Goal: Information Seeking & Learning: Learn about a topic

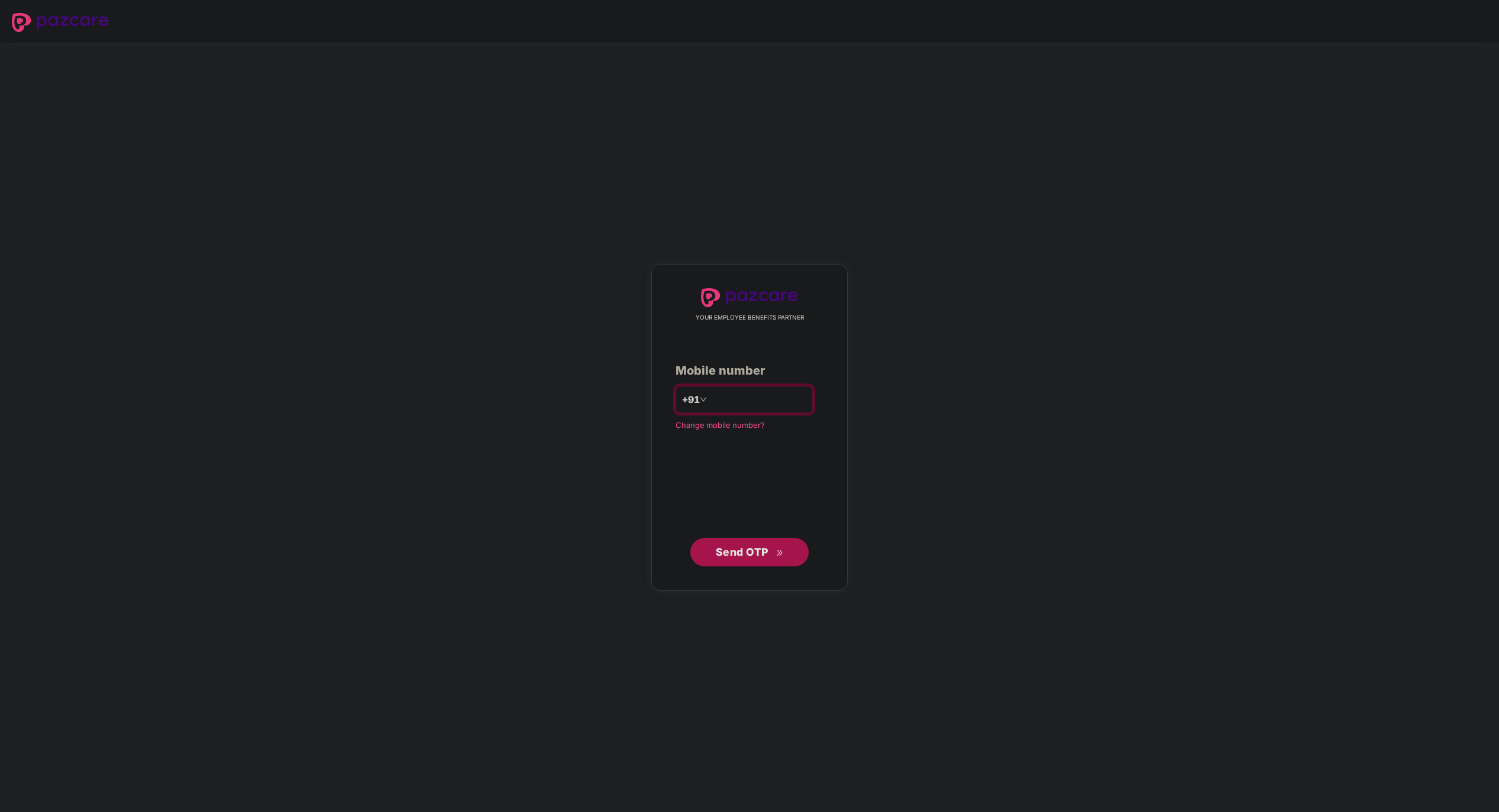
type input "**********"
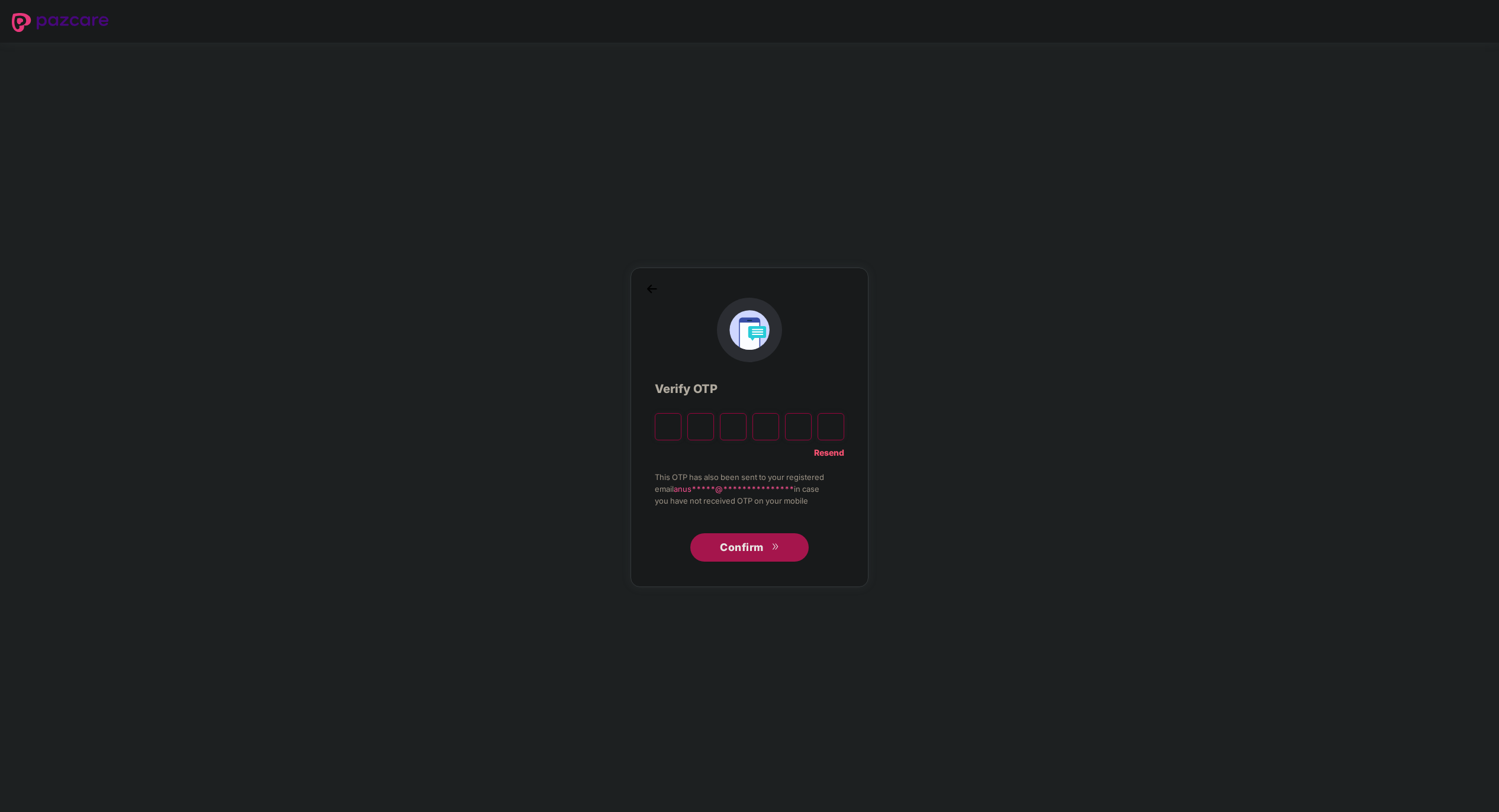
paste input "*"
type input "*"
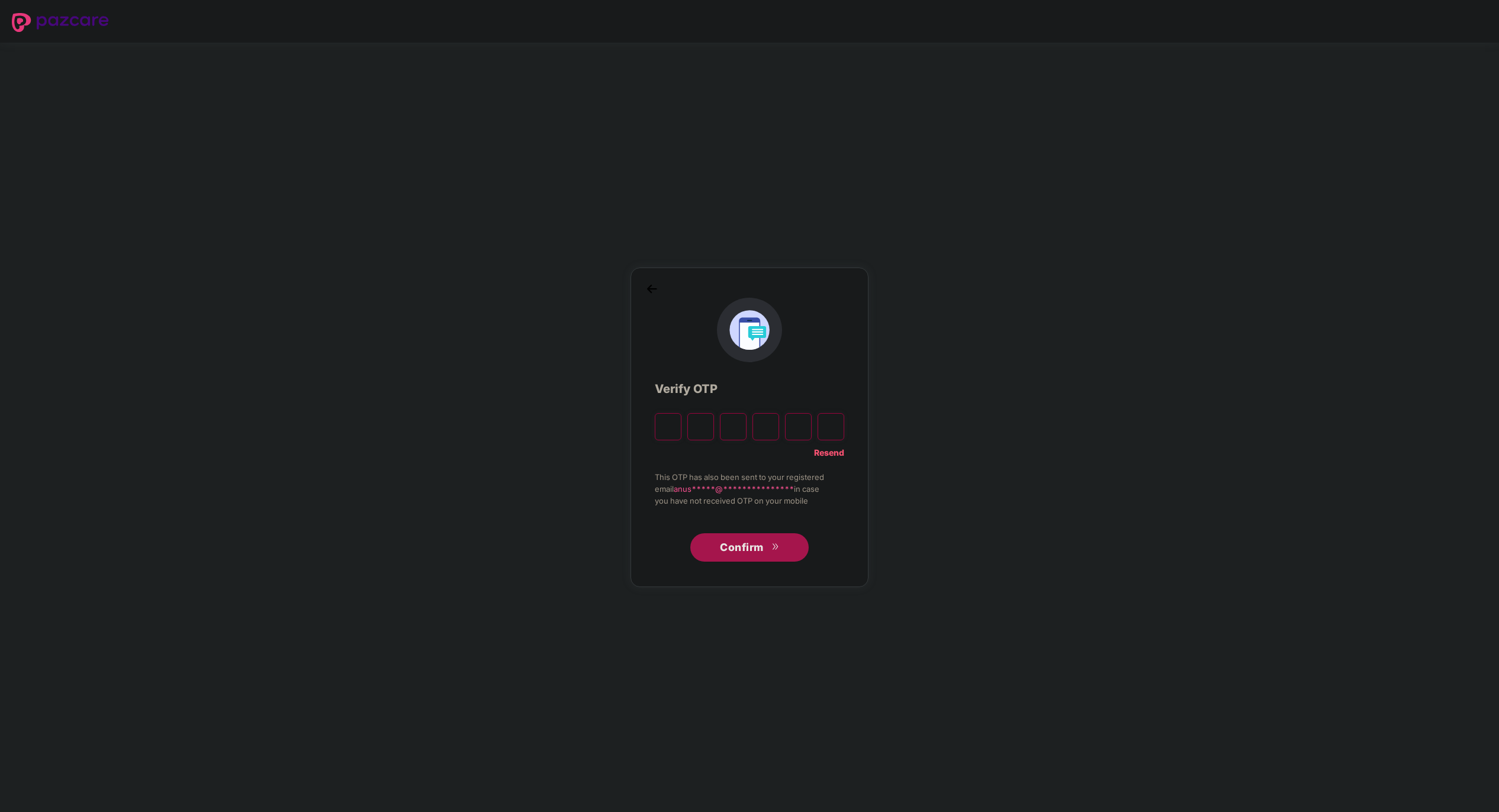
type input "*"
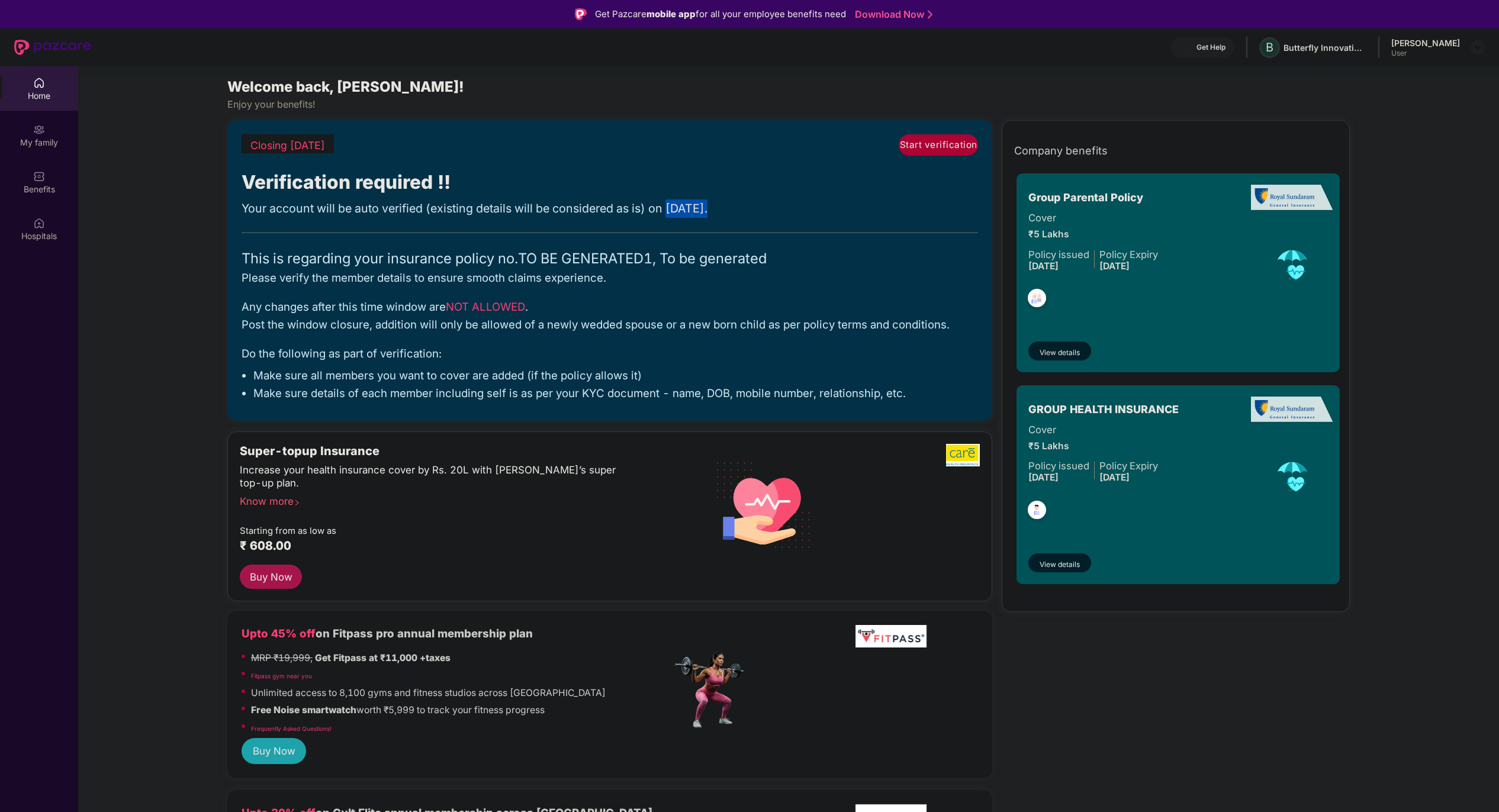
drag, startPoint x: 669, startPoint y: 209, endPoint x: 741, endPoint y: 210, distance: 72.0
click at [741, 210] on div "Your account will be auto verified (existing details will be considered as is) …" at bounding box center [610, 208] width 737 height 19
copy div "[DATE] ."
click at [669, 208] on span "[DATE]" at bounding box center [685, 208] width 39 height 14
drag, startPoint x: 669, startPoint y: 208, endPoint x: 733, endPoint y: 208, distance: 64.0
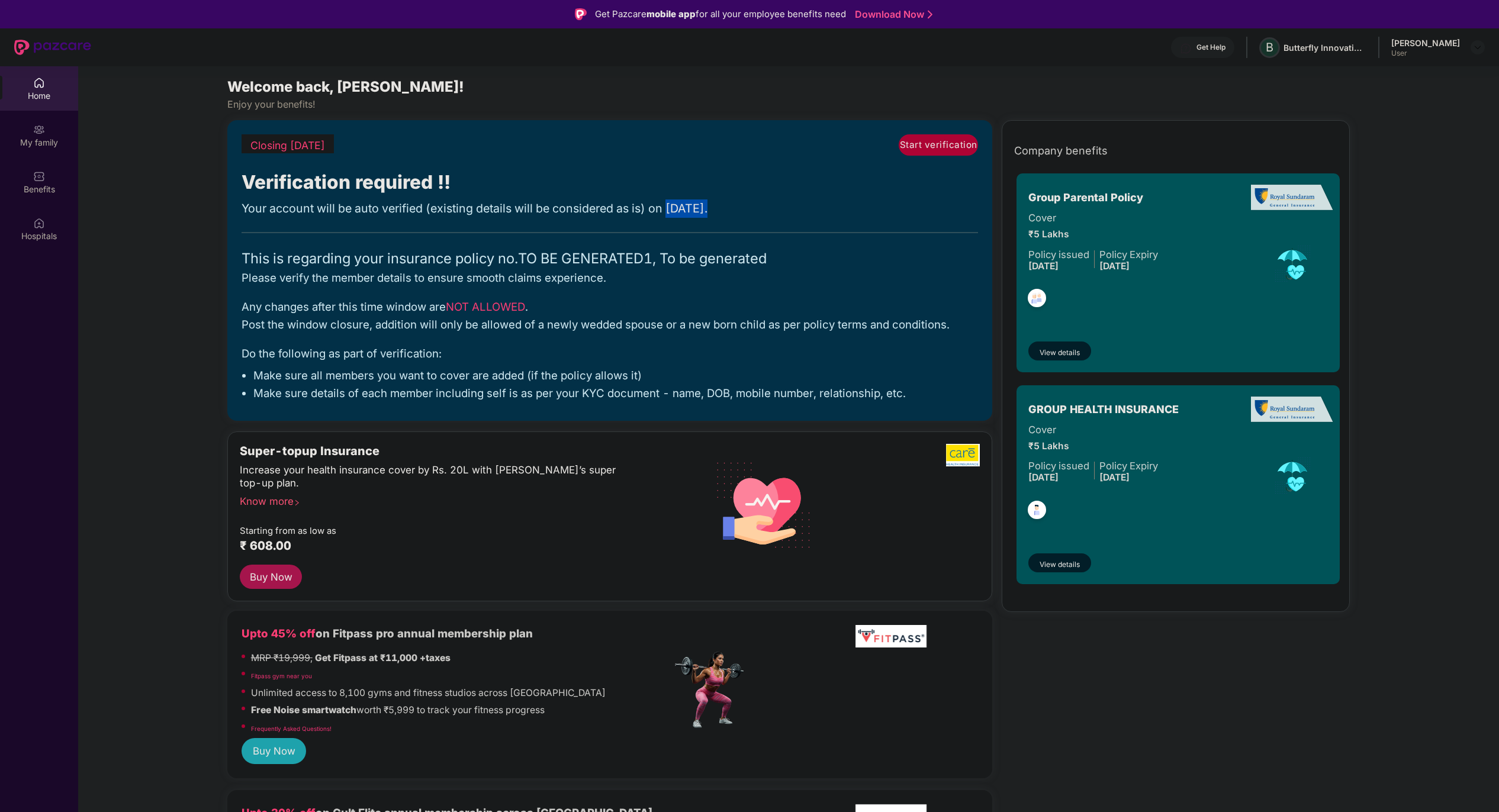
click at [705, 208] on span "[DATE]" at bounding box center [685, 208] width 39 height 14
click at [570, 257] on div "This is regarding your insurance policy no. TO BE GENERATED1, To be generated" at bounding box center [610, 258] width 737 height 22
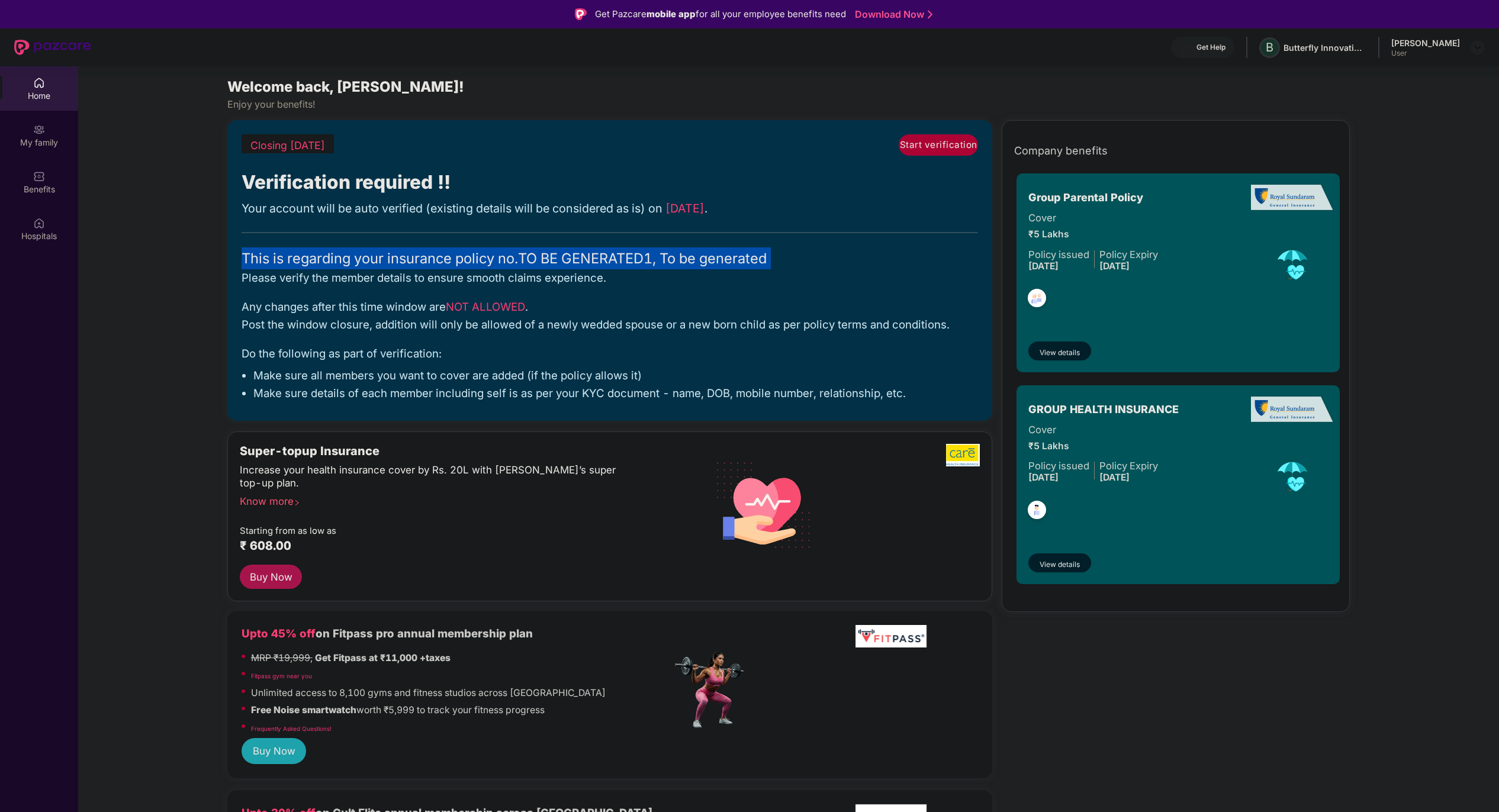
click at [570, 257] on div "This is regarding your insurance policy no. TO BE GENERATED1, To be generated" at bounding box center [610, 258] width 737 height 22
copy div "This is regarding your insurance policy no. TO BE GENERATED1, To be generated"
click at [530, 255] on div "This is regarding your insurance policy no. TO BE GENERATED1, To be generated" at bounding box center [610, 258] width 737 height 22
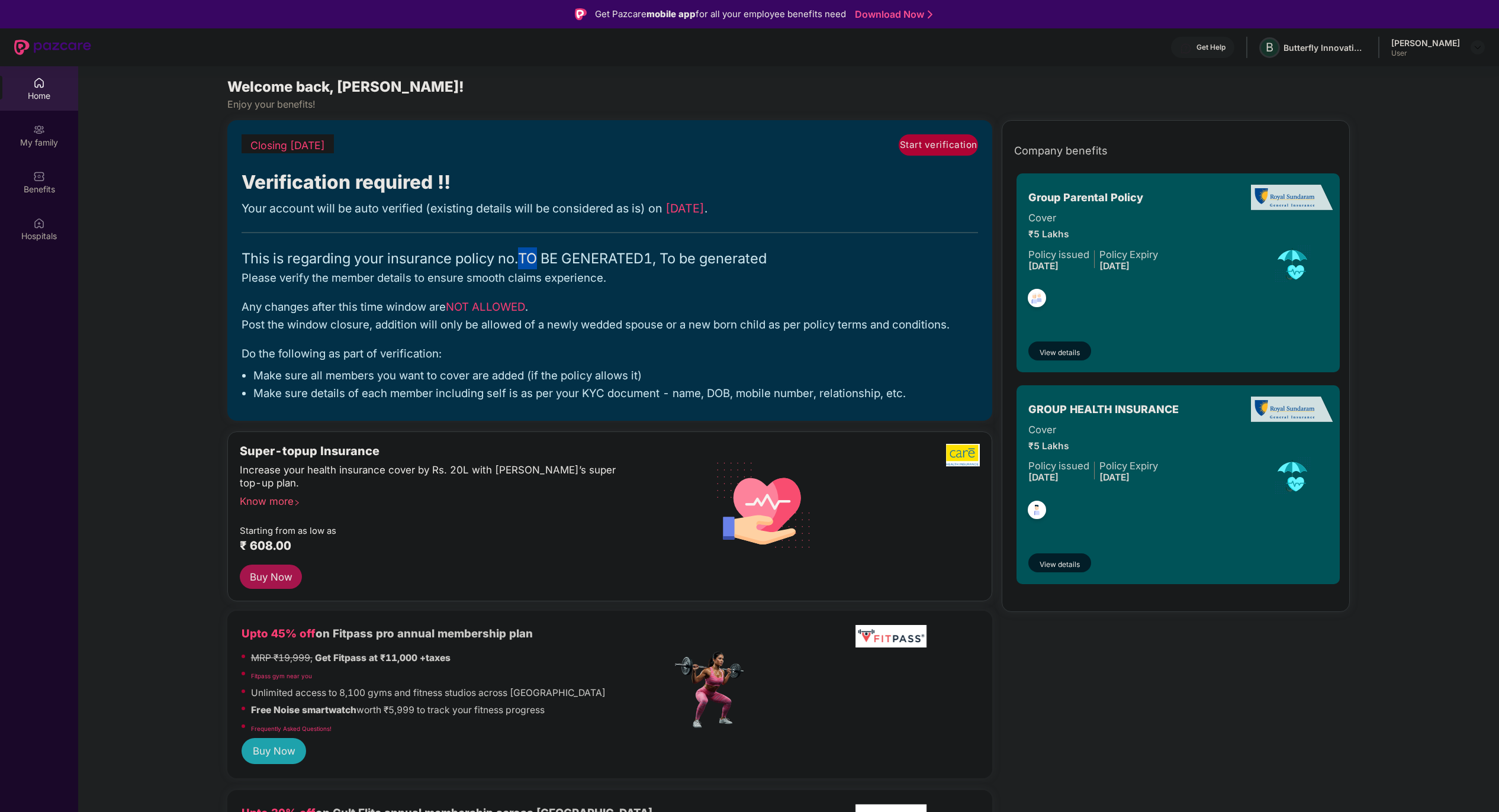
click at [530, 255] on div "This is regarding your insurance policy no. TO BE GENERATED1, To be generated" at bounding box center [610, 258] width 737 height 22
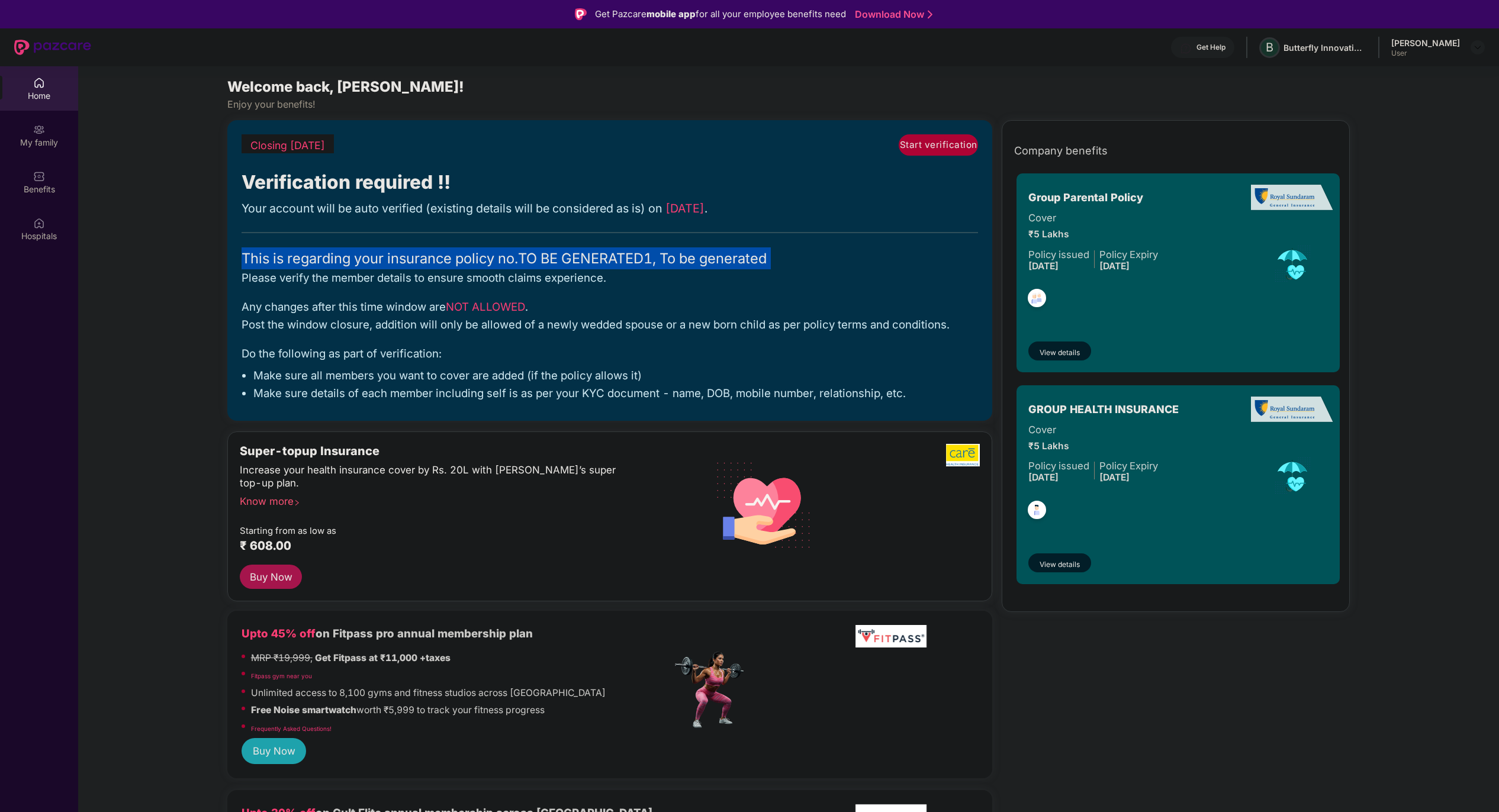
click at [530, 255] on div "This is regarding your insurance policy no. TO BE GENERATED1, To be generated" at bounding box center [610, 258] width 737 height 22
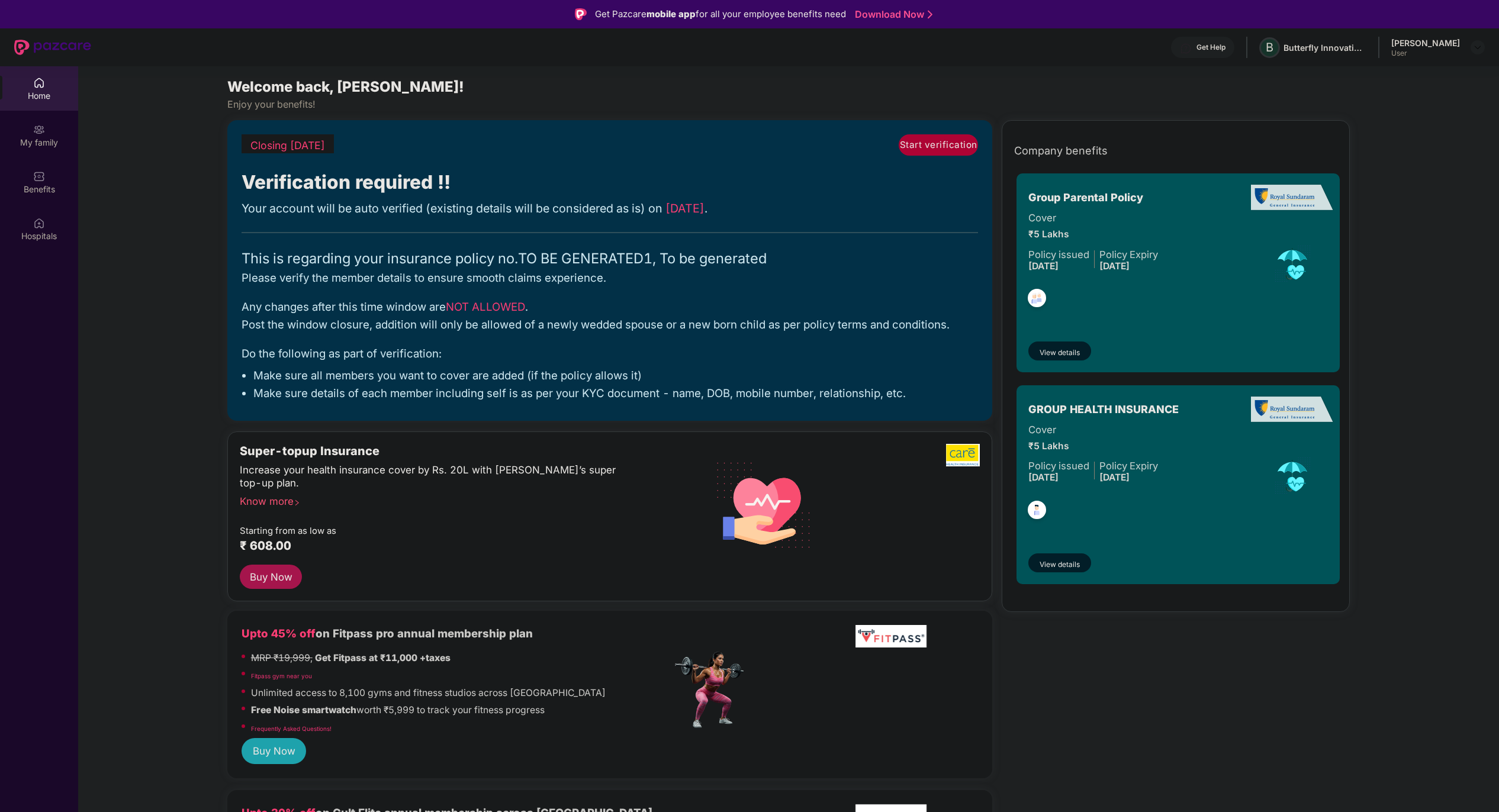
click at [414, 215] on div "Your account will be auto verified (existing details will be considered as is) …" at bounding box center [610, 208] width 737 height 19
click at [46, 143] on div "My family" at bounding box center [39, 142] width 78 height 11
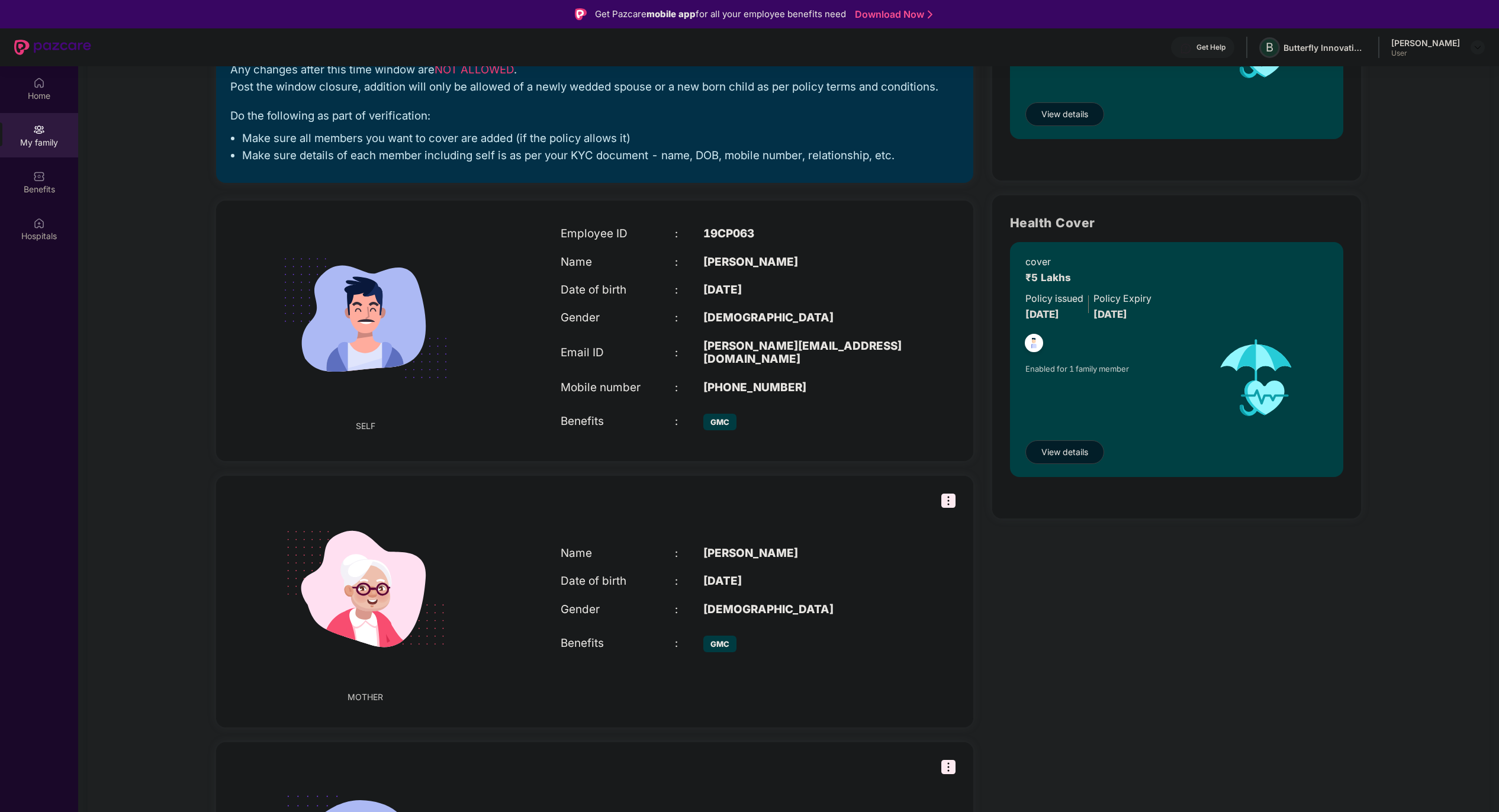
scroll to position [145, 0]
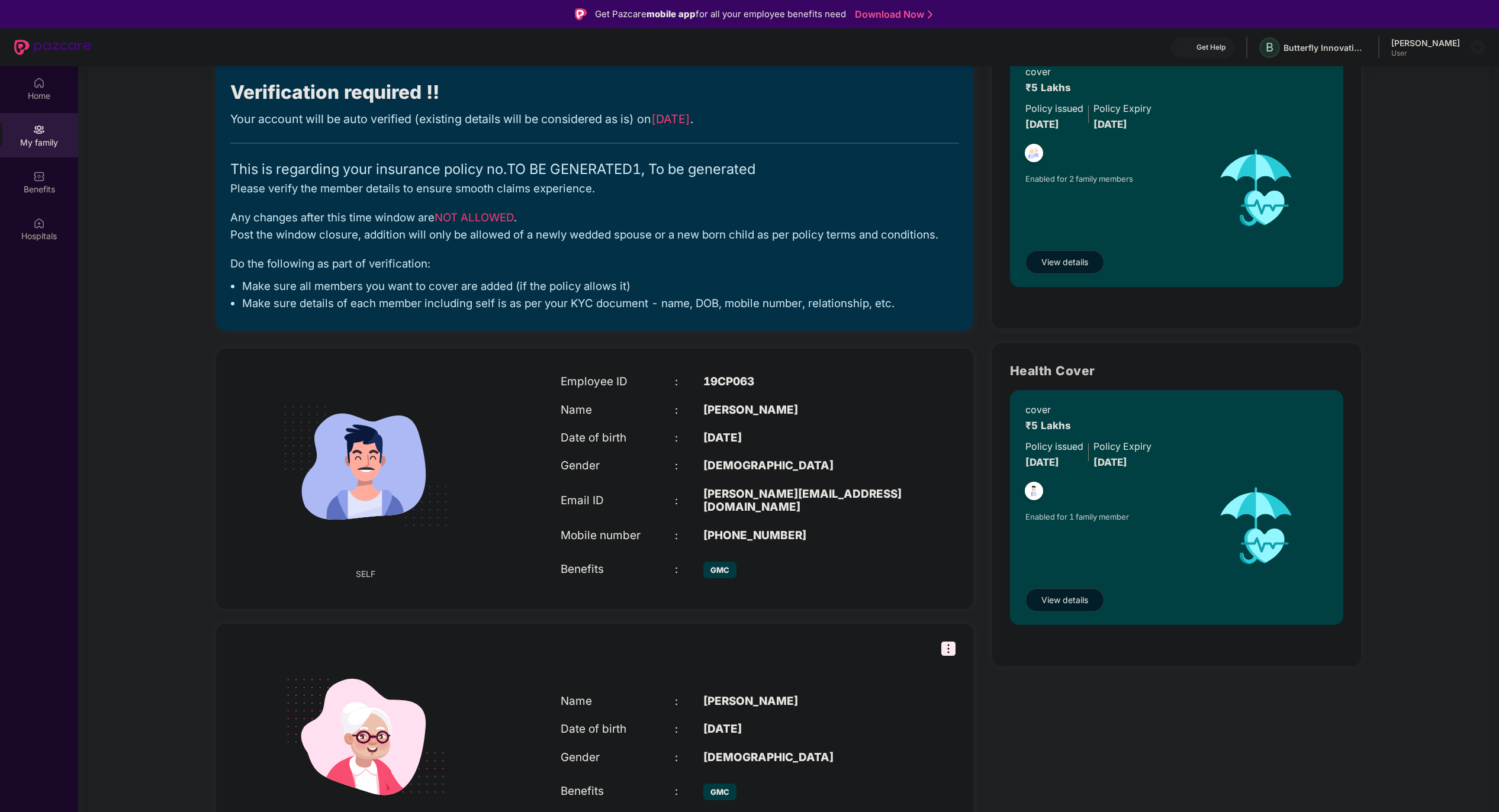
click at [1078, 258] on span "View details" at bounding box center [1064, 262] width 47 height 13
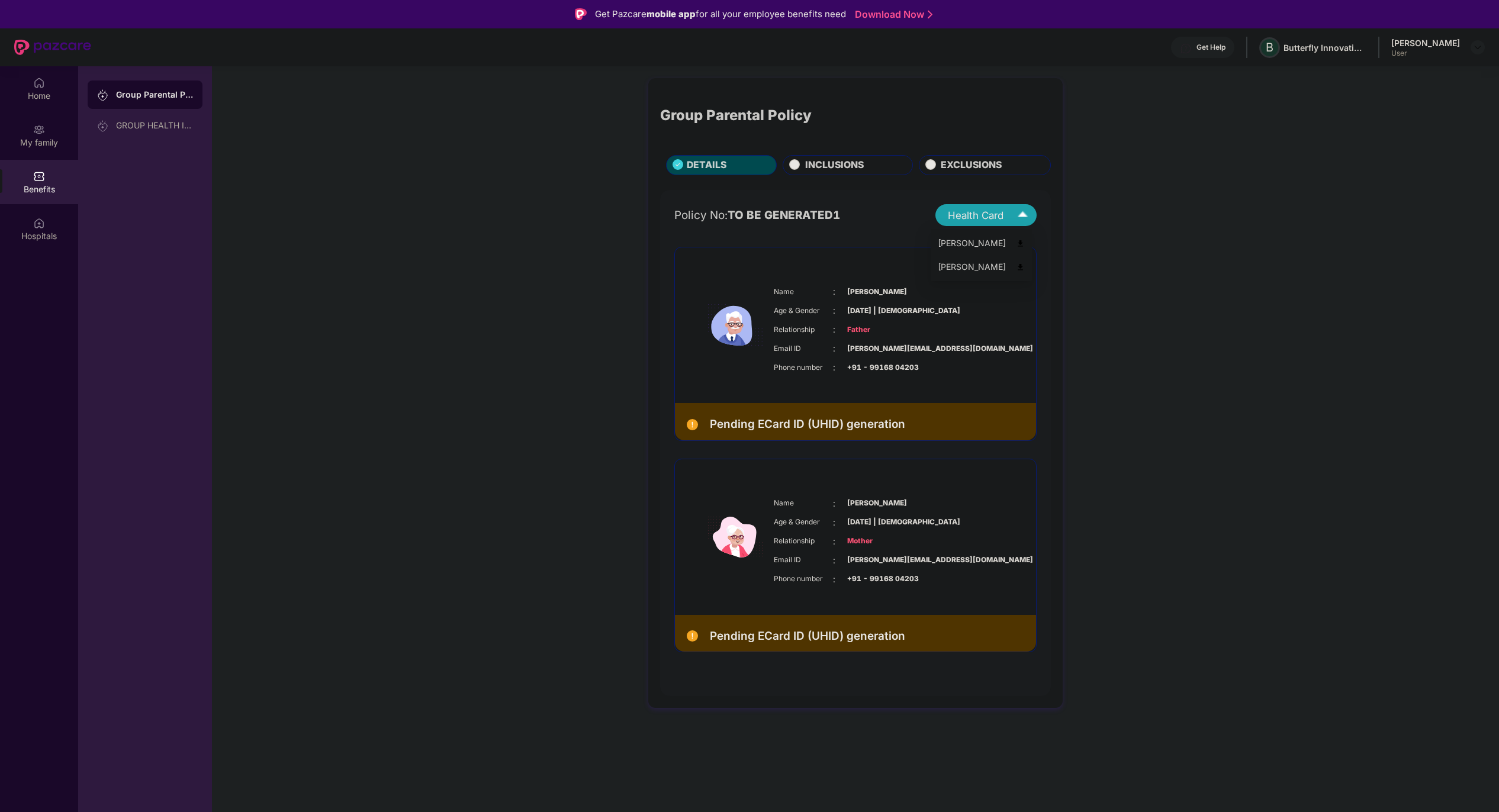
click at [1025, 213] on img at bounding box center [1022, 214] width 20 height 20
click at [1003, 237] on div "[PERSON_NAME]" at bounding box center [981, 243] width 87 height 13
click at [148, 130] on div "GROUP HEALTH INSURANCE" at bounding box center [145, 125] width 115 height 28
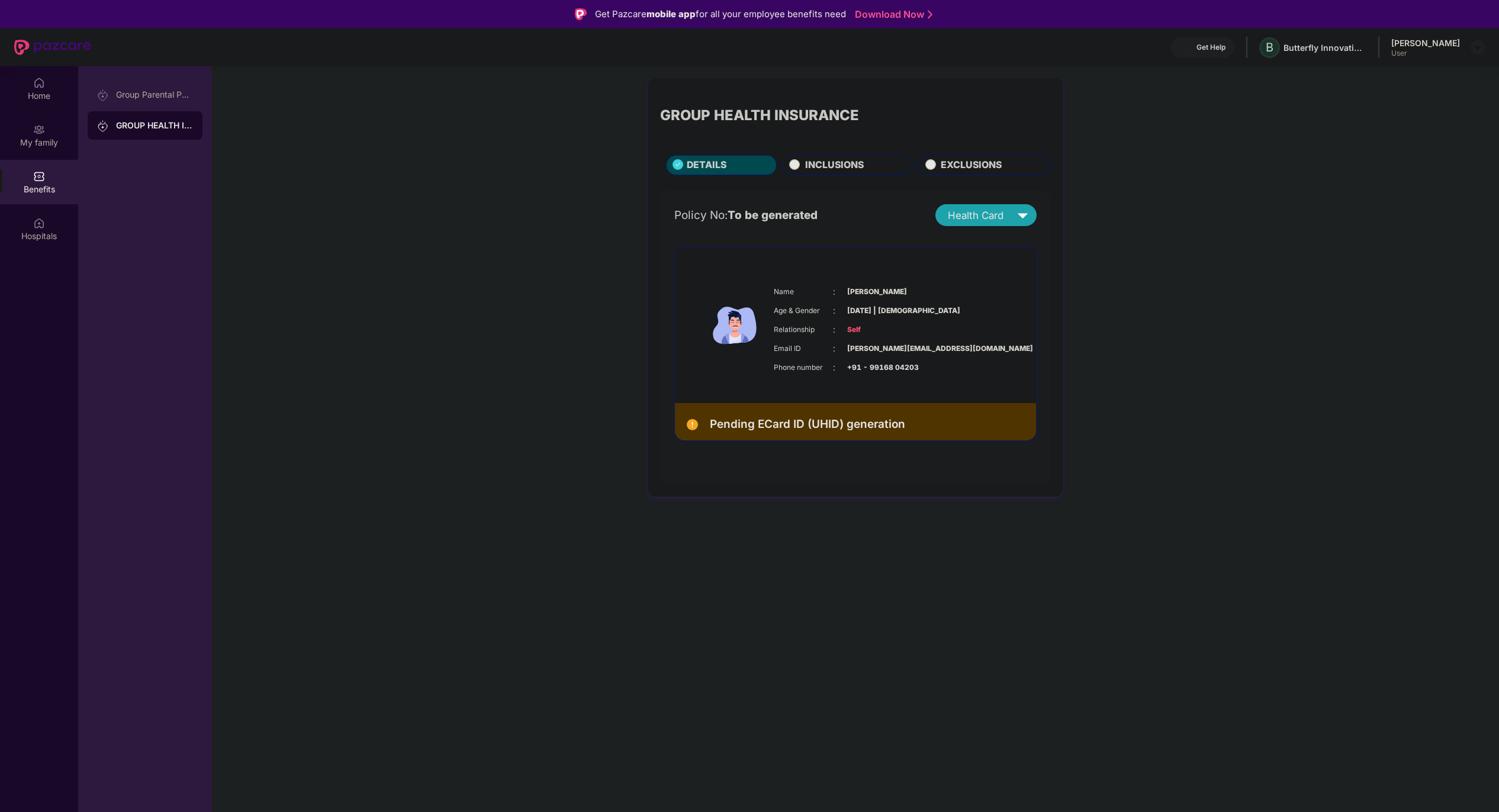
click at [805, 159] on span "INCLUSIONS" at bounding box center [834, 165] width 58 height 15
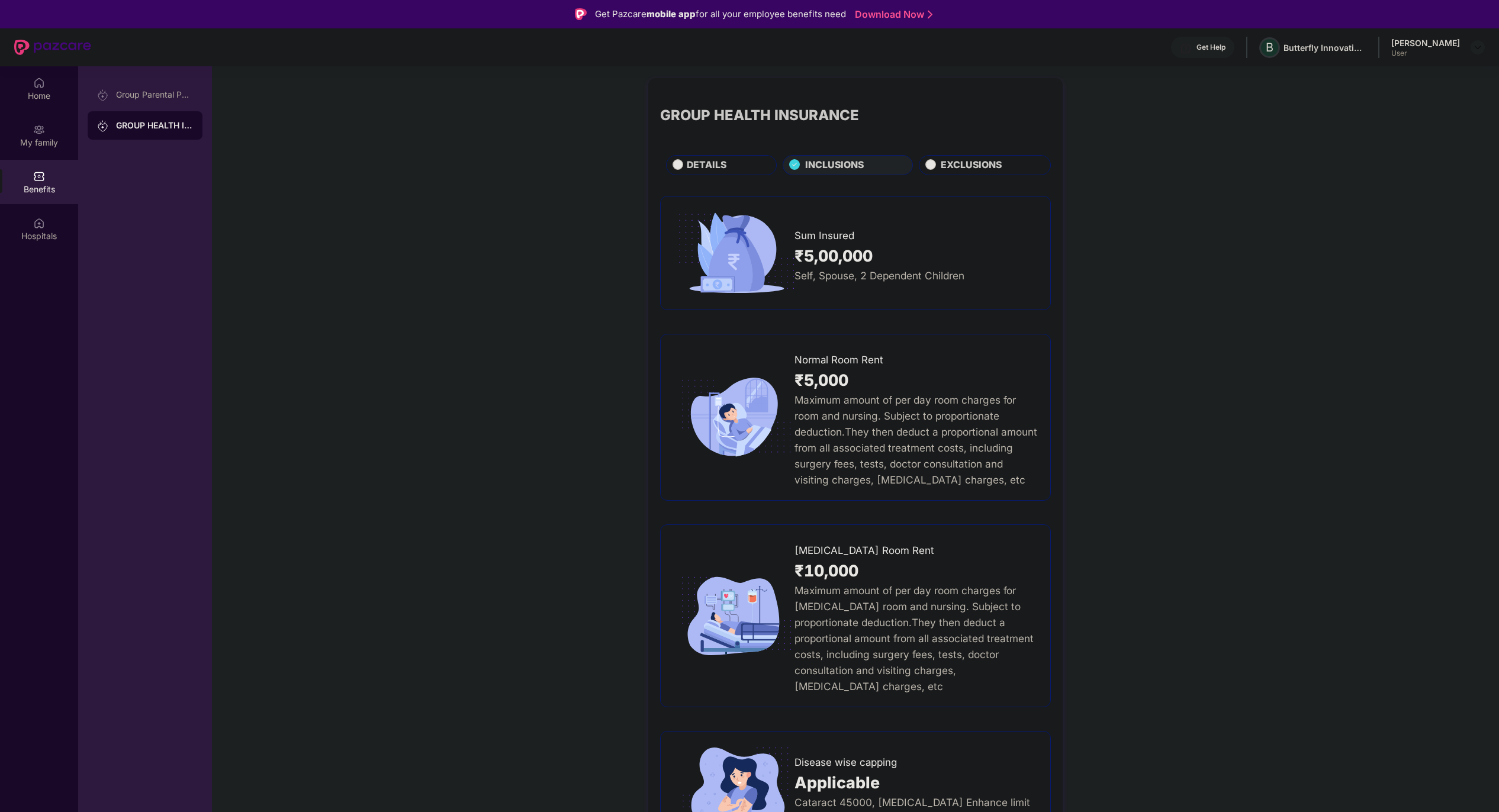
click at [981, 166] on span "EXCLUSIONS" at bounding box center [971, 165] width 61 height 15
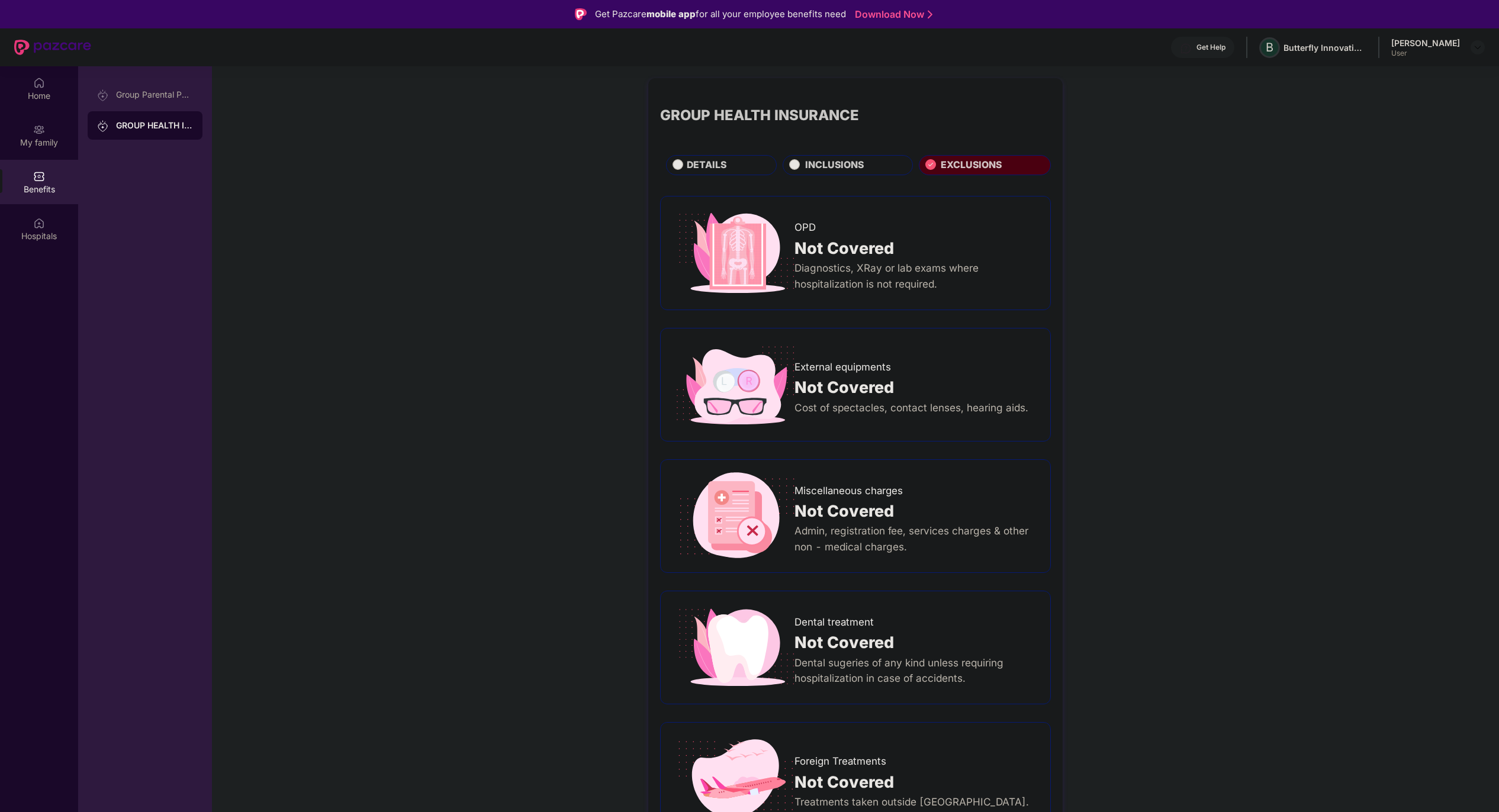
click at [891, 166] on div "INCLUSIONS" at bounding box center [853, 166] width 108 height 17
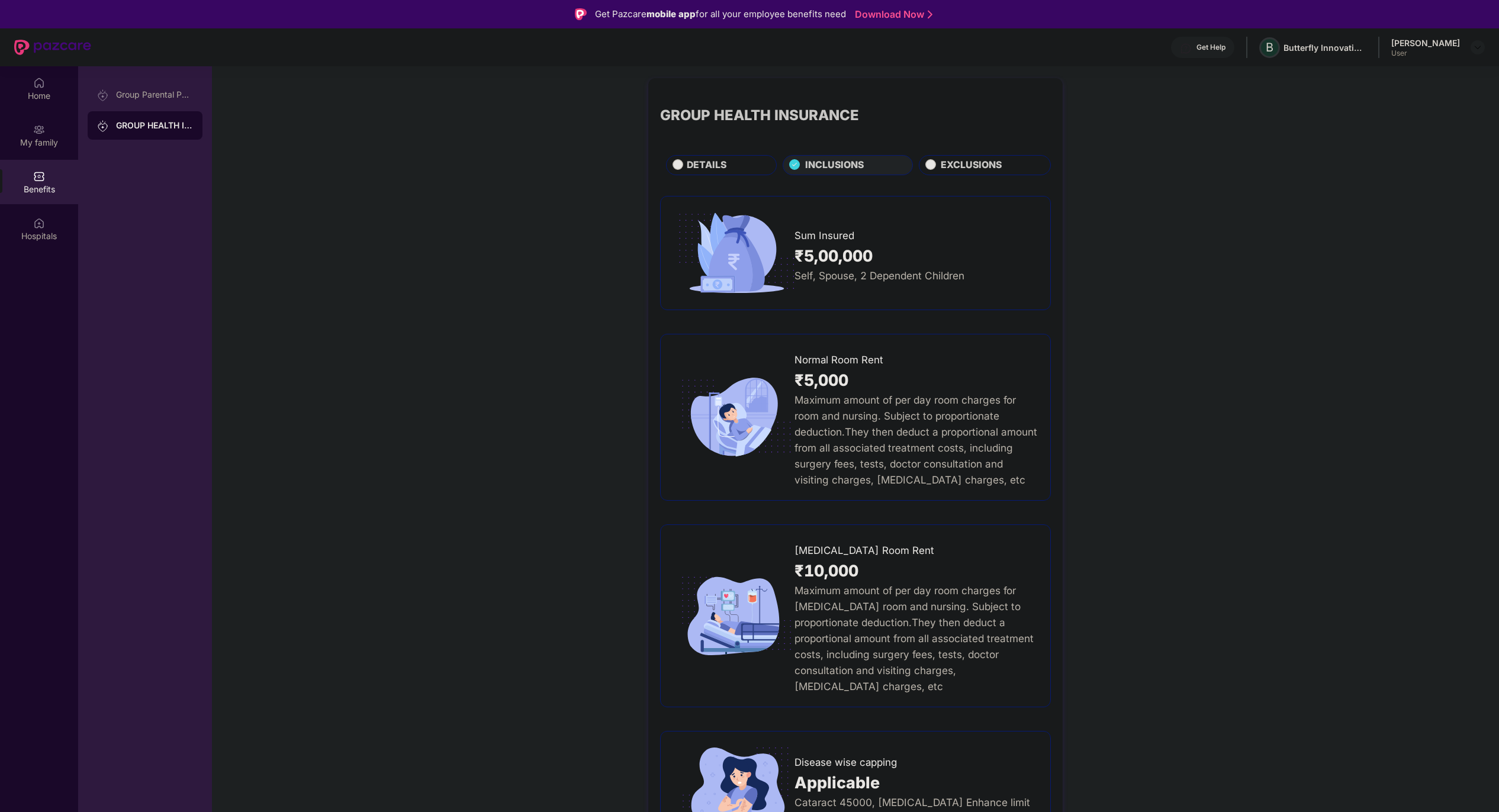
click at [702, 163] on span "DETAILS" at bounding box center [706, 165] width 40 height 15
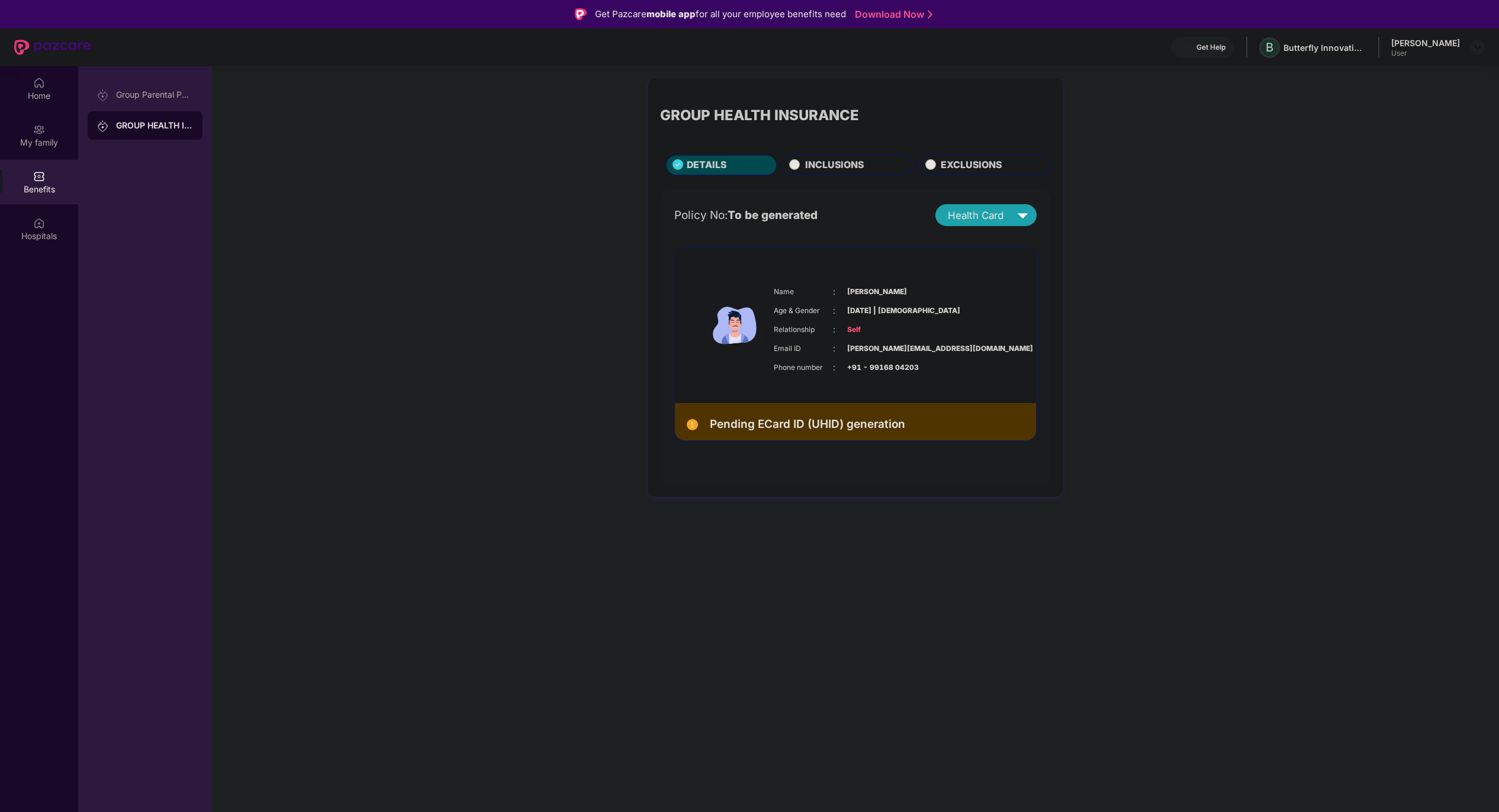
click at [845, 166] on span "INCLUSIONS" at bounding box center [834, 165] width 58 height 15
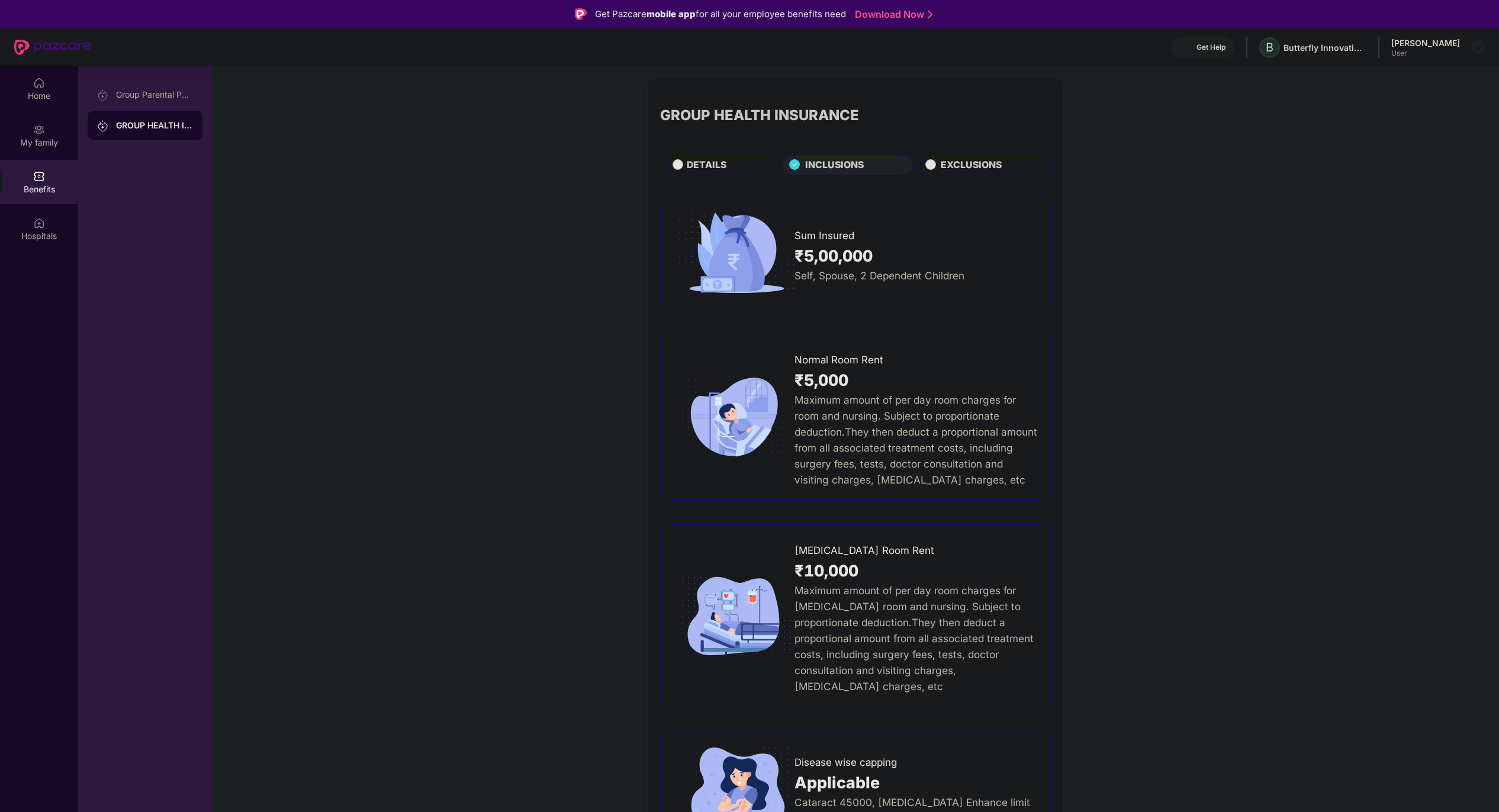
click at [953, 167] on span "EXCLUSIONS" at bounding box center [971, 165] width 61 height 15
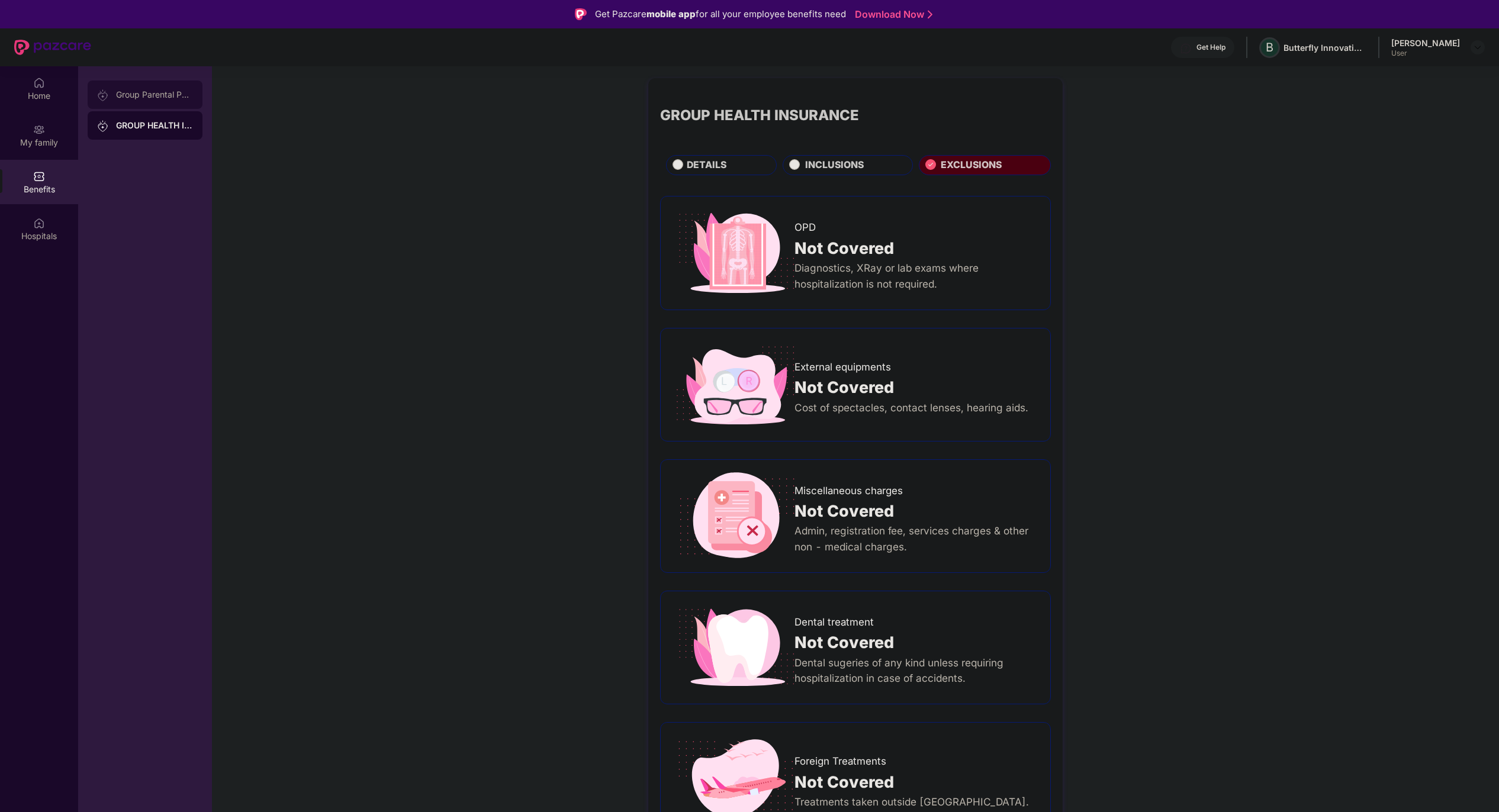
click at [158, 105] on div "Group Parental Policy" at bounding box center [145, 94] width 115 height 28
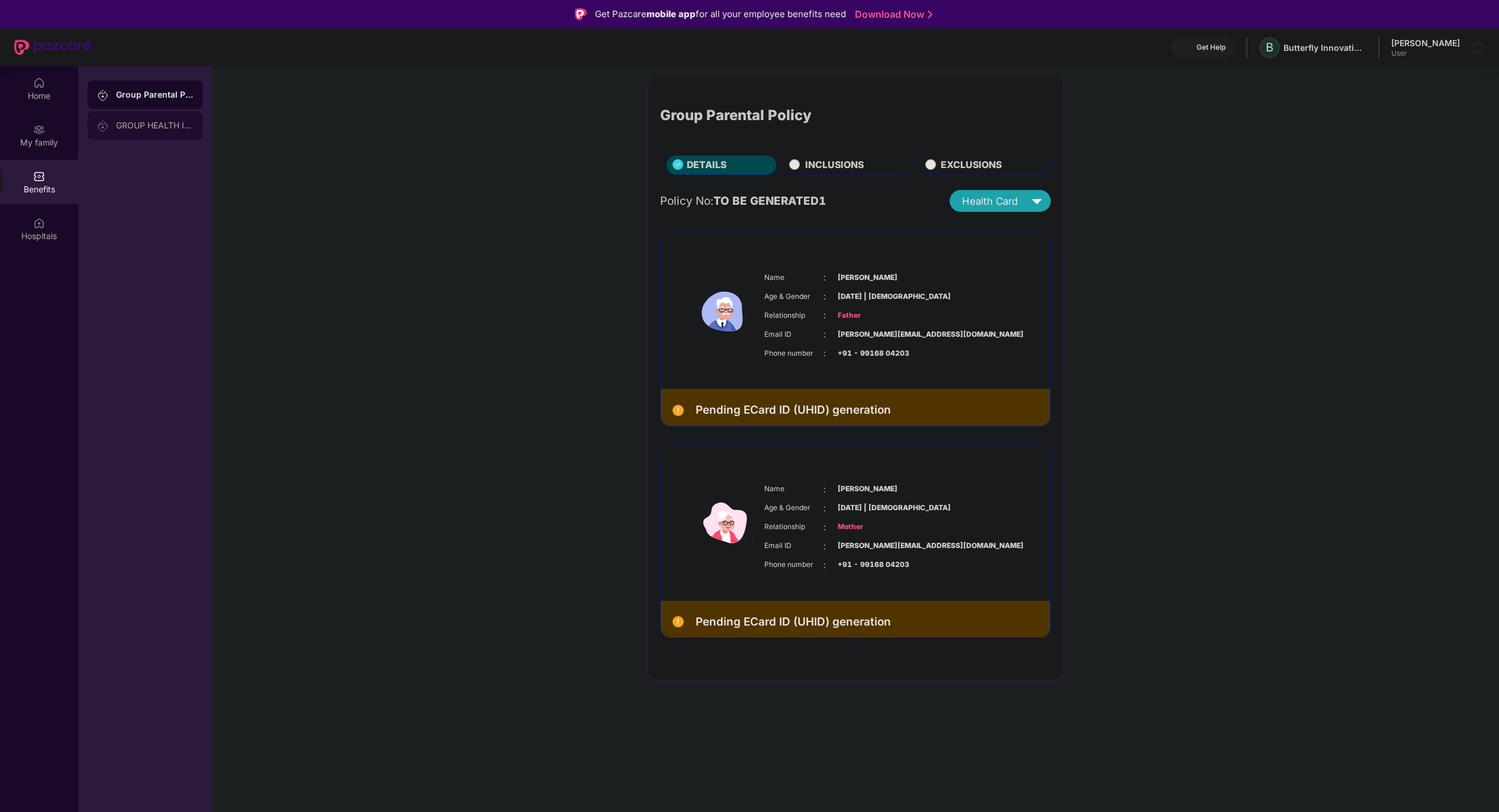
click at [129, 131] on div "GROUP HEALTH INSURANCE" at bounding box center [145, 125] width 115 height 28
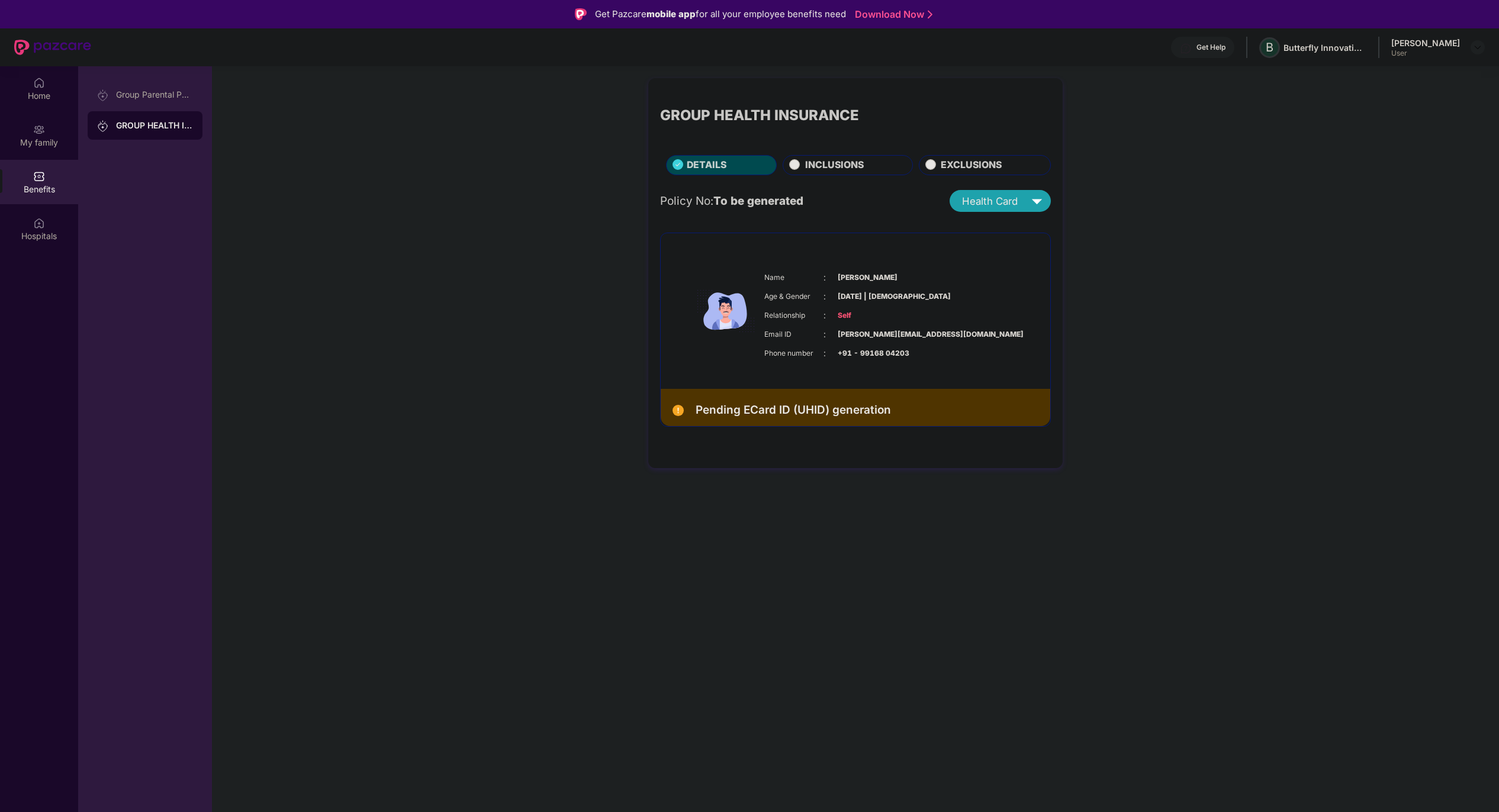
click at [876, 160] on div "INCLUSIONS" at bounding box center [853, 166] width 108 height 17
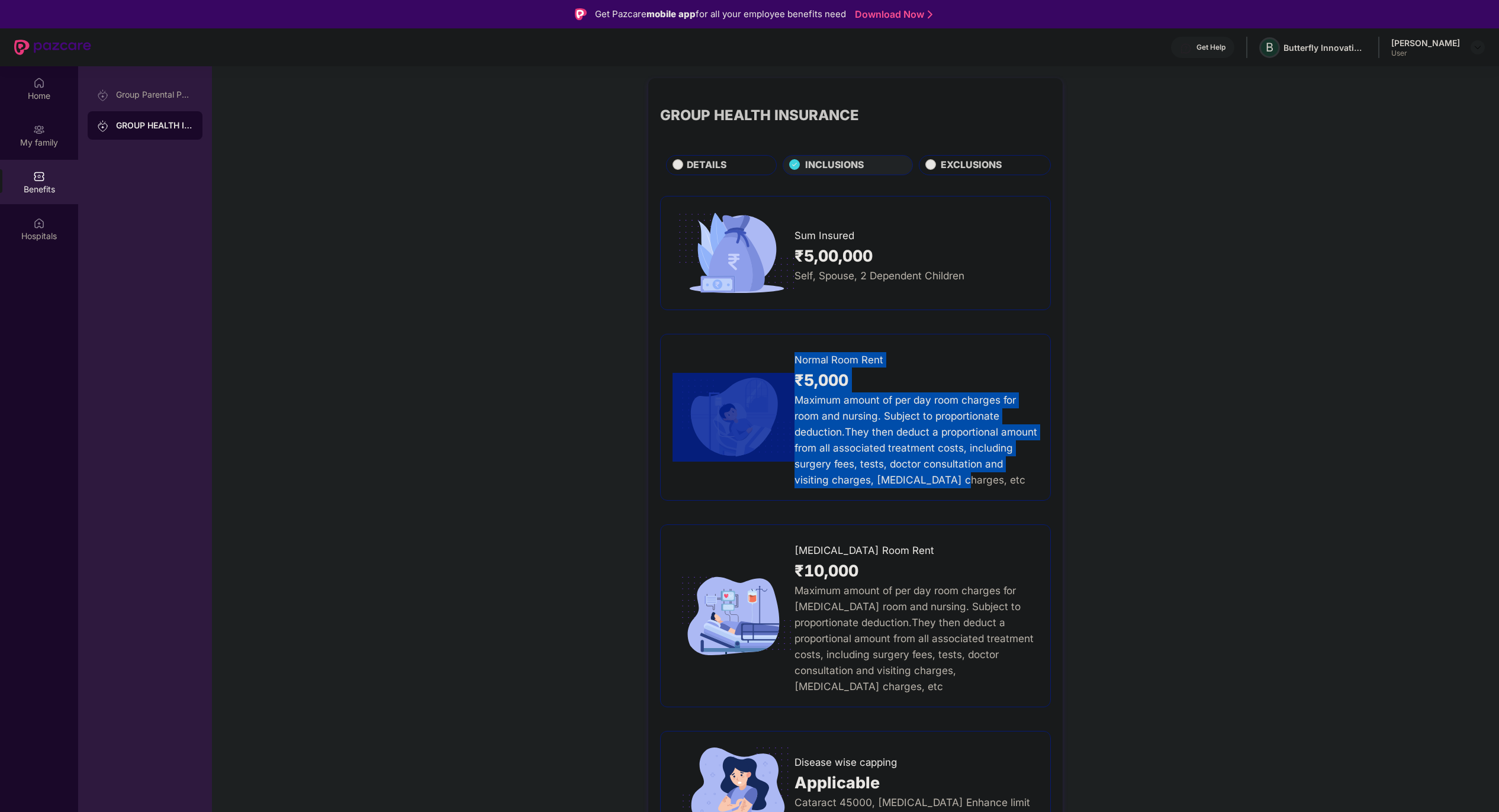
drag, startPoint x: 961, startPoint y: 479, endPoint x: 792, endPoint y: 404, distance: 184.9
click at [792, 404] on div "Normal Room Rent ₹5,000 Maximum amount of per day room charges for room and nur…" at bounding box center [855, 417] width 366 height 142
copy div "Normal Room Rent ₹5,000 Maximum amount of per day room charges for room and nur…"
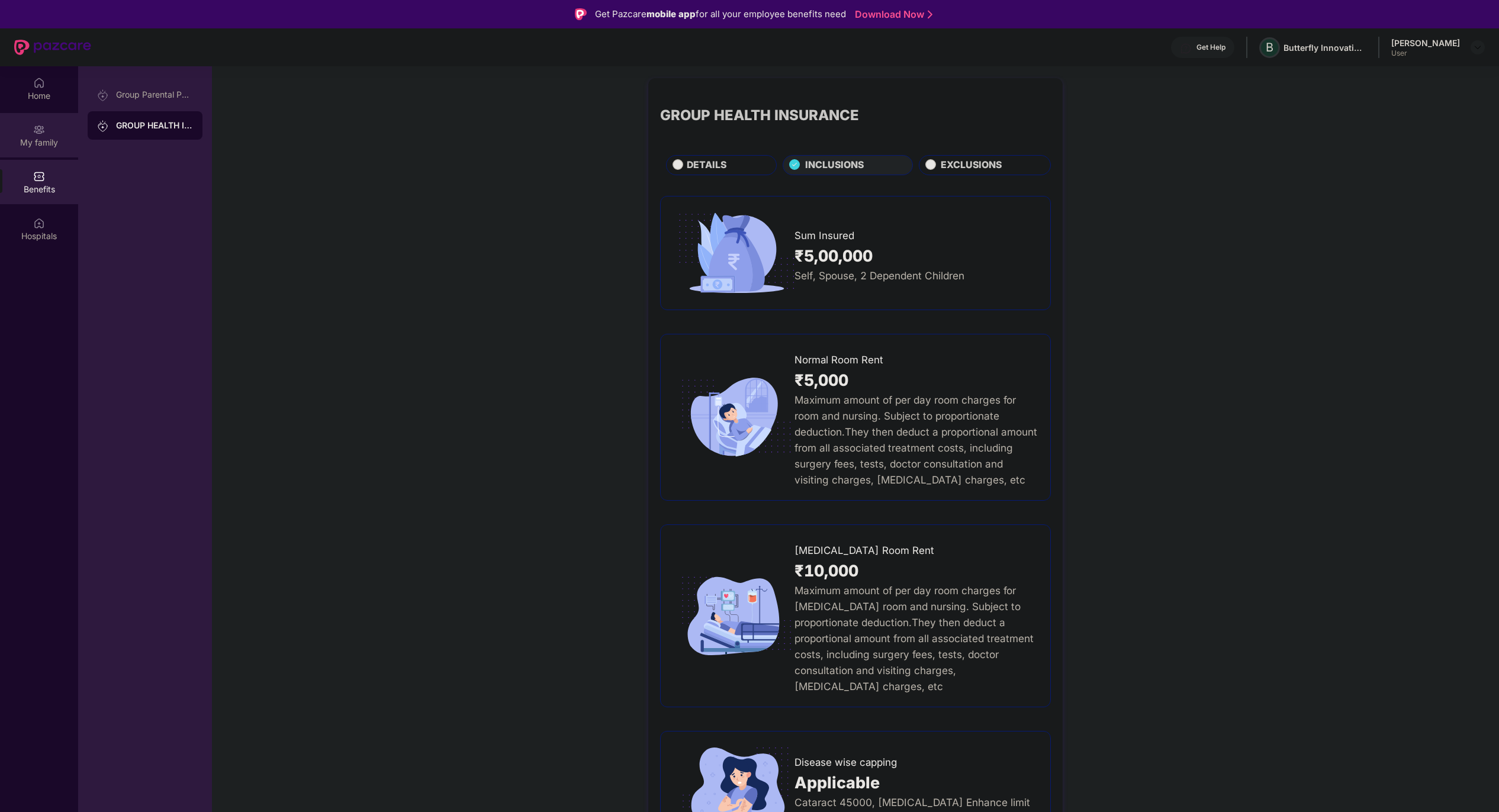
click at [53, 129] on div "My family" at bounding box center [39, 135] width 78 height 44
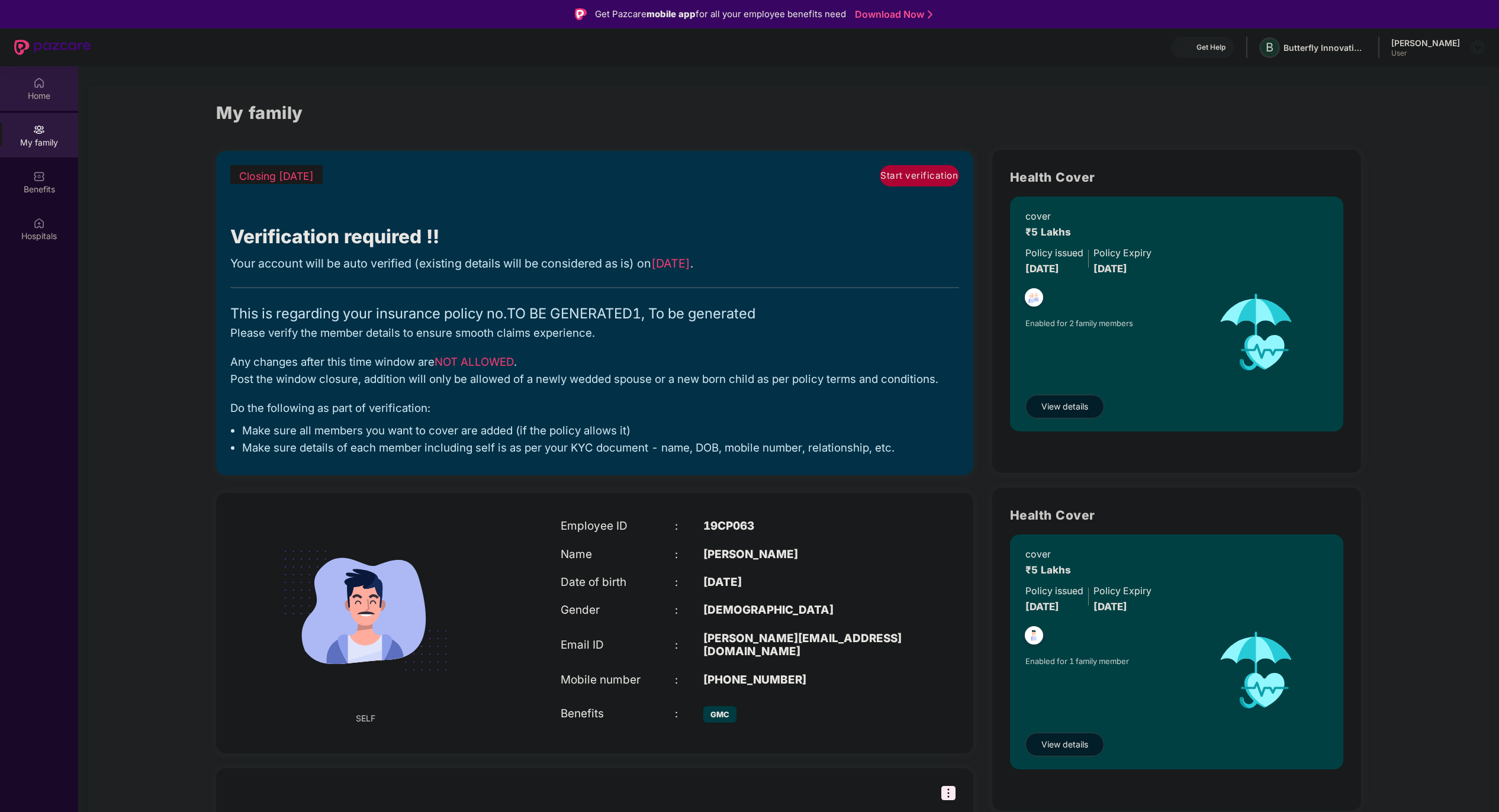
click at [47, 101] on div "Home" at bounding box center [39, 95] width 78 height 11
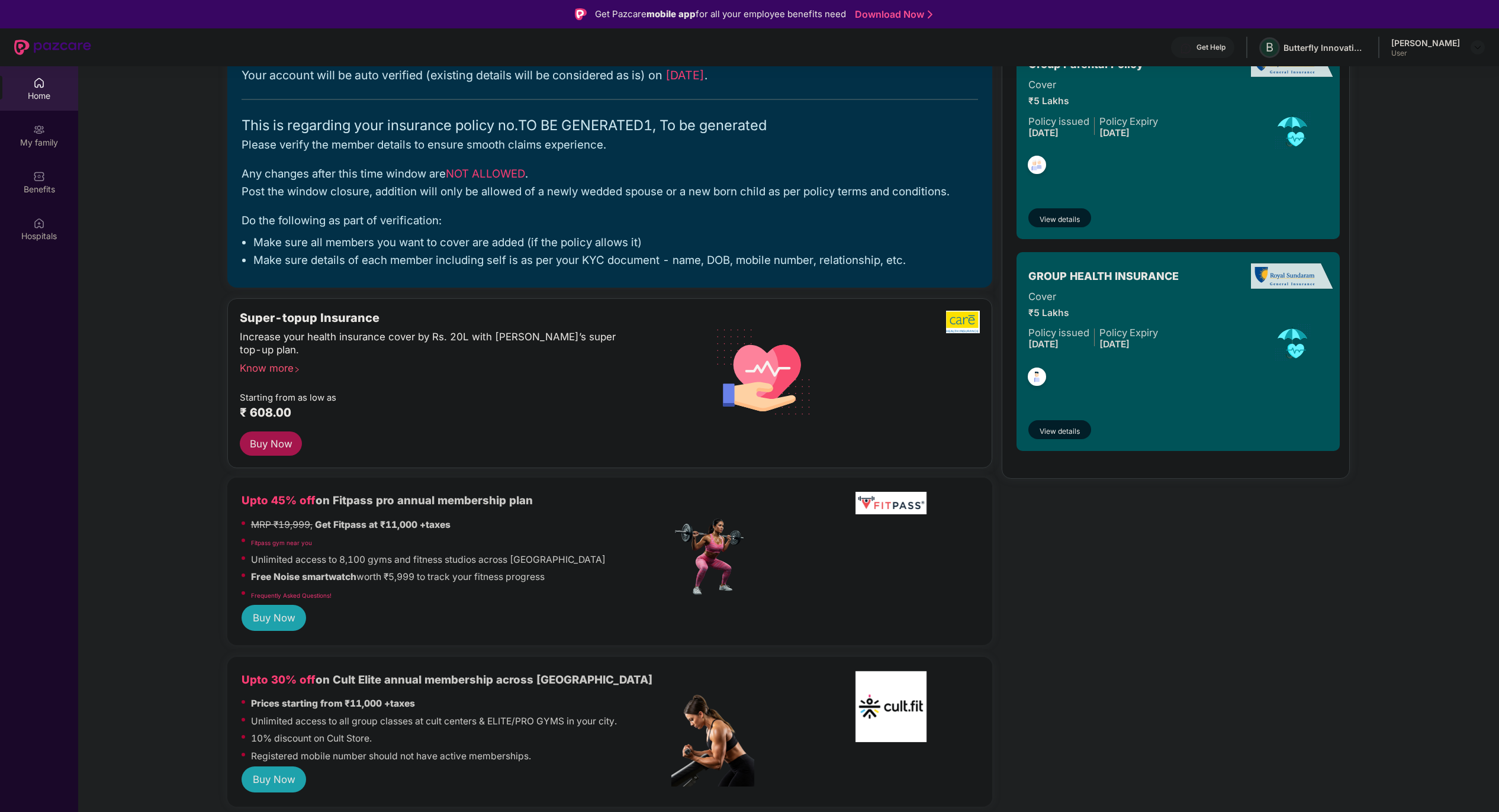
scroll to position [135, 0]
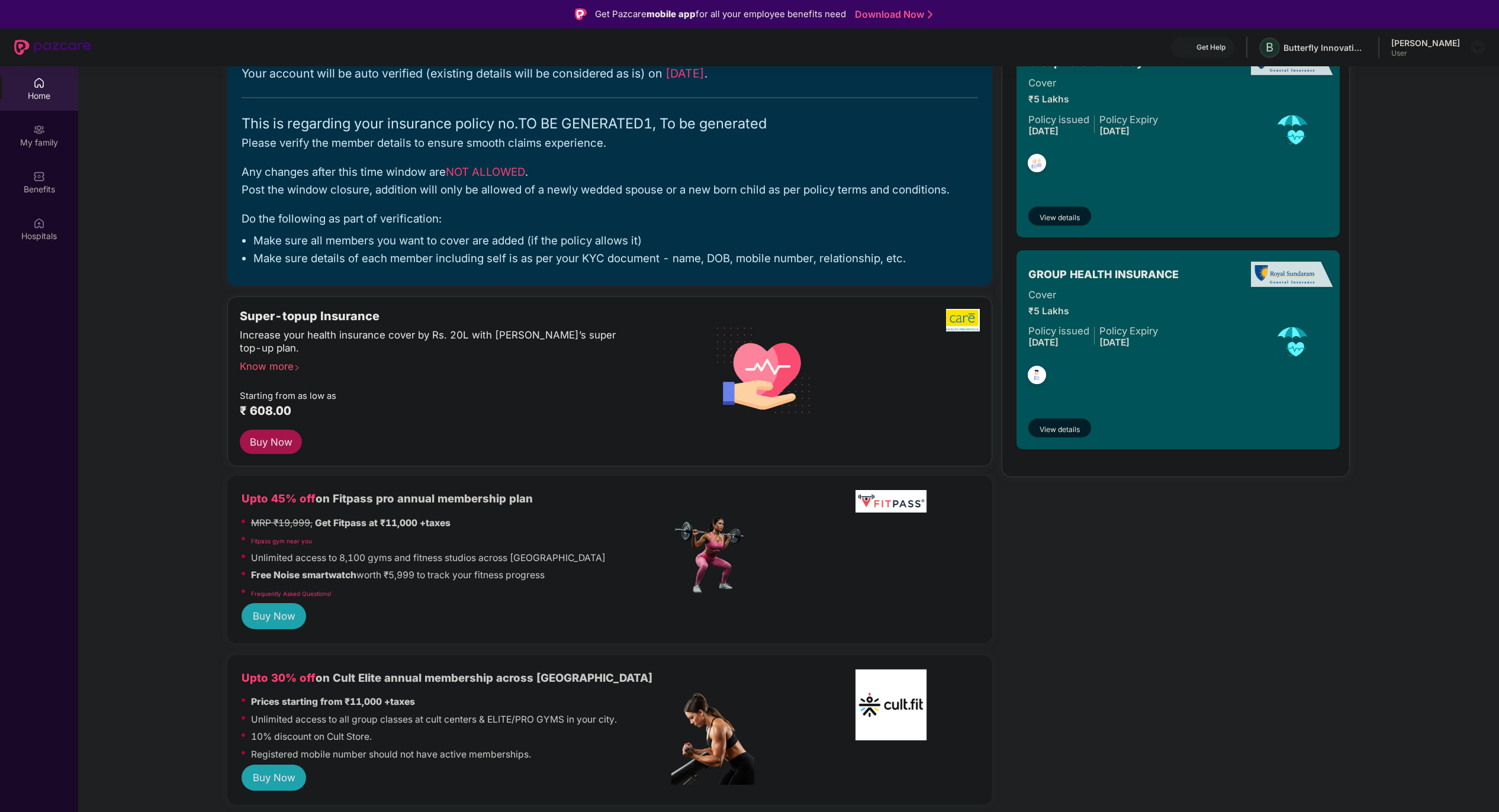
click at [295, 372] on div "Super-topup Insurance Increase your health insurance cover by Rs. 20L with [PER…" at bounding box center [456, 369] width 432 height 122
click at [286, 369] on div "Know more" at bounding box center [452, 363] width 425 height 8
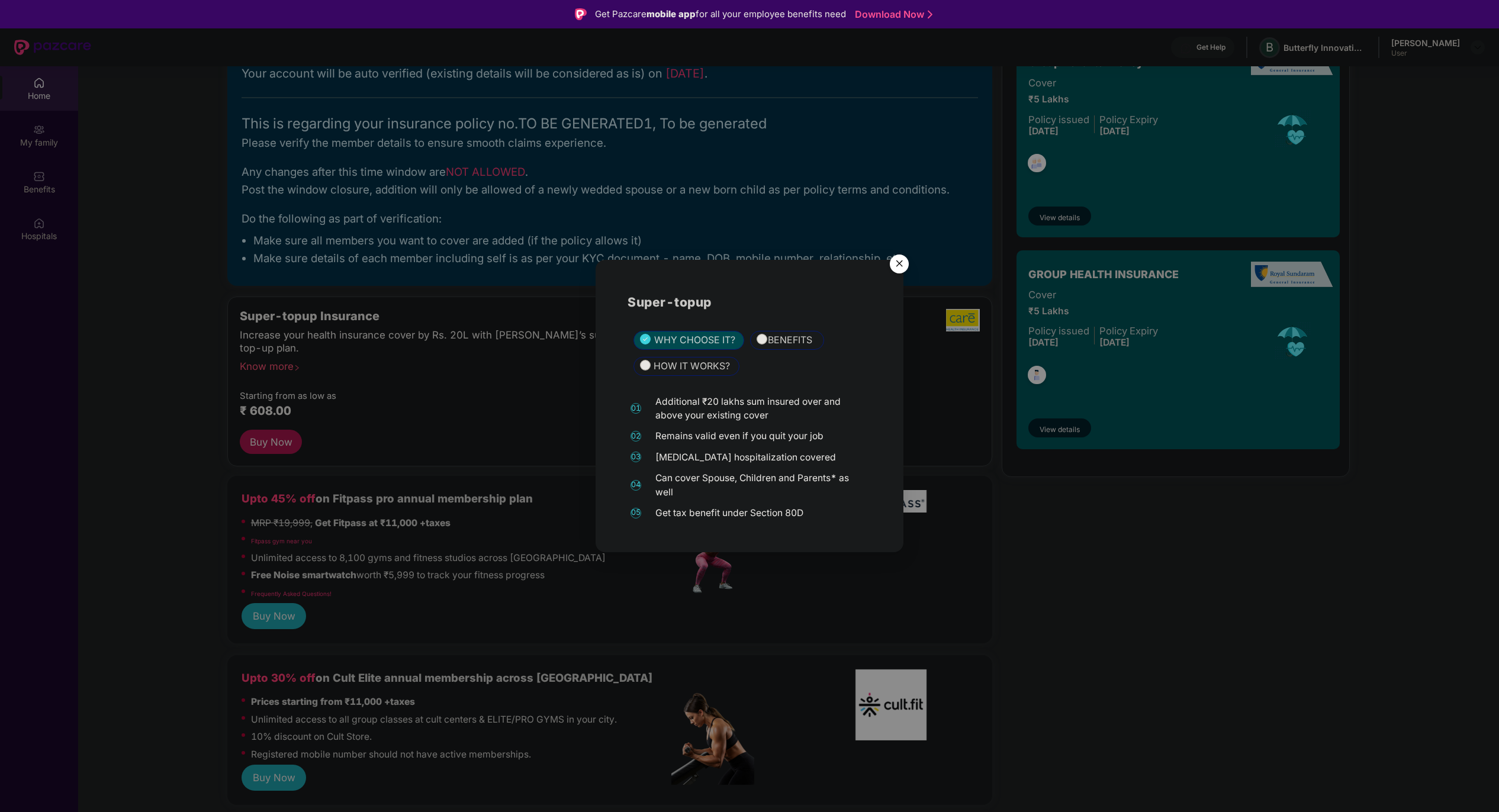
click at [769, 343] on span "BENEFITS" at bounding box center [790, 340] width 44 height 15
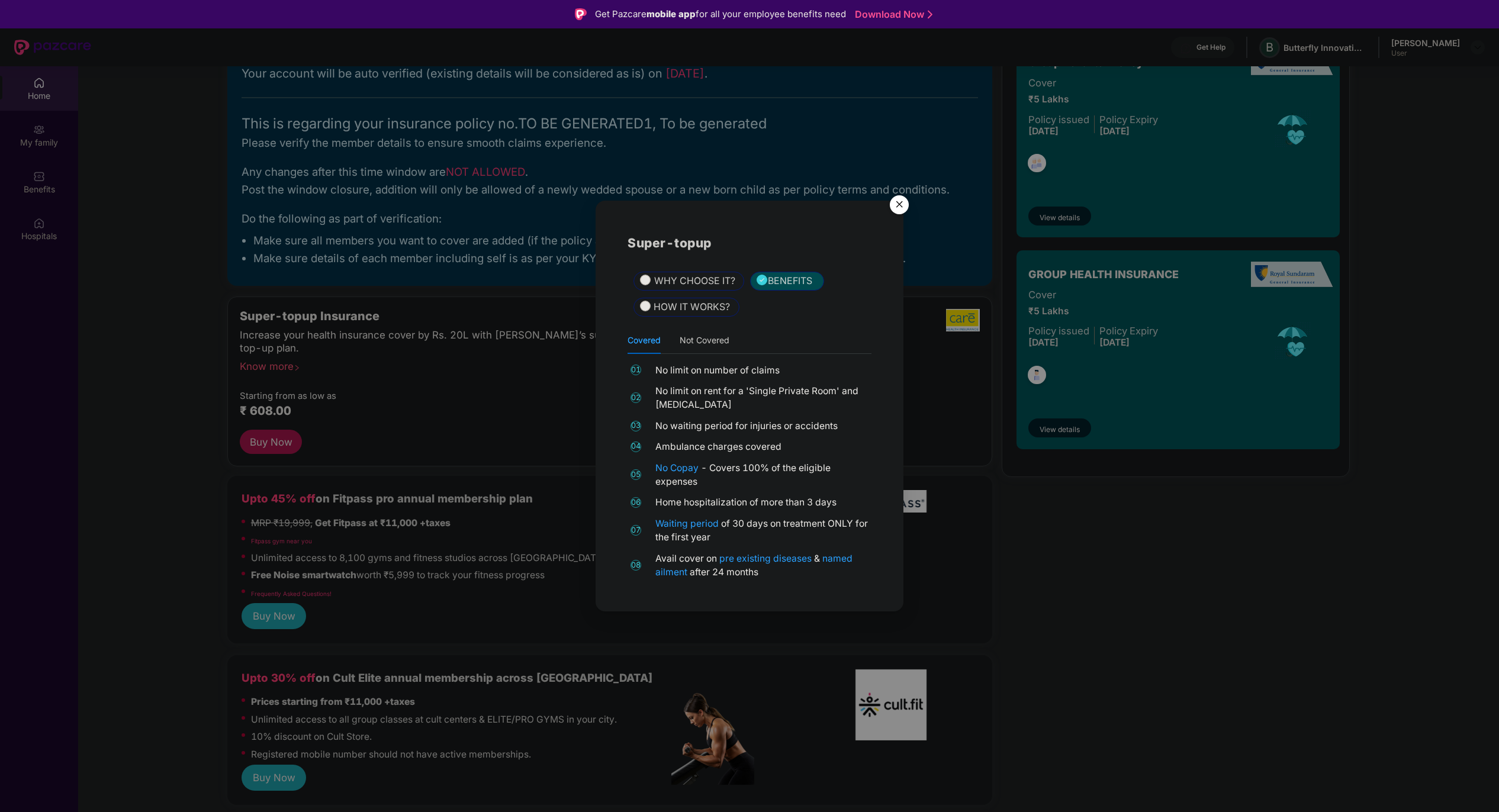
click at [697, 284] on span "WHY CHOOSE IT?" at bounding box center [695, 281] width 81 height 15
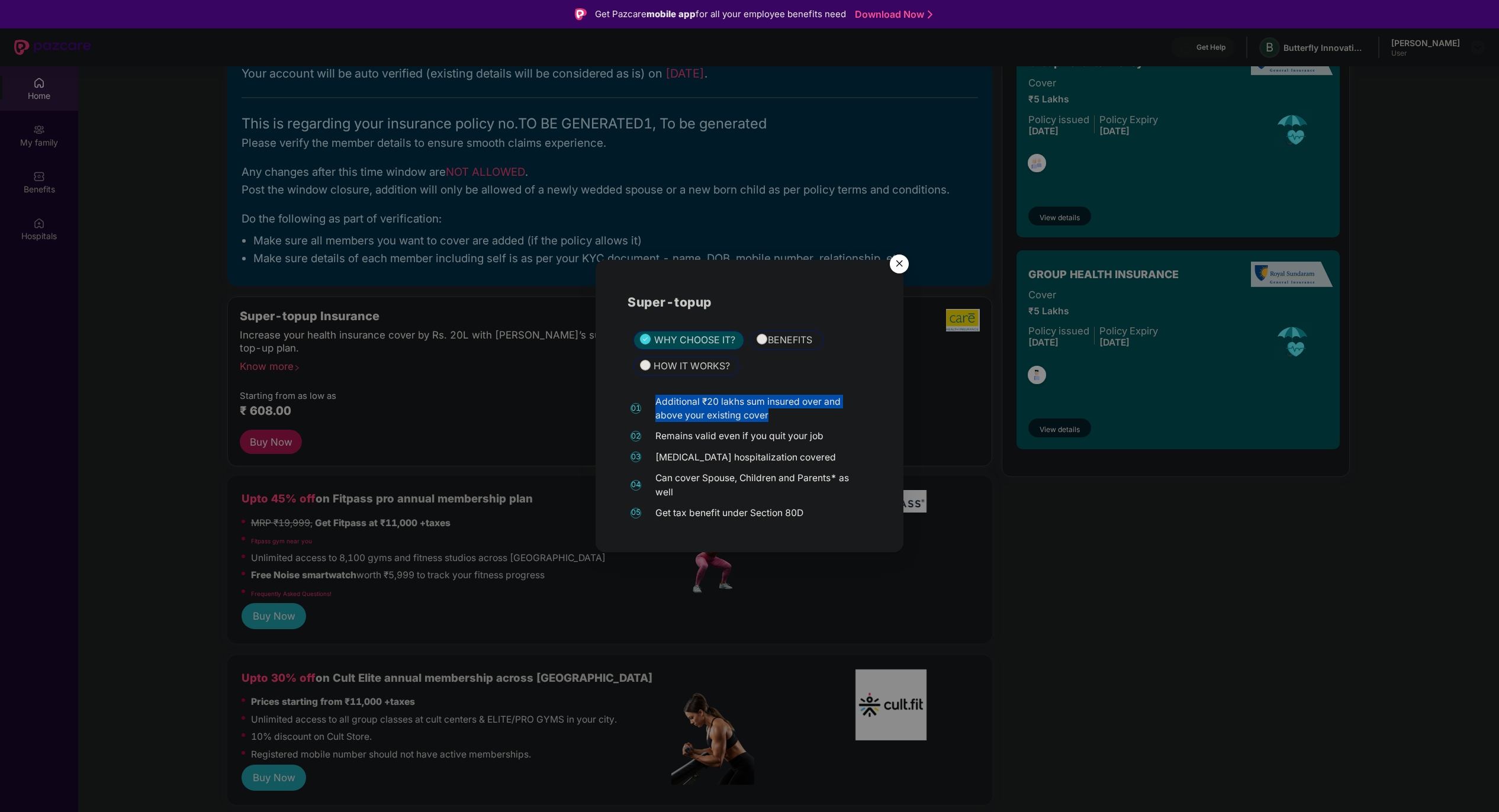
drag, startPoint x: 780, startPoint y: 417, endPoint x: 651, endPoint y: 406, distance: 129.5
click at [651, 406] on div "01 Additional ₹20 lakhs sum insured over and above your existing cover" at bounding box center [750, 409] width 243 height 28
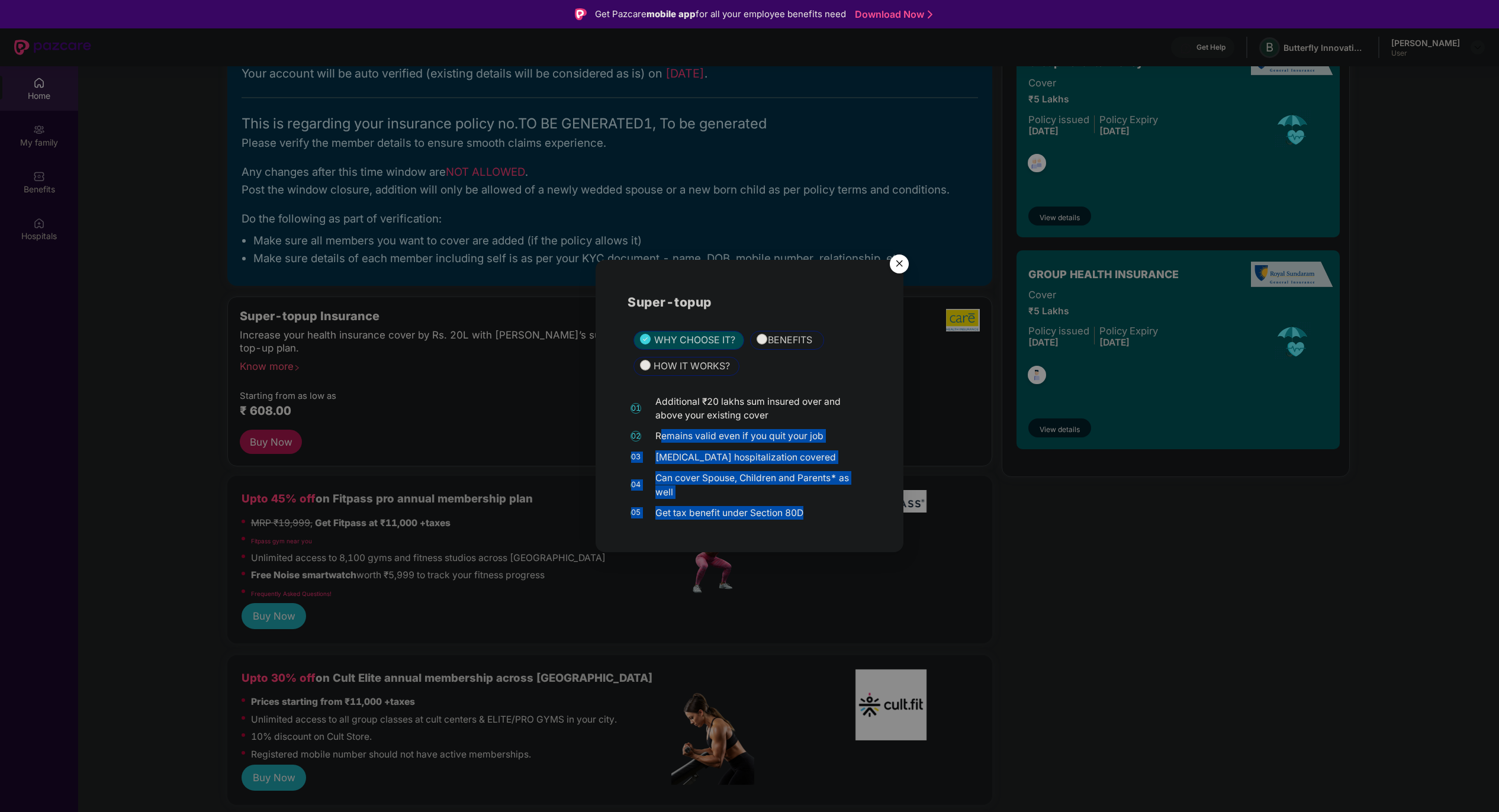
drag, startPoint x: 660, startPoint y: 444, endPoint x: 828, endPoint y: 521, distance: 184.8
click at [833, 525] on div "Super-topup WHY CHOOSE IT? BENEFITS HOW IT WORKS? 01 Additional ₹20 lakhs sum i…" at bounding box center [749, 406] width 308 height 292
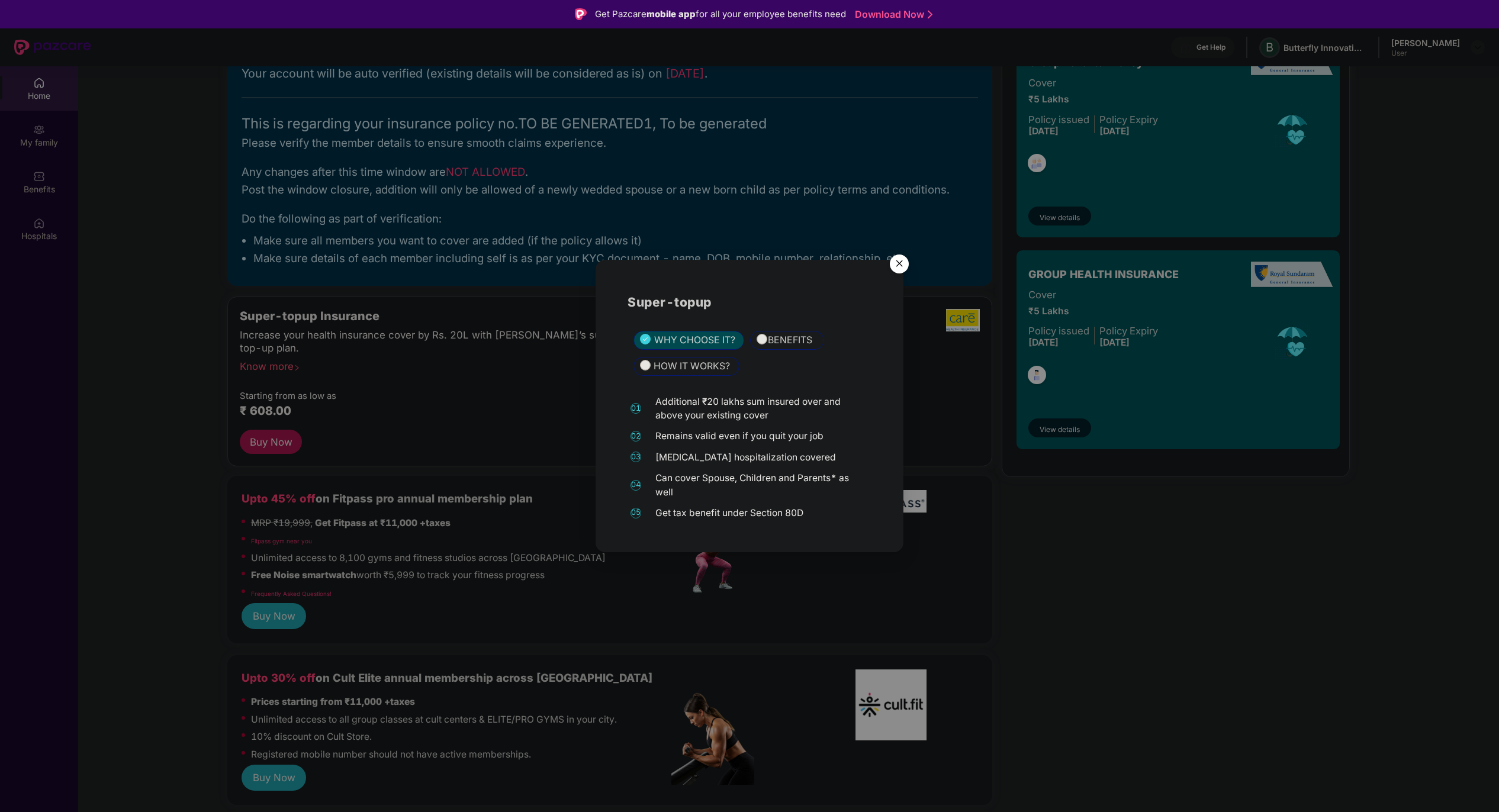
click at [768, 341] on span "BENEFITS" at bounding box center [790, 340] width 44 height 15
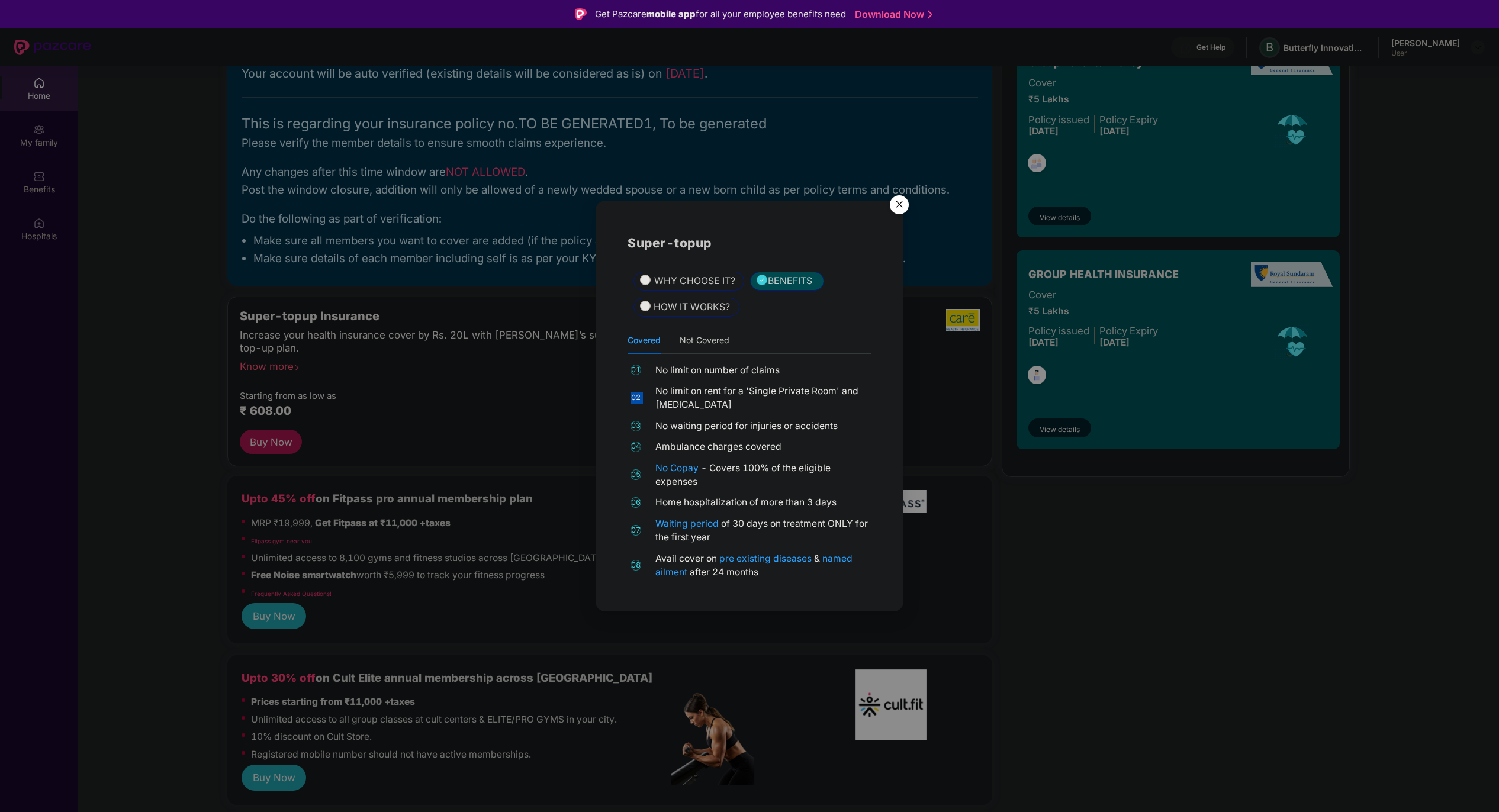
drag, startPoint x: 673, startPoint y: 377, endPoint x: 713, endPoint y: 382, distance: 40.3
click at [713, 382] on div "01 No limit on number of claims 02 No limit on rent for a 'Single Private Room'…" at bounding box center [750, 471] width 243 height 216
drag, startPoint x: 701, startPoint y: 397, endPoint x: 661, endPoint y: 398, distance: 40.0
click at [661, 398] on div "No limit on rent for a 'Single Private Room' and [MEDICAL_DATA]" at bounding box center [762, 399] width 213 height 28
click at [678, 340] on div "Covered Not Covered" at bounding box center [678, 340] width 101 height 27
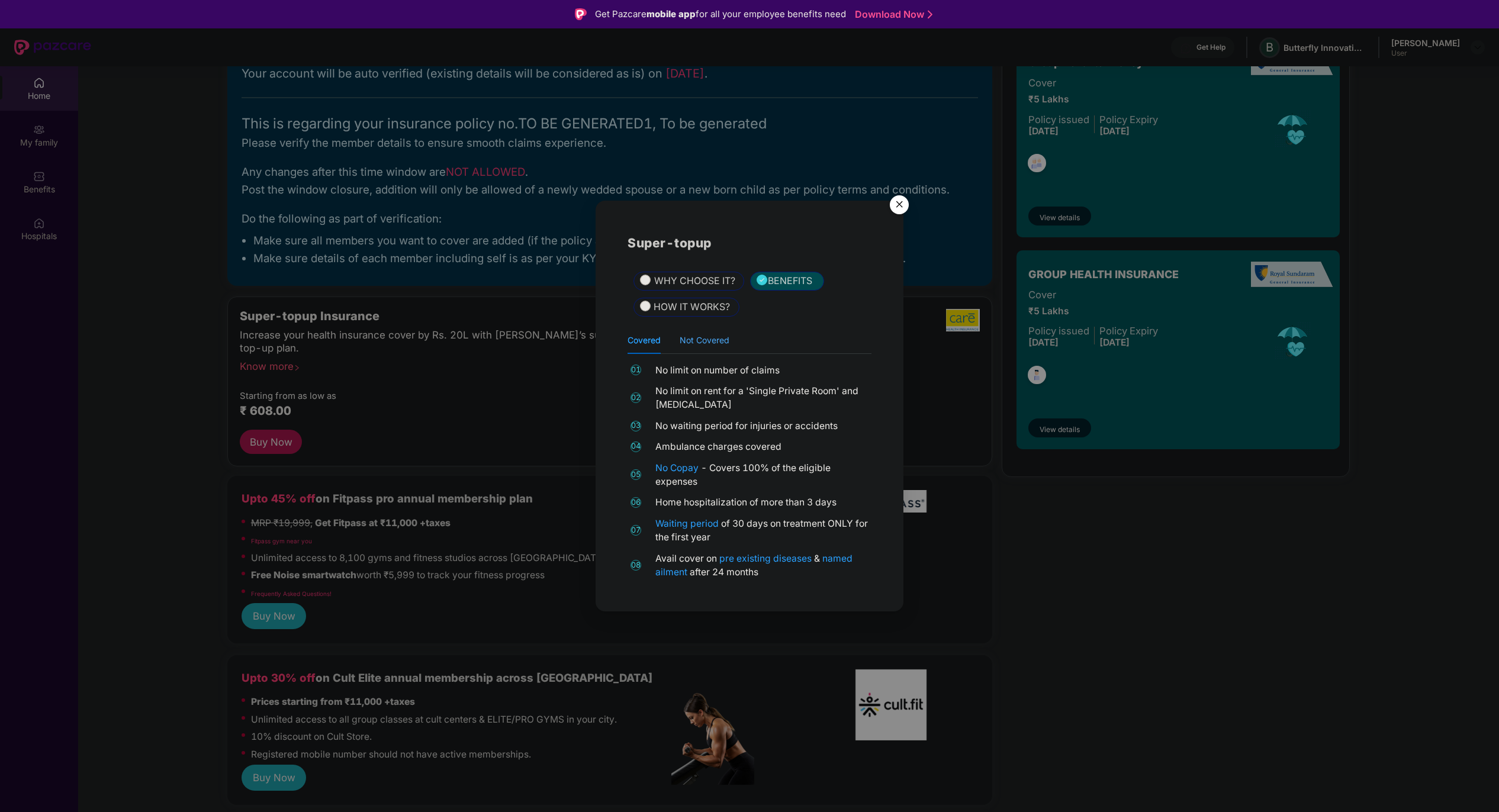
click at [687, 343] on div "Not Covered" at bounding box center [705, 340] width 49 height 13
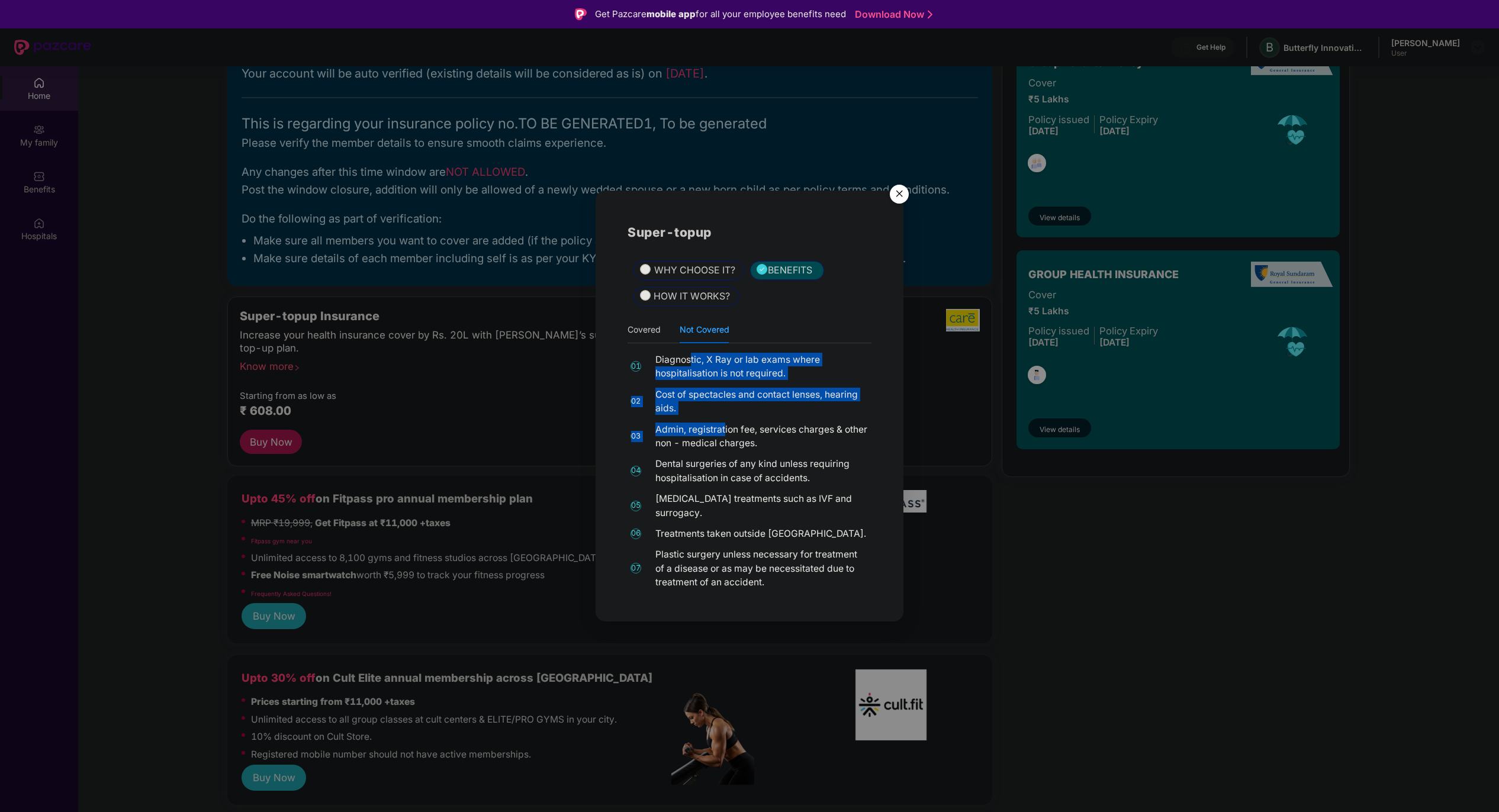
drag, startPoint x: 692, startPoint y: 361, endPoint x: 725, endPoint y: 423, distance: 70.2
click at [725, 423] on div "01 Diagnostic, X Ray or lab exams where hospitalisation is not required. 02 Cos…" at bounding box center [750, 471] width 243 height 237
click at [707, 346] on div "Covered Not Covered 01 No limit on number of claims 02 No limit on rent for a '…" at bounding box center [750, 452] width 243 height 273
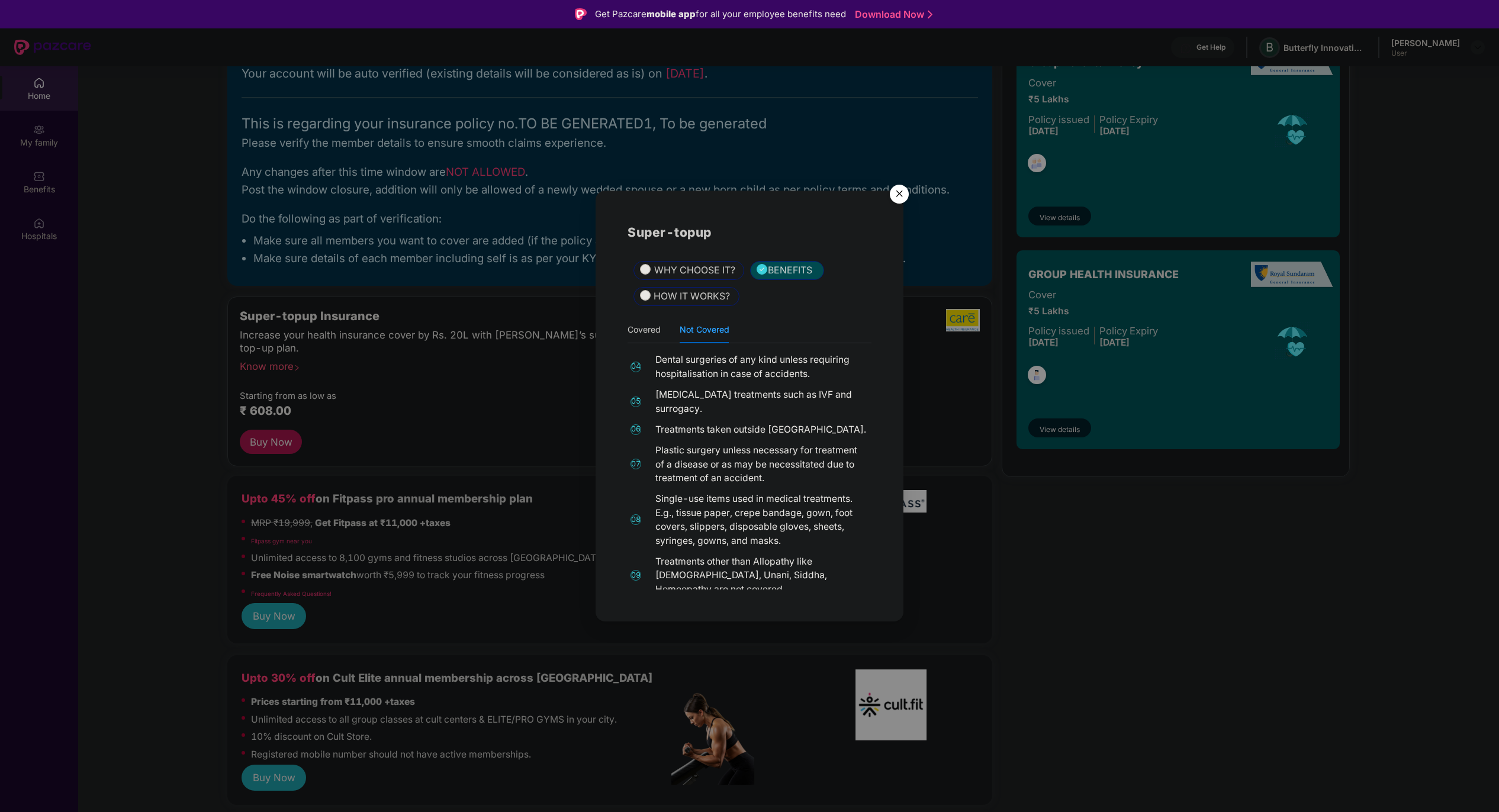
scroll to position [66, 0]
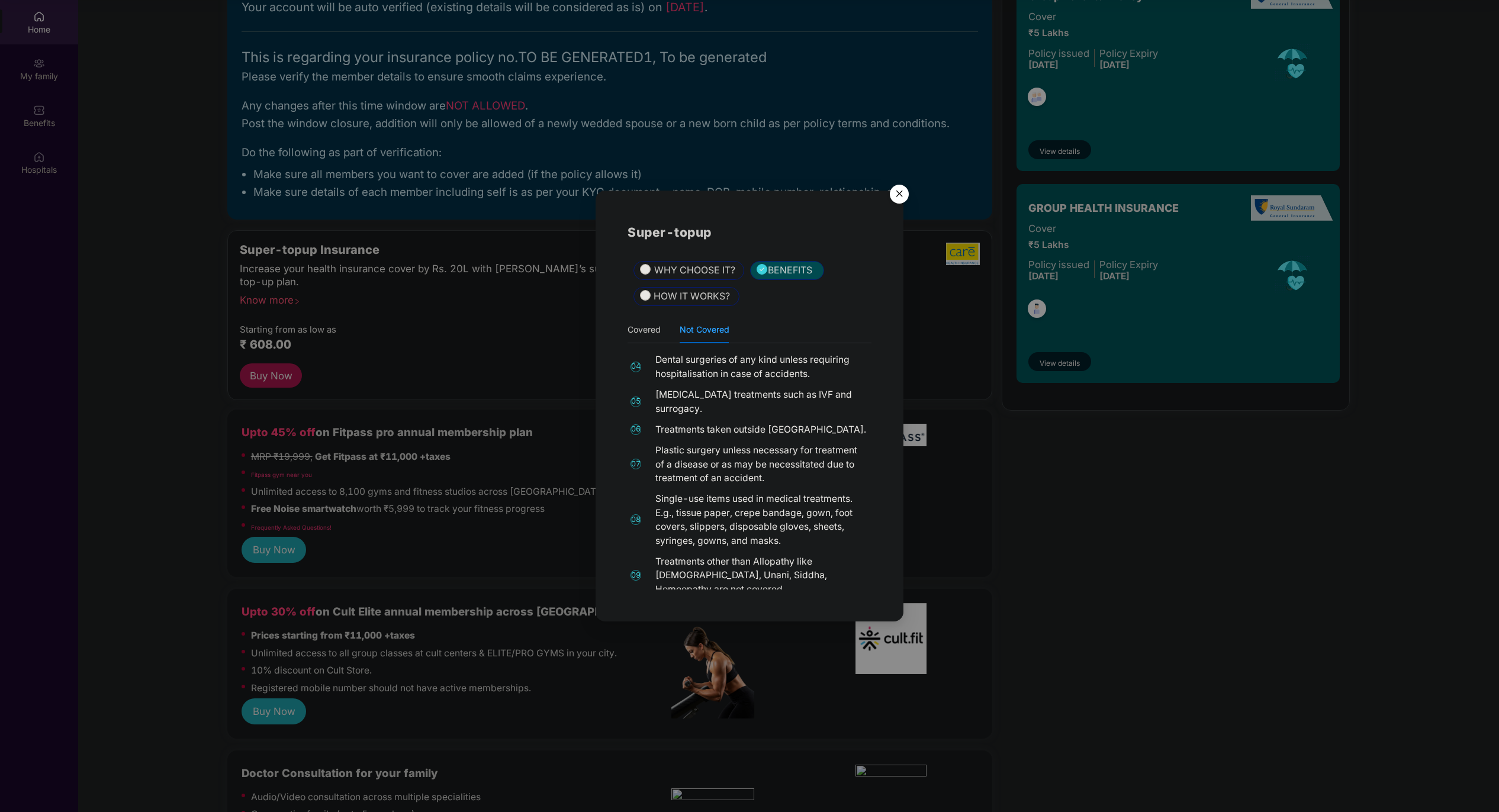
click at [664, 341] on div "Covered Not Covered" at bounding box center [678, 329] width 101 height 27
click at [663, 339] on div "Covered Not Covered" at bounding box center [678, 329] width 101 height 27
click at [655, 332] on div "Covered" at bounding box center [645, 330] width 34 height 13
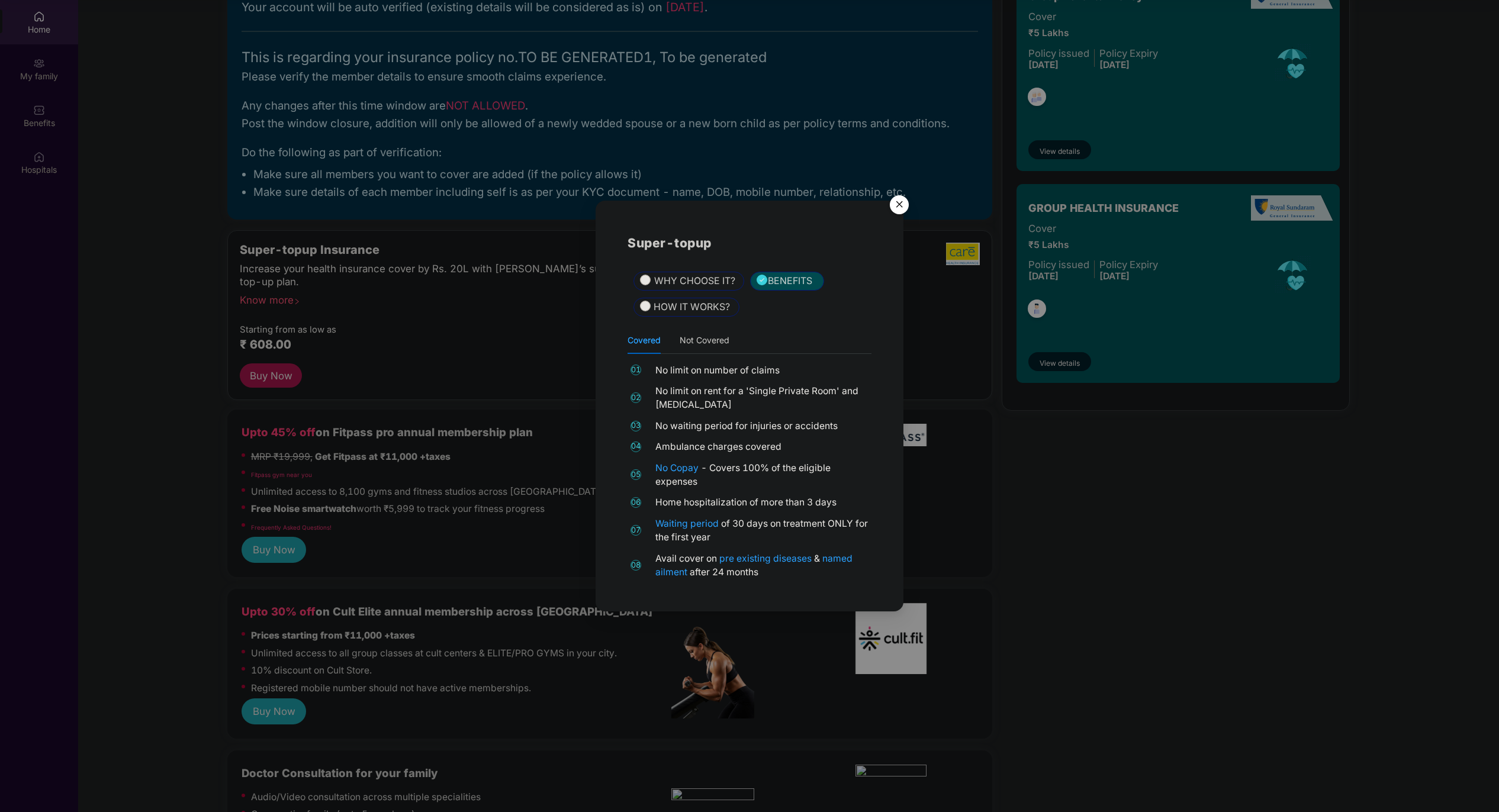
click at [694, 320] on div "Super-topup WHY CHOOSE IT? BENEFITS HOW IT WORKS? Covered Not Covered 01 No lim…" at bounding box center [750, 406] width 243 height 346
click at [692, 311] on span "HOW IT WORKS?" at bounding box center [691, 307] width 77 height 15
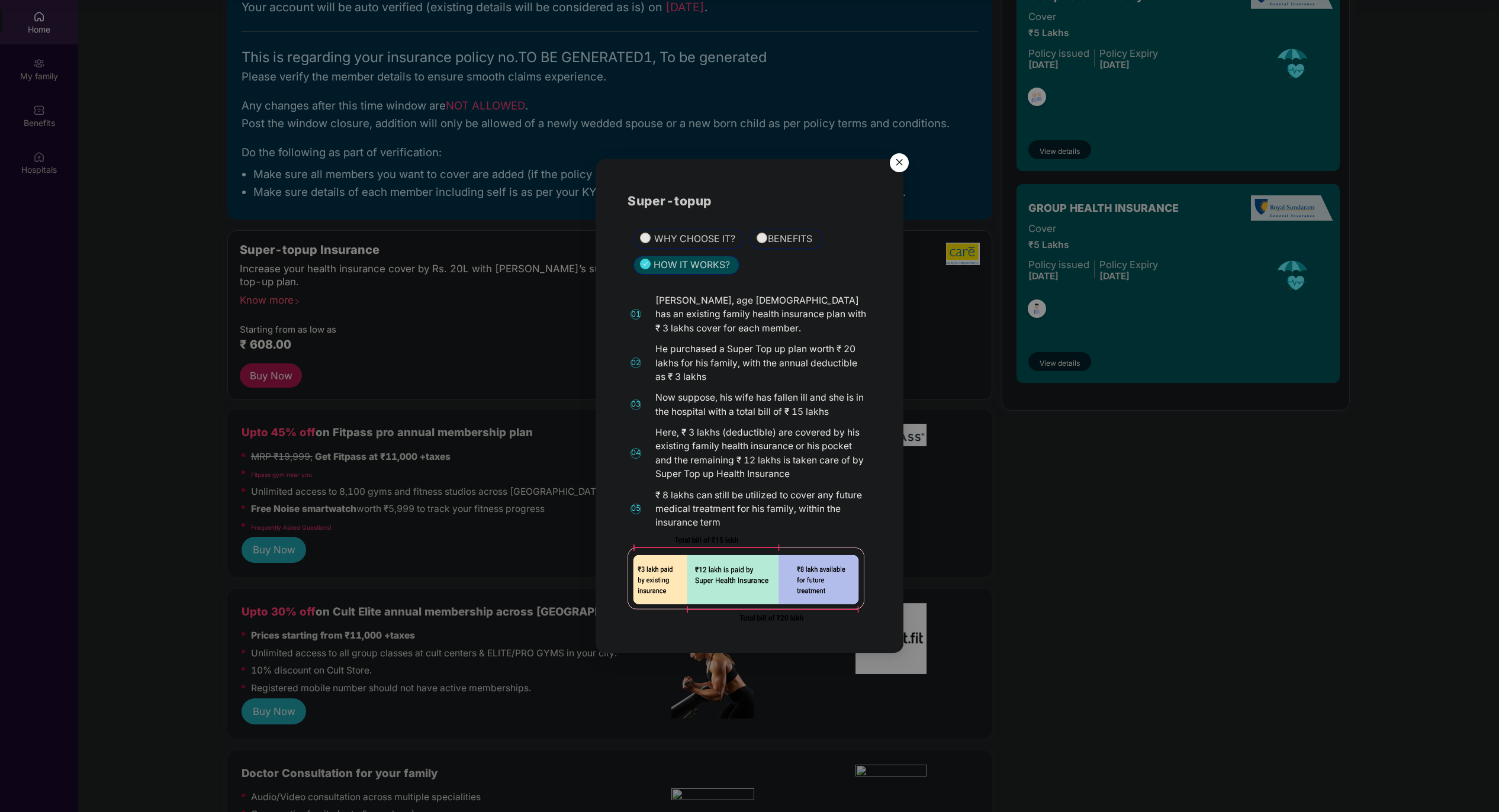
click at [896, 171] on img "Close" at bounding box center [899, 165] width 34 height 34
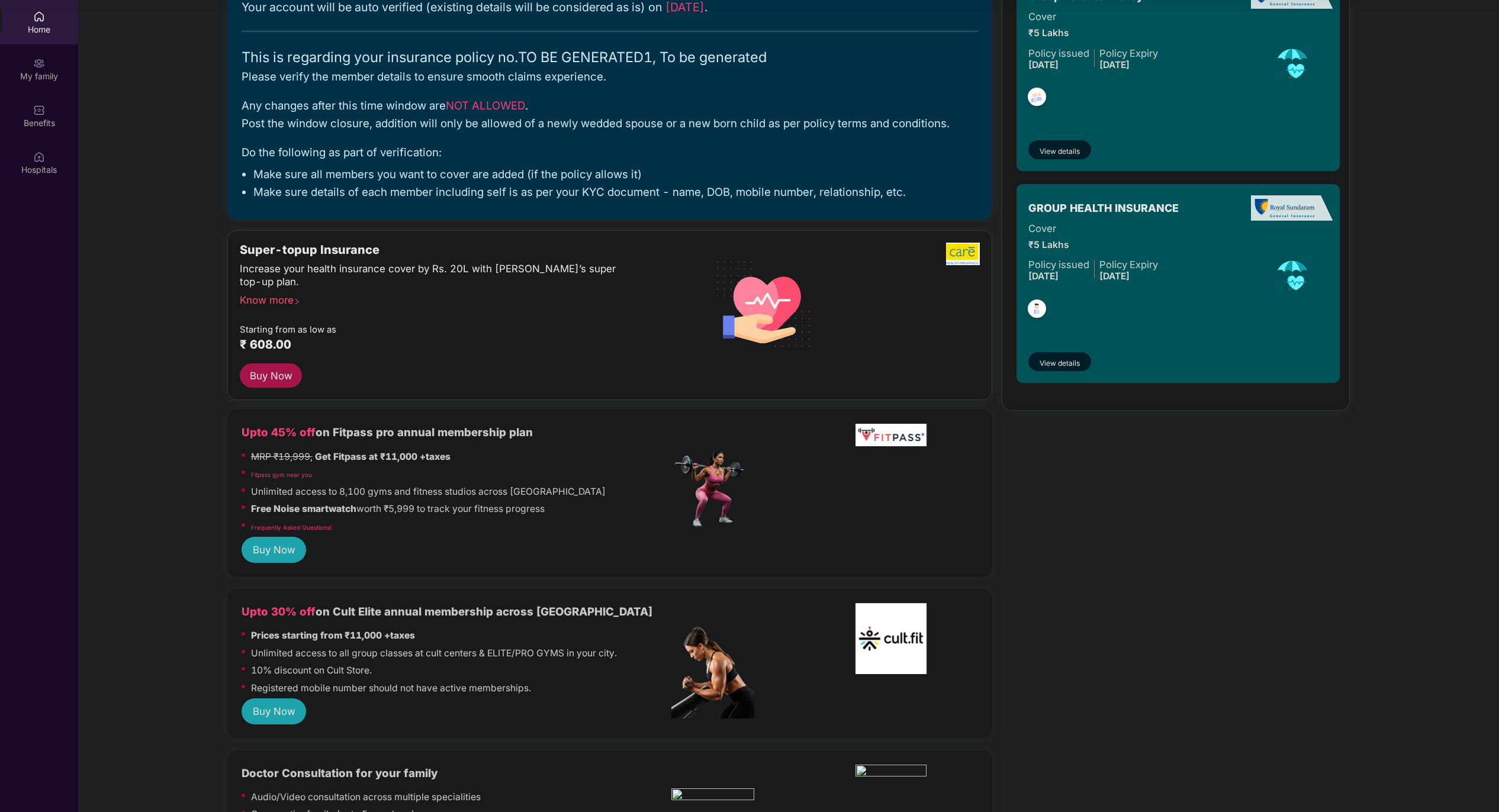
click at [285, 382] on button "Buy Now" at bounding box center [271, 376] width 63 height 25
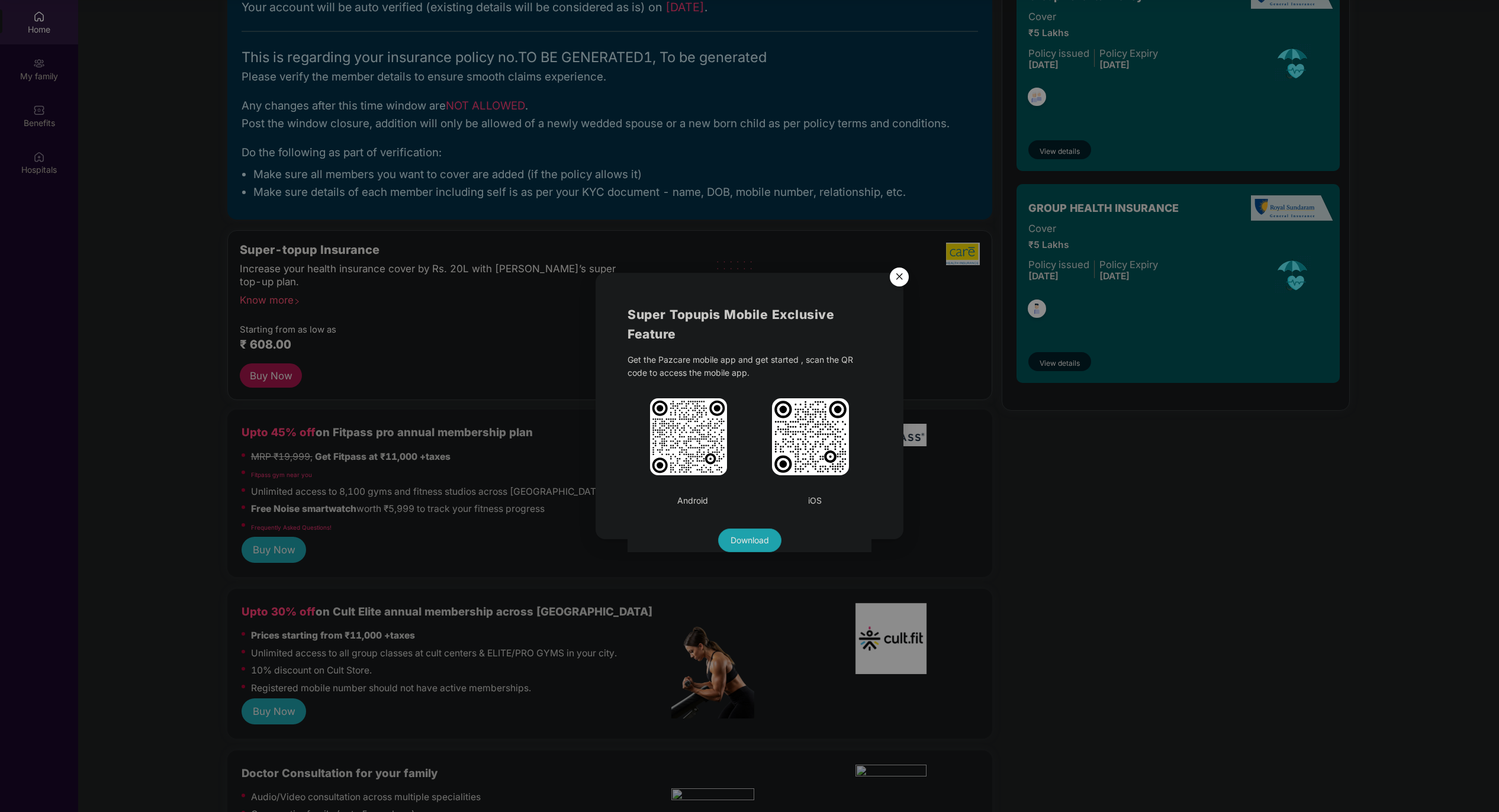
click at [891, 276] on img "Close" at bounding box center [899, 279] width 34 height 34
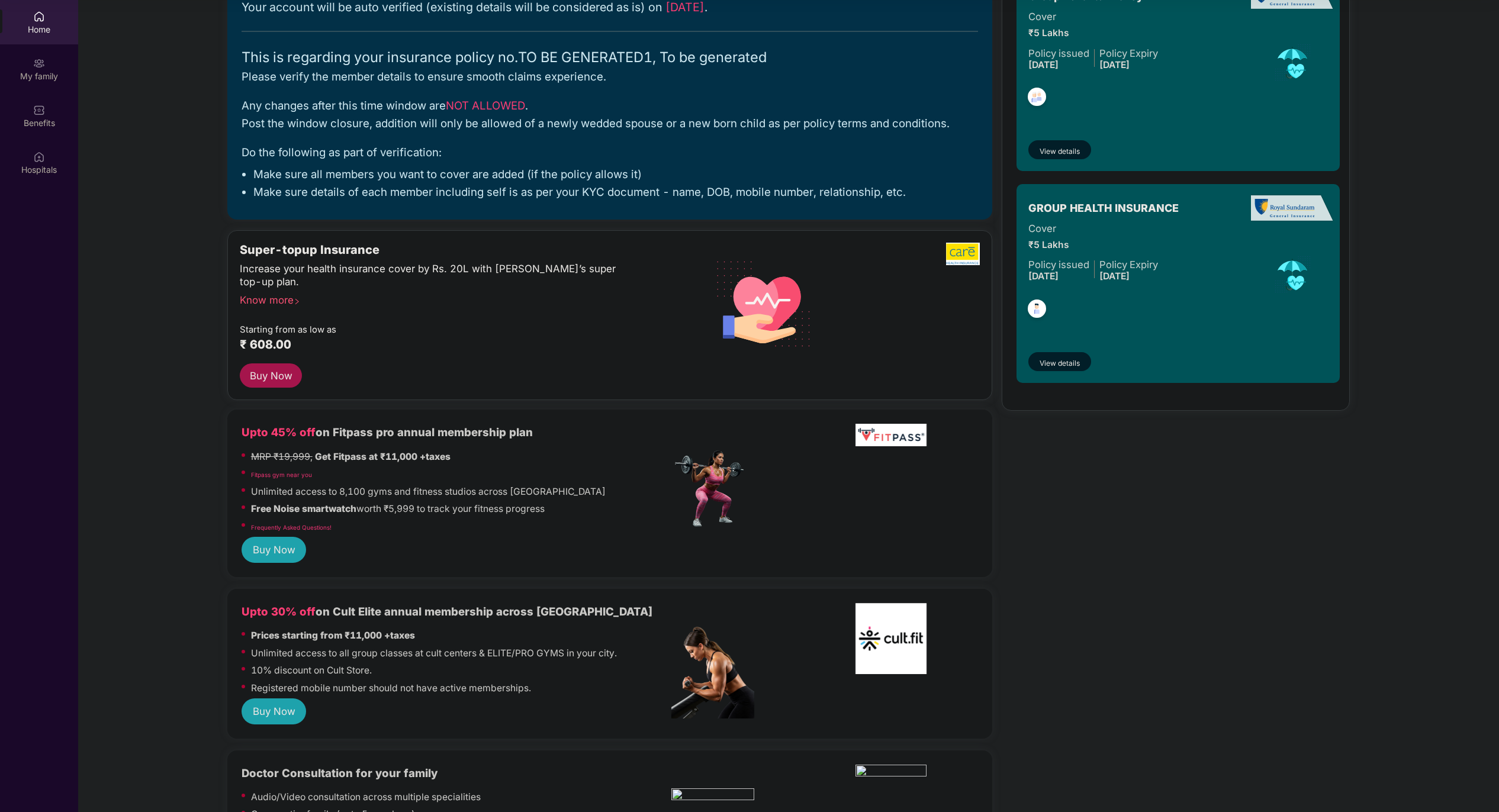
click at [270, 302] on div "Know more" at bounding box center [452, 297] width 425 height 8
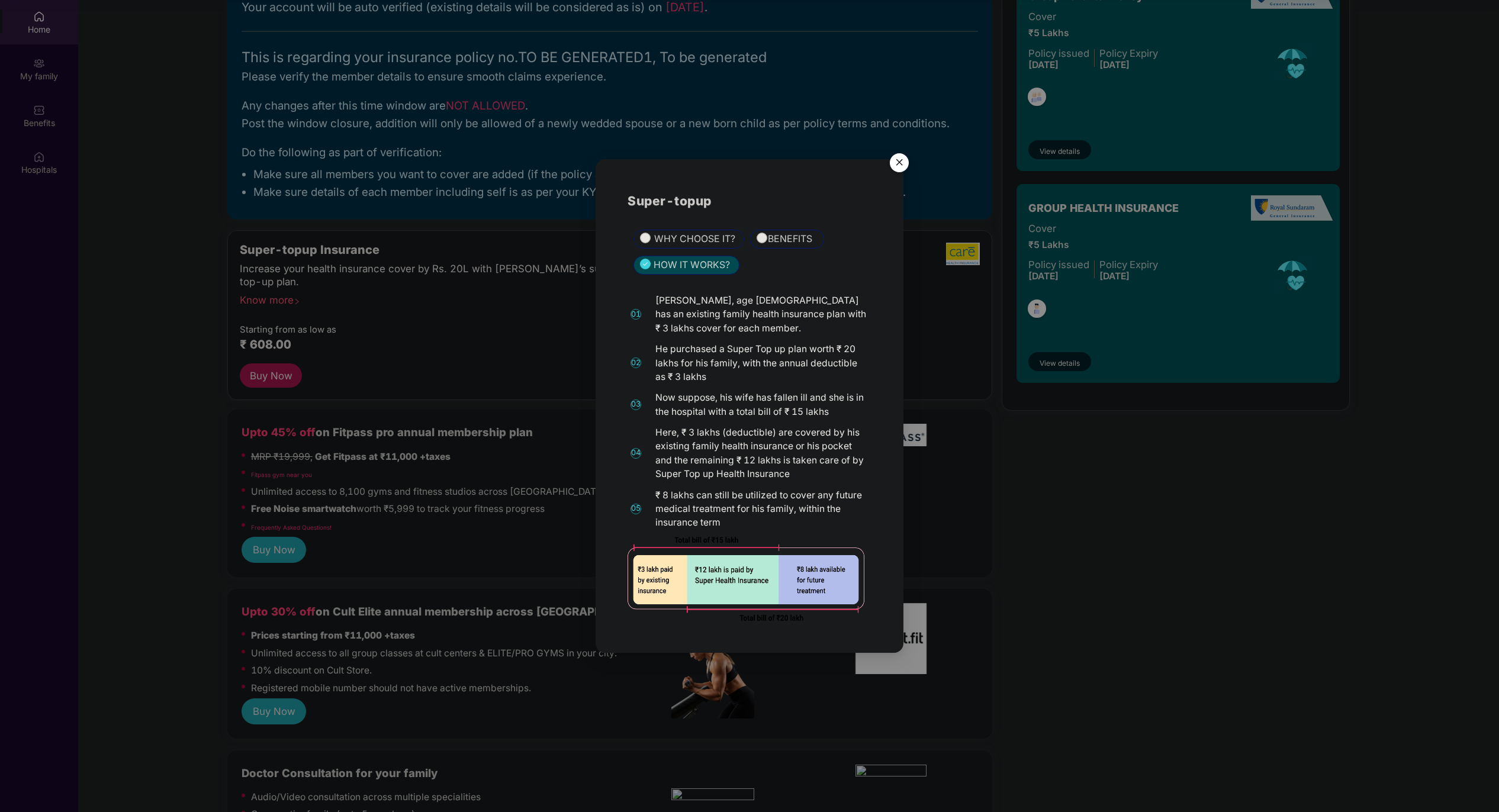
click at [699, 246] on span "WHY CHOOSE IT?" at bounding box center [695, 239] width 81 height 15
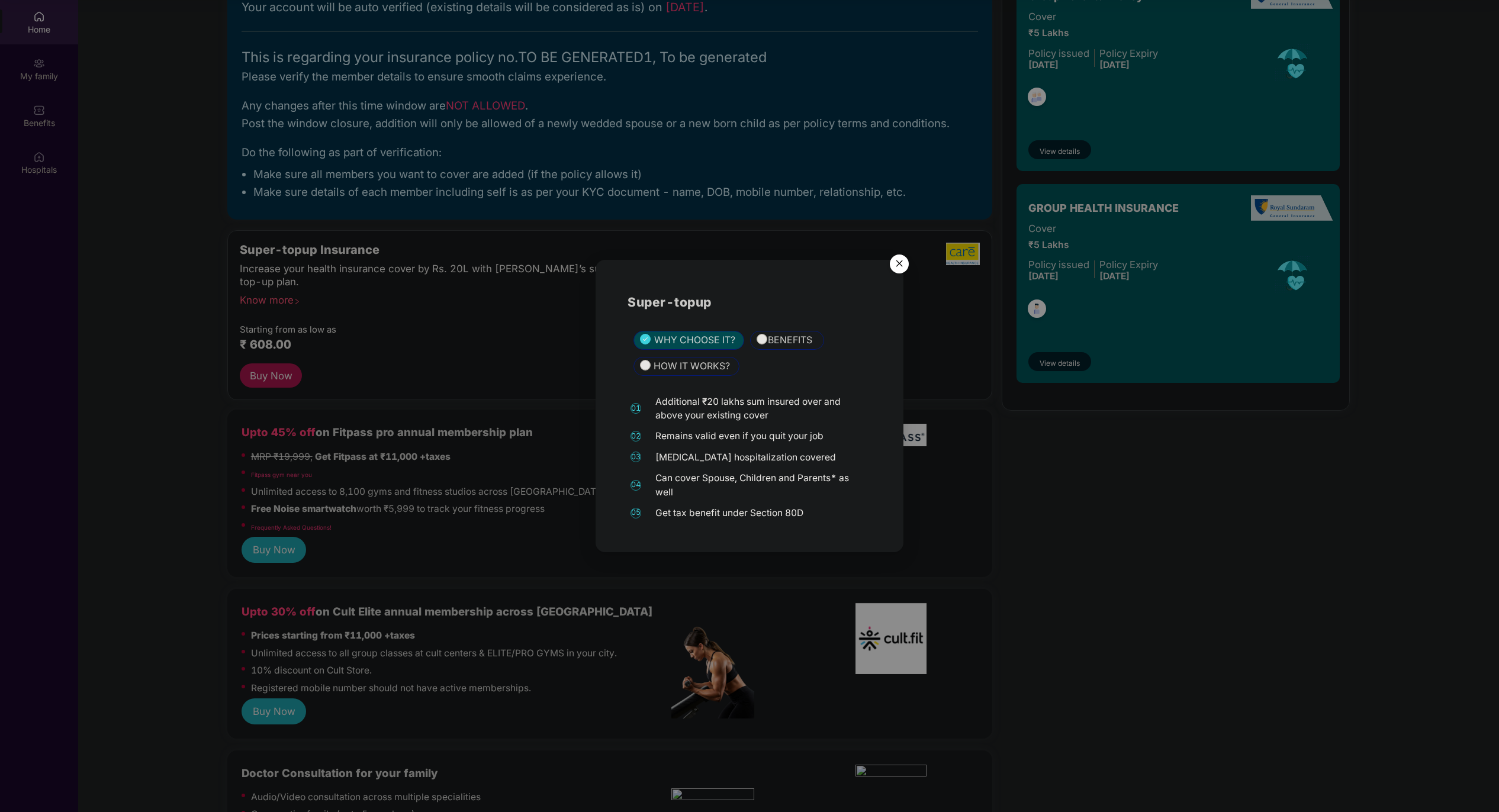
click at [894, 259] on img "Close" at bounding box center [899, 266] width 34 height 34
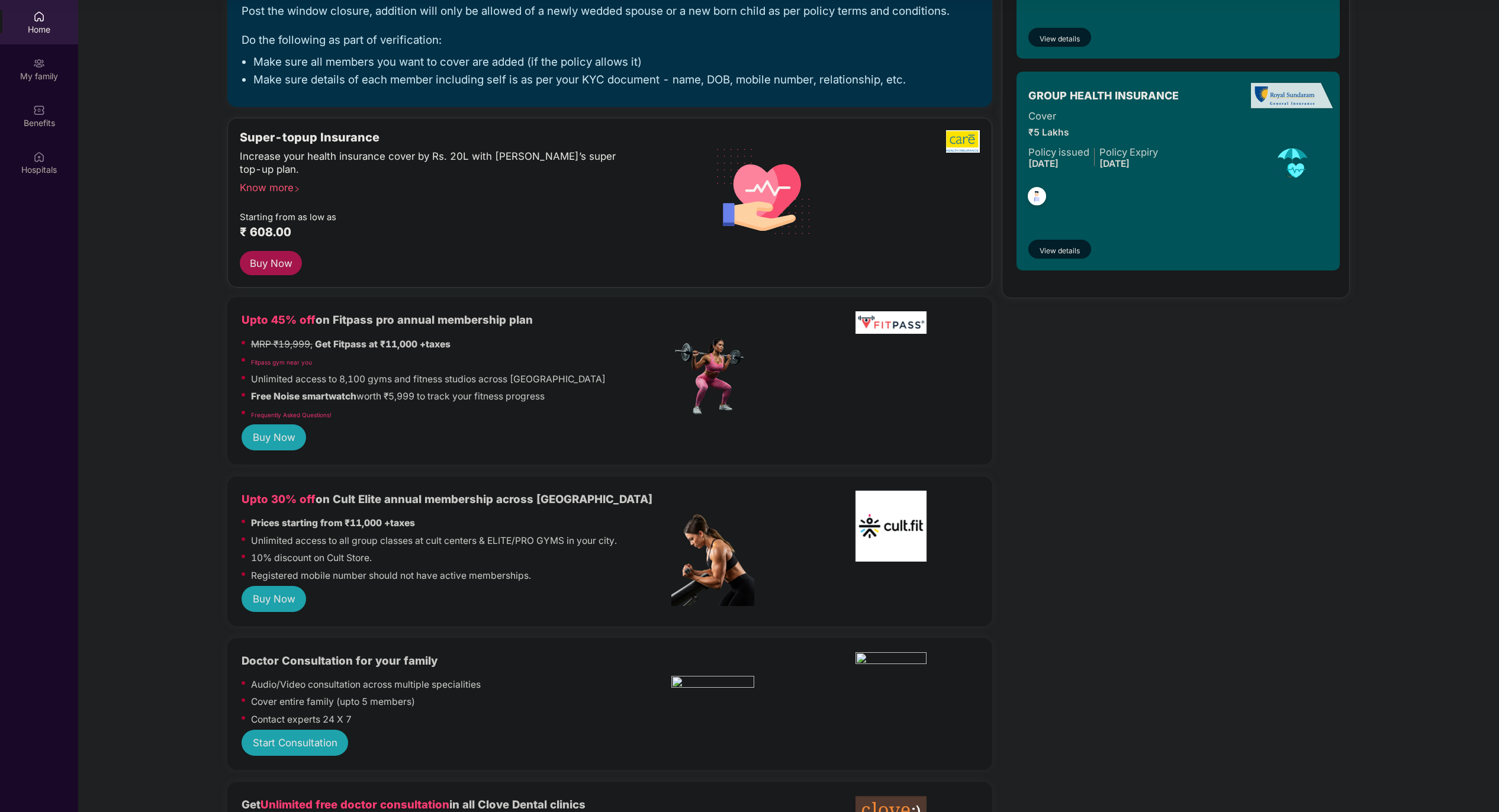
scroll to position [0, 0]
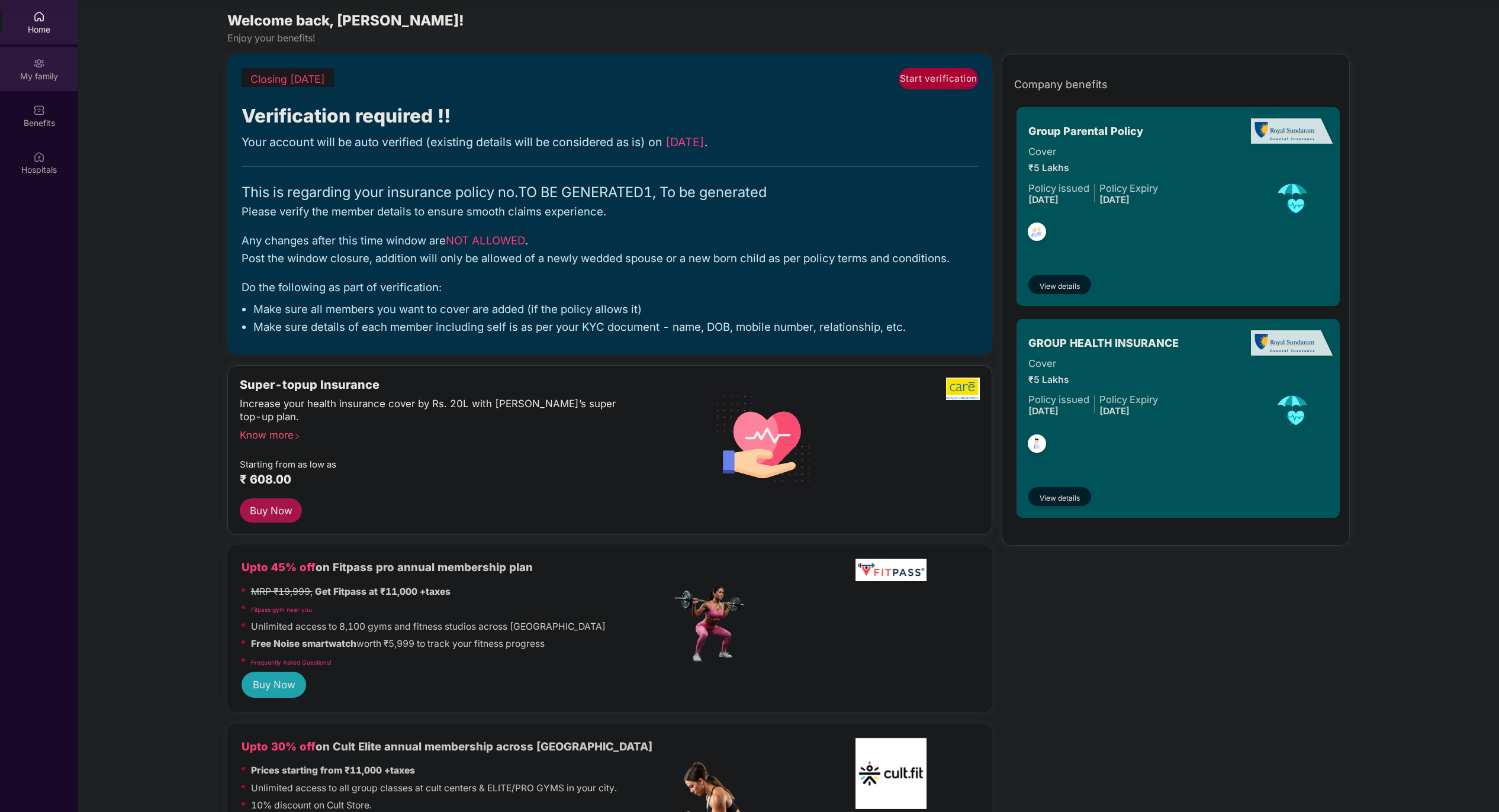
click at [49, 74] on div "My family" at bounding box center [39, 76] width 78 height 11
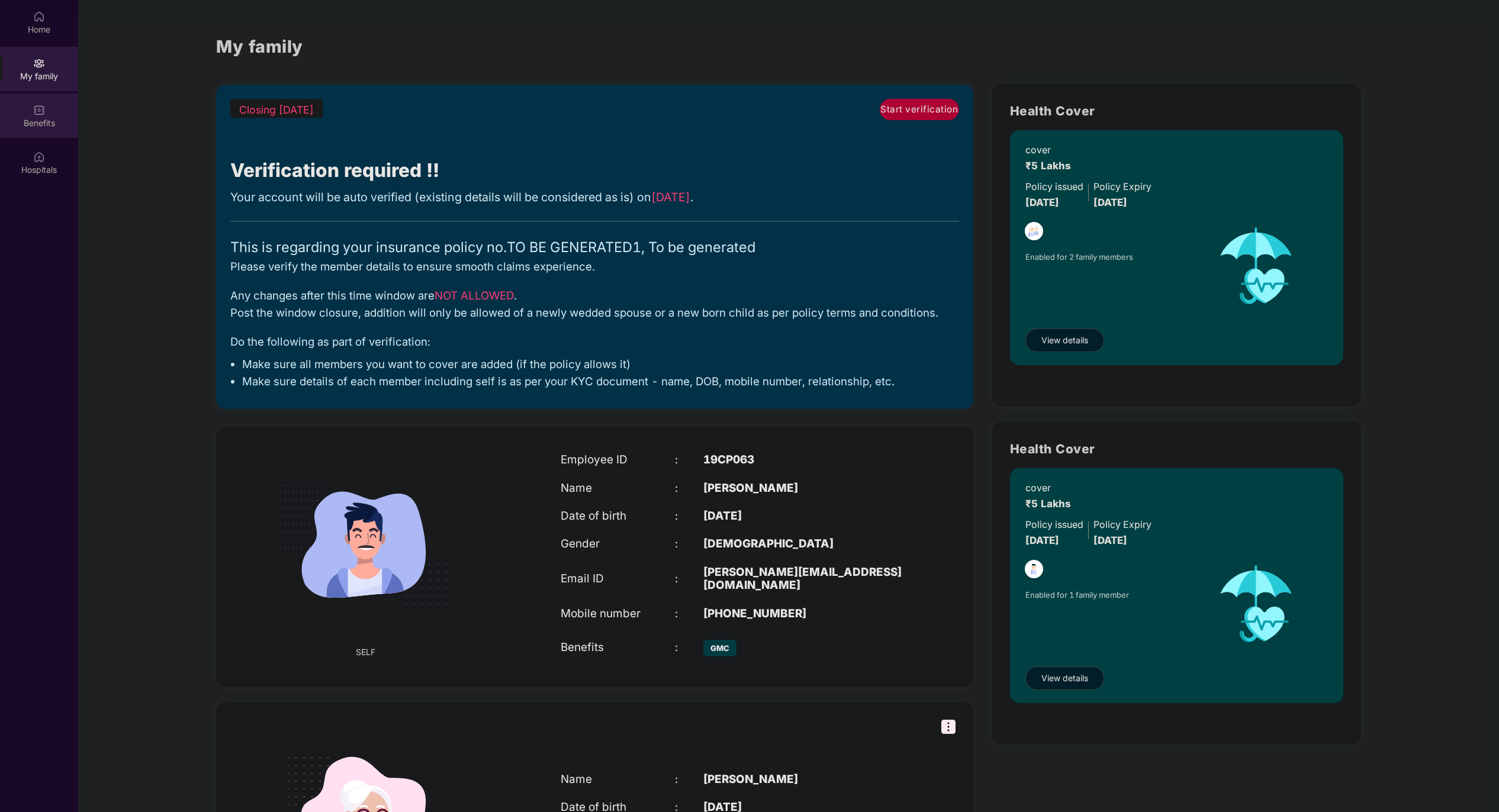
click at [41, 115] on div "Benefits" at bounding box center [39, 115] width 78 height 44
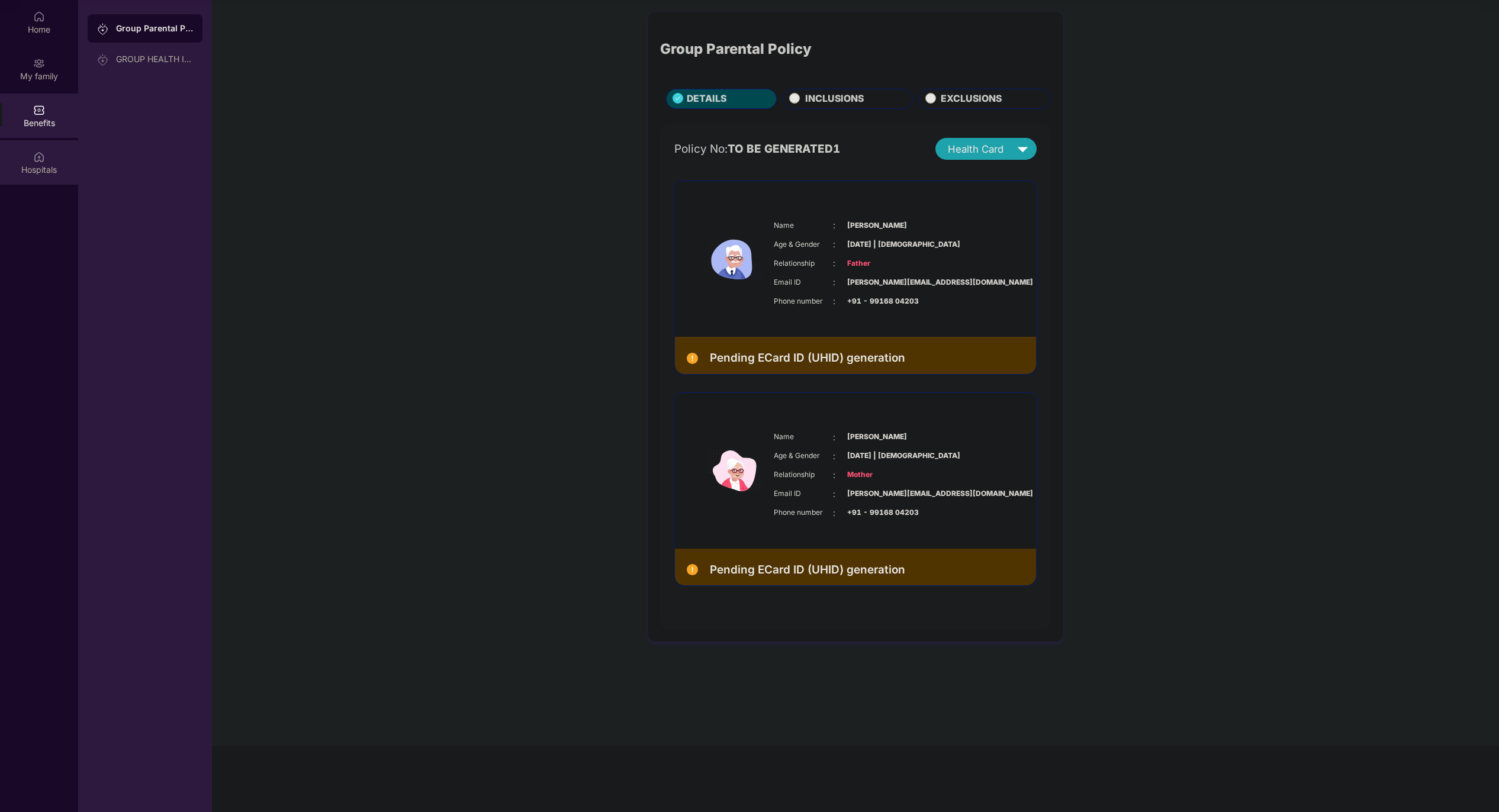
click at [44, 177] on div "Hospitals" at bounding box center [39, 162] width 78 height 44
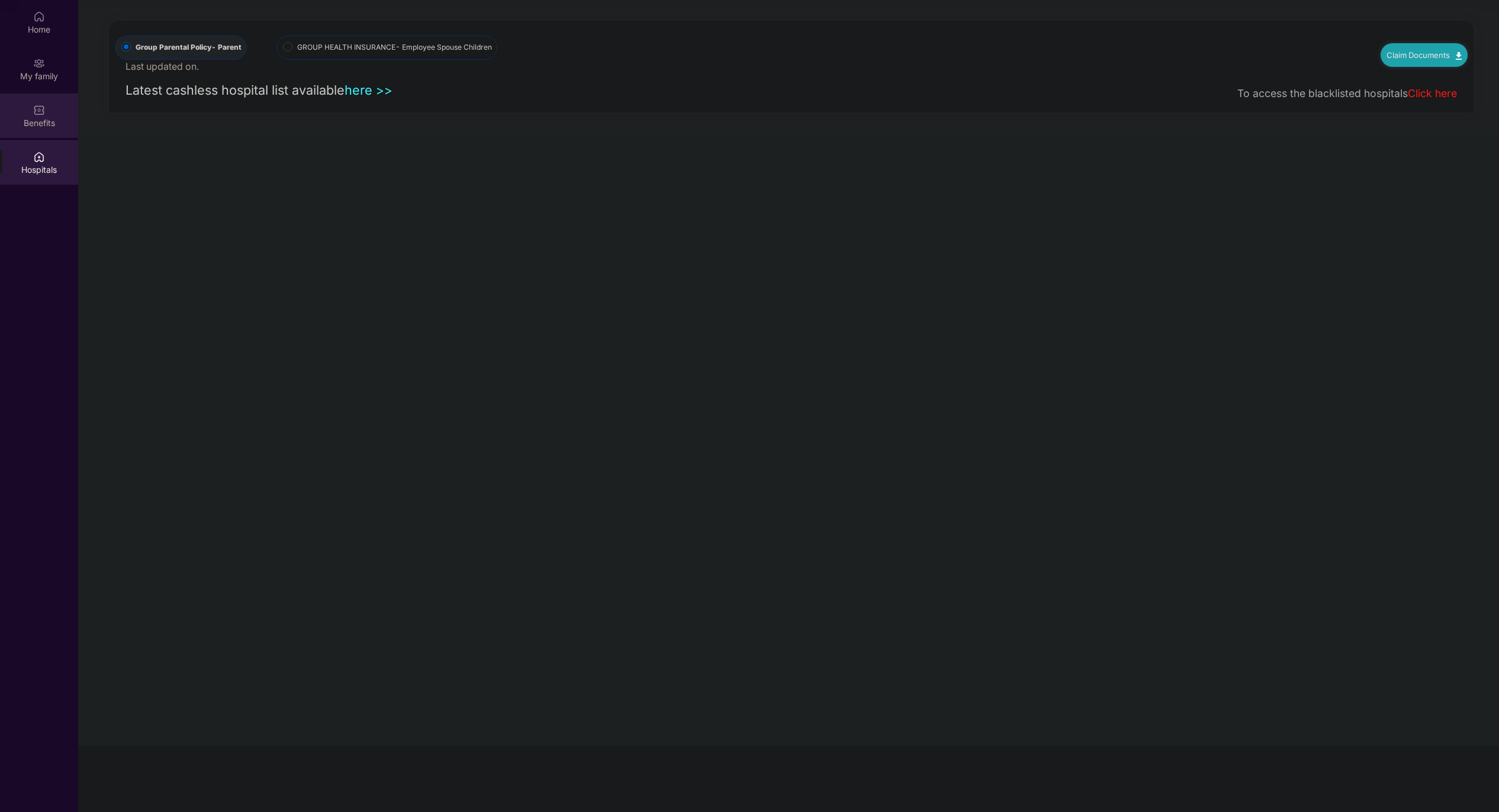
click at [42, 124] on div "Benefits" at bounding box center [39, 123] width 78 height 11
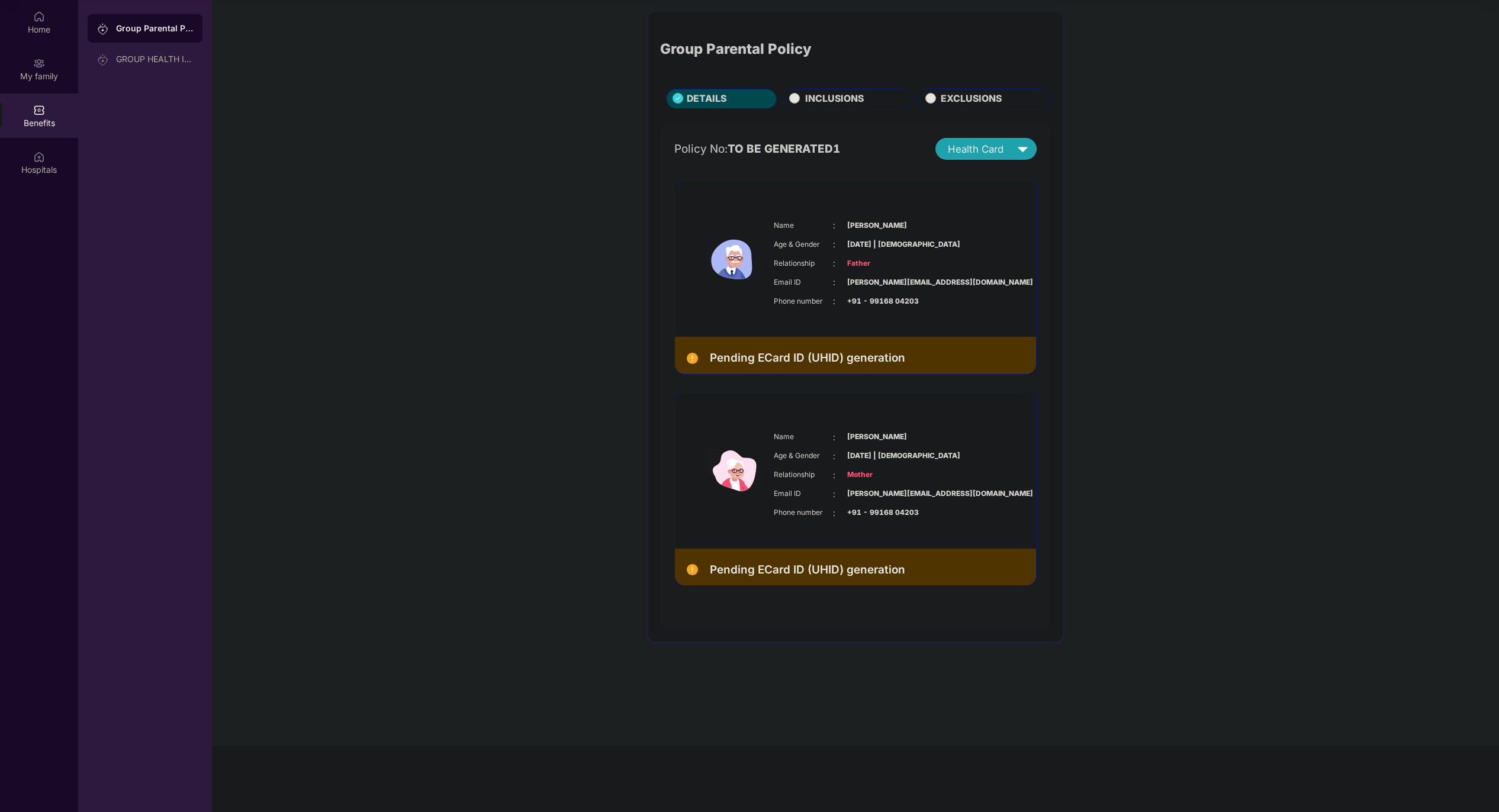
click at [809, 91] on div "INCLUSIONS" at bounding box center [846, 99] width 130 height 20
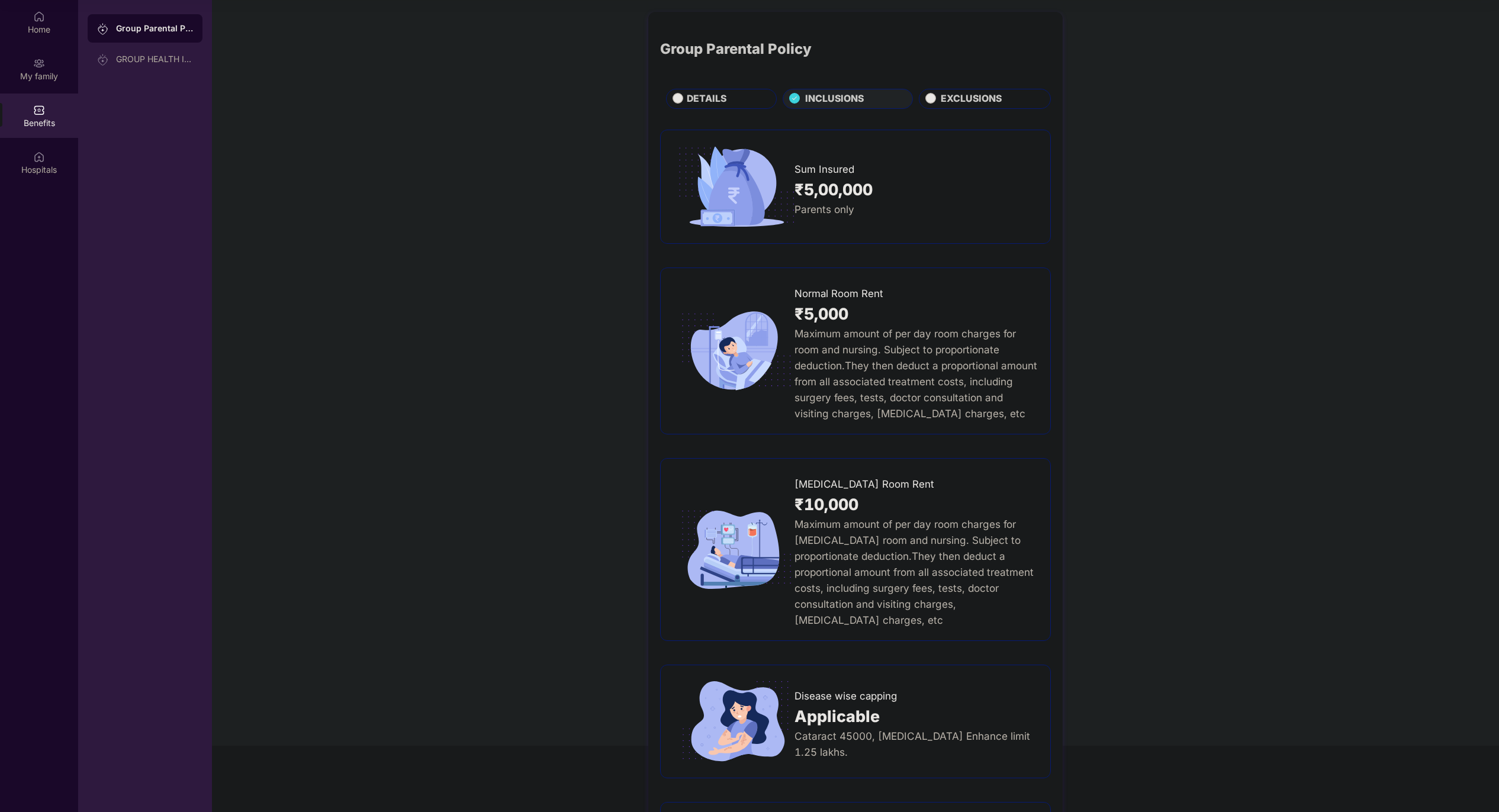
click at [959, 86] on div "Group Parental Policy DETAILS INCLUSIONS EXCLUSIONS" at bounding box center [855, 66] width 391 height 86
click at [961, 87] on div "Group Parental Policy DETAILS INCLUSIONS EXCLUSIONS" at bounding box center [855, 66] width 391 height 86
click at [942, 103] on span "EXCLUSIONS" at bounding box center [971, 99] width 61 height 15
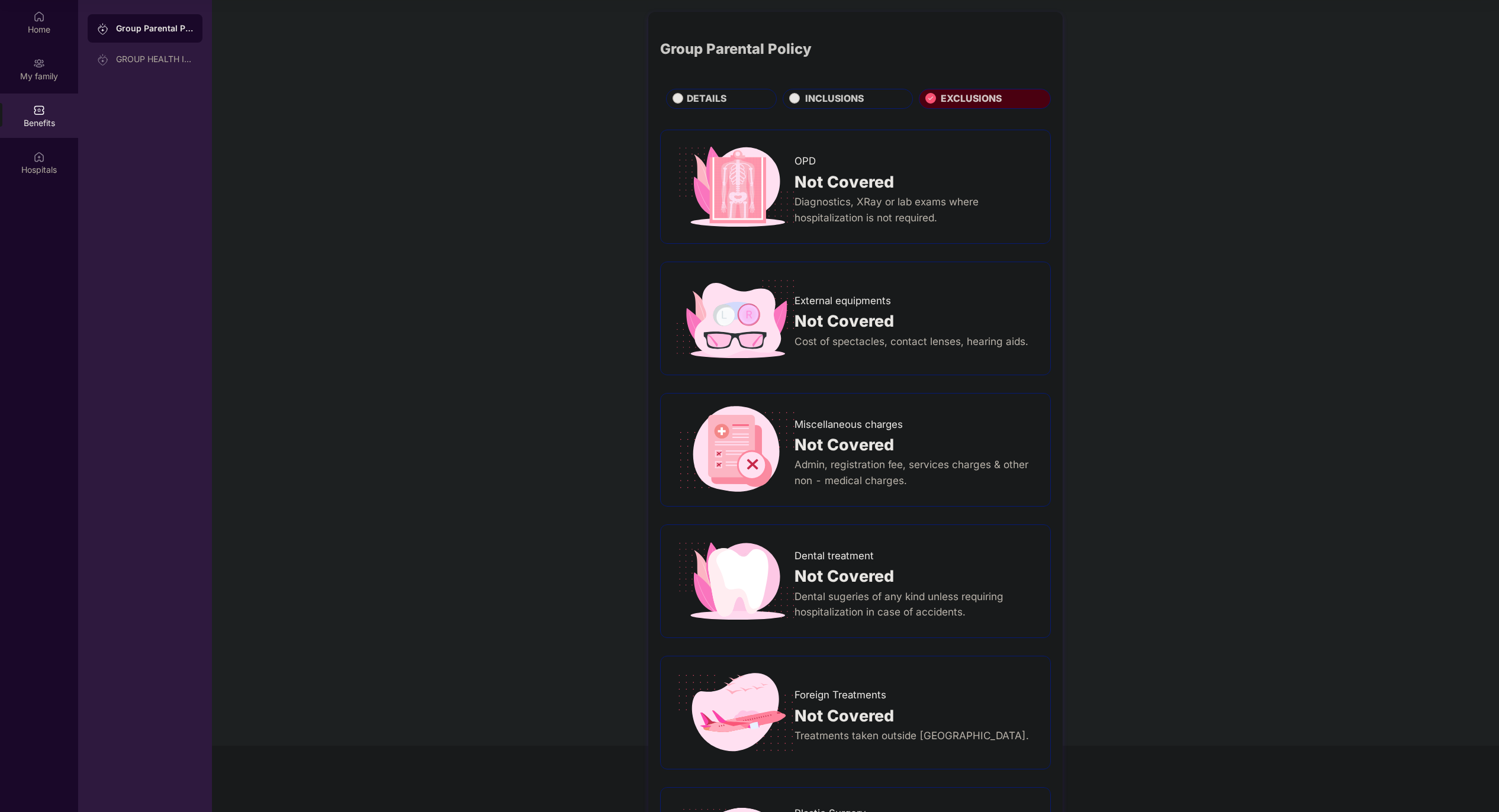
click at [728, 98] on div "DETAILS" at bounding box center [726, 100] width 90 height 17
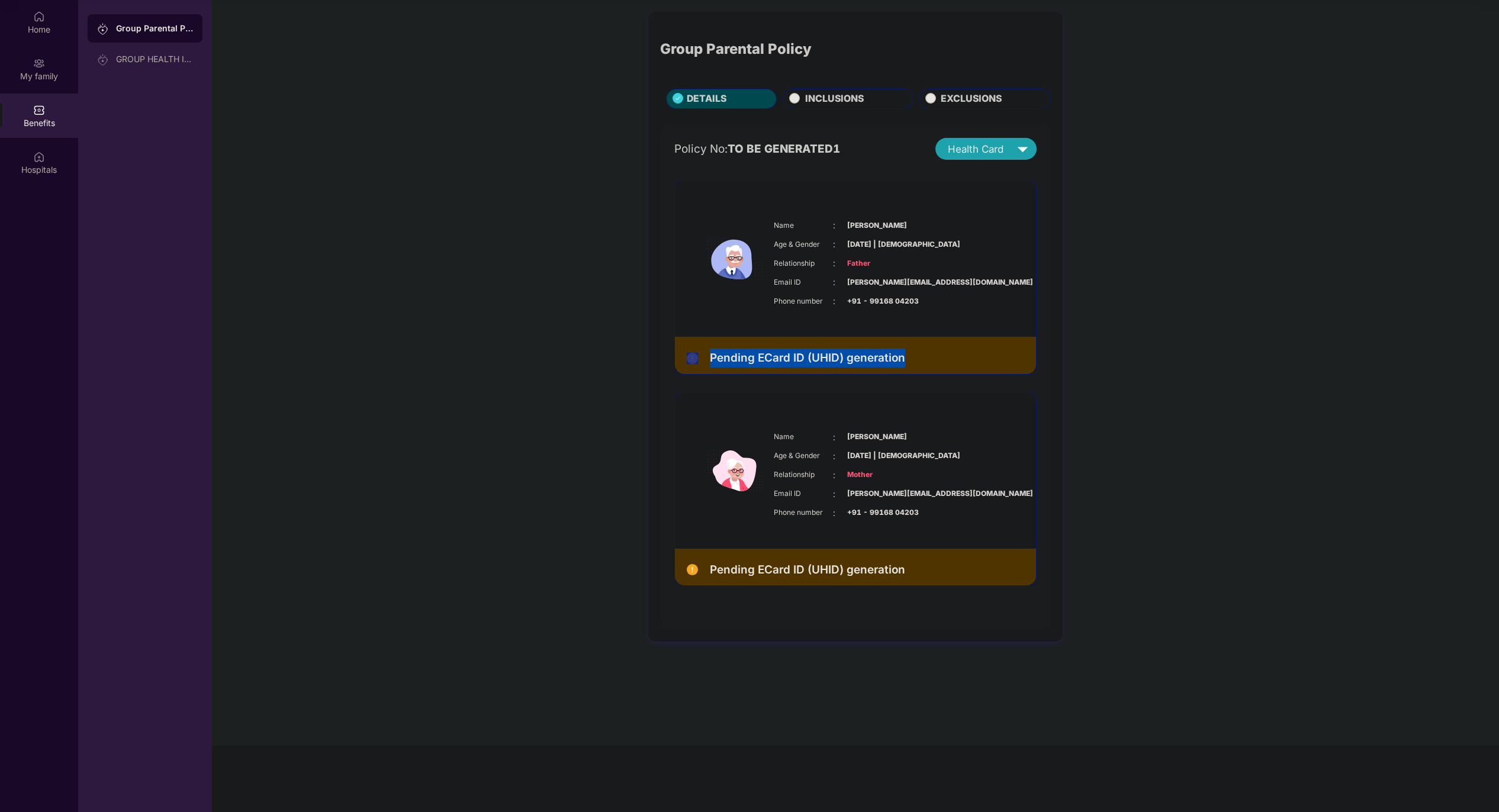
drag, startPoint x: 938, startPoint y: 361, endPoint x: 704, endPoint y: 358, distance: 234.0
click at [704, 358] on div "Pending ECard ID (UHID) generation" at bounding box center [855, 355] width 362 height 37
click at [801, 151] on span "TO BE GENERATED1" at bounding box center [784, 148] width 113 height 13
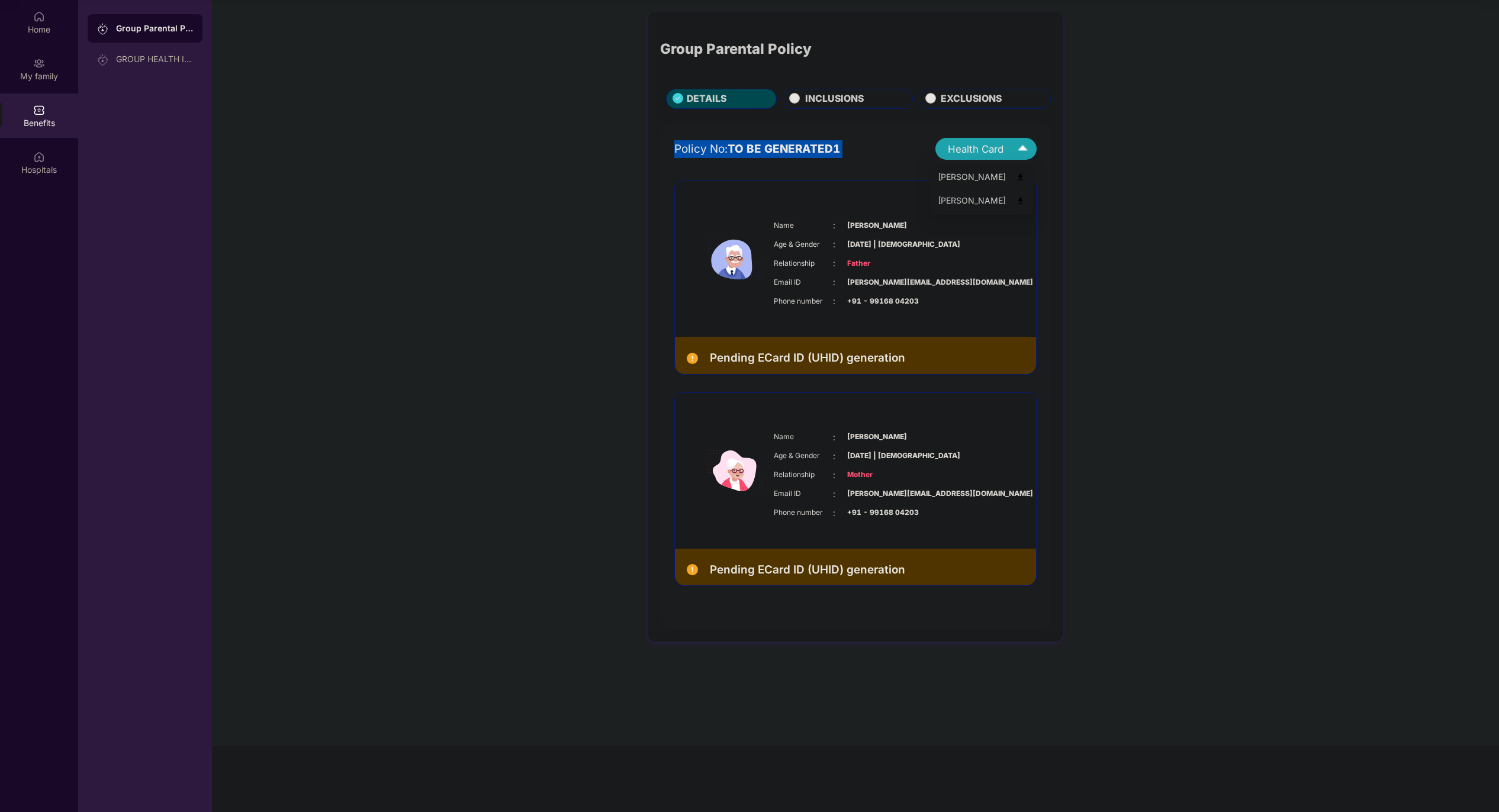
click at [984, 145] on span "Health Card" at bounding box center [975, 148] width 56 height 15
click at [973, 144] on span "Health Card" at bounding box center [975, 148] width 56 height 15
click at [849, 108] on div "INCLUSIONS" at bounding box center [853, 100] width 108 height 17
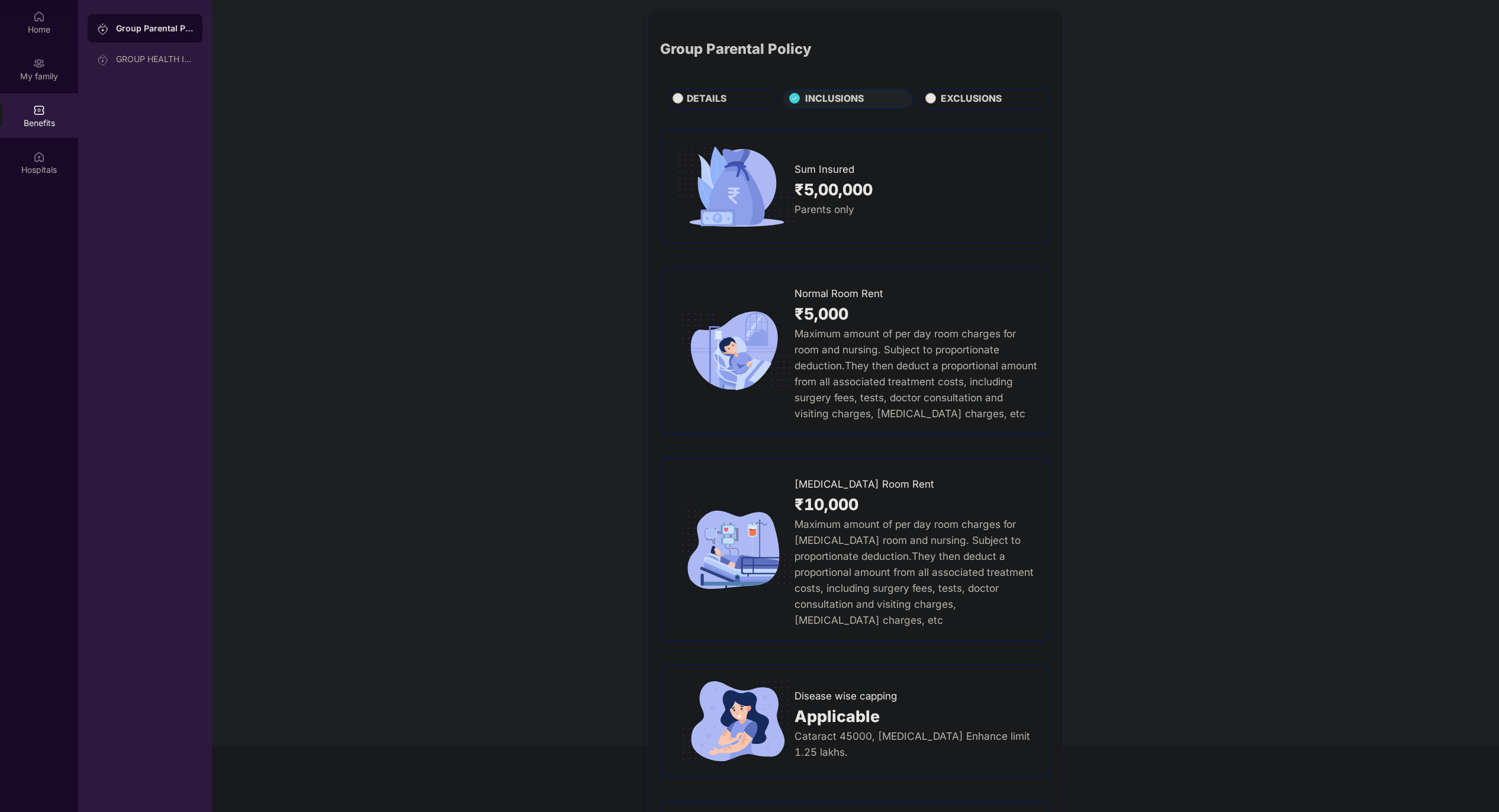
click at [730, 94] on div "DETAILS" at bounding box center [726, 100] width 90 height 17
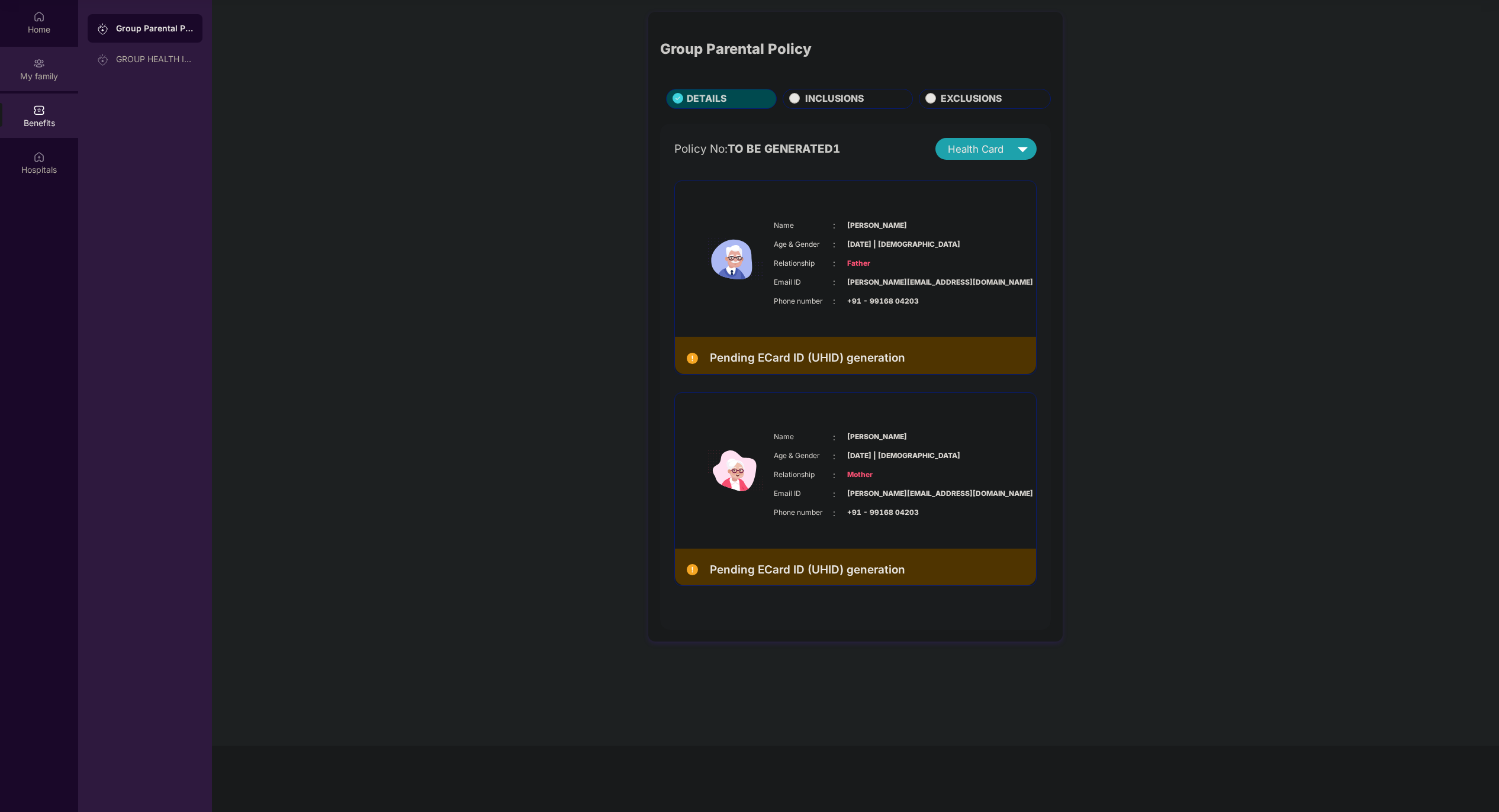
click at [23, 68] on div "My family" at bounding box center [39, 69] width 78 height 44
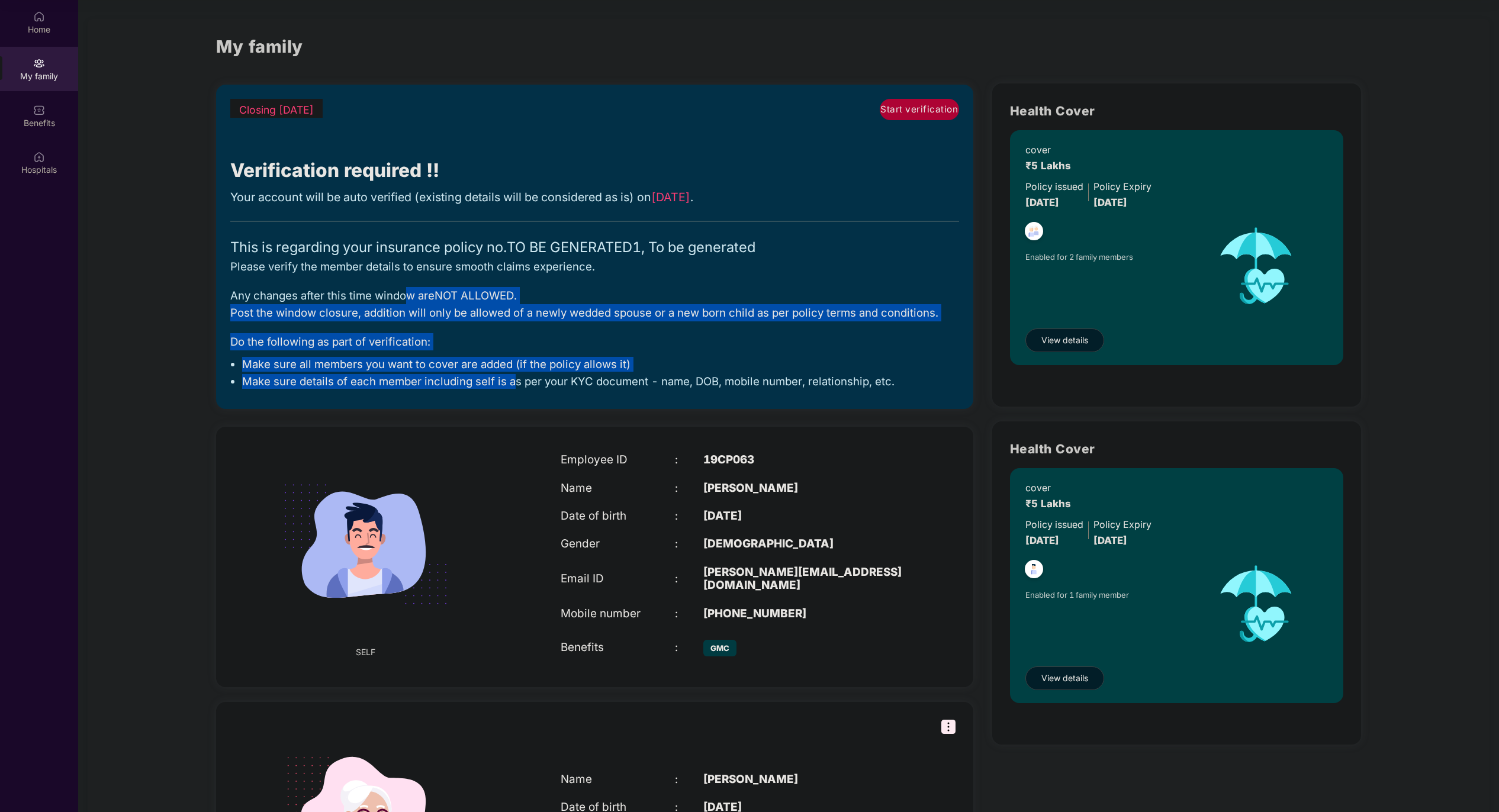
drag, startPoint x: 410, startPoint y: 296, endPoint x: 516, endPoint y: 377, distance: 133.4
click at [516, 377] on div "Closing [DATE] Start verification Verification required !! Your account will be…" at bounding box center [594, 247] width 728 height 296
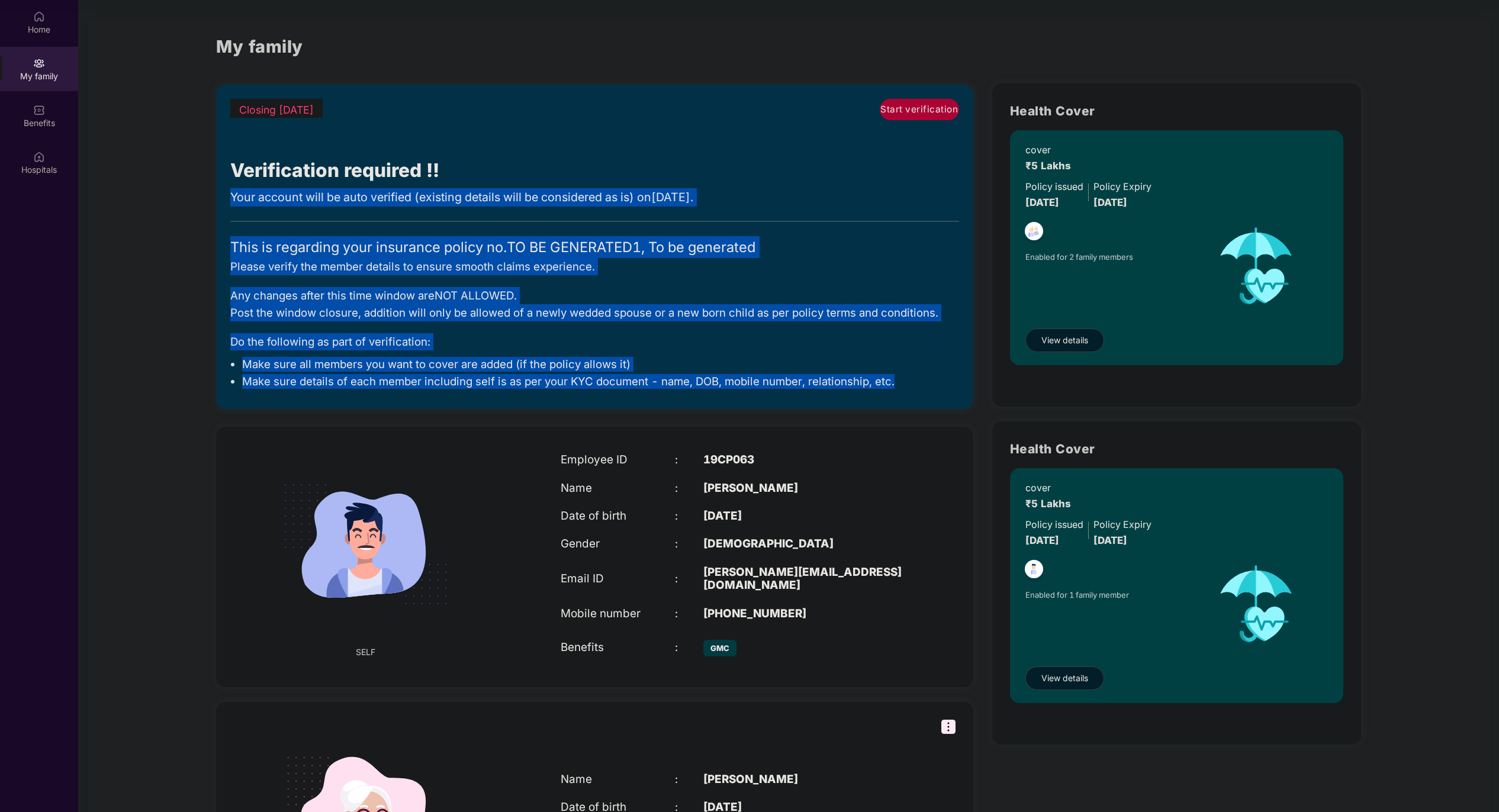
drag, startPoint x: 914, startPoint y: 383, endPoint x: 219, endPoint y: 205, distance: 717.4
click at [219, 205] on div "Closing [DATE] Start verification Verification required !! Your account will be…" at bounding box center [594, 247] width 757 height 324
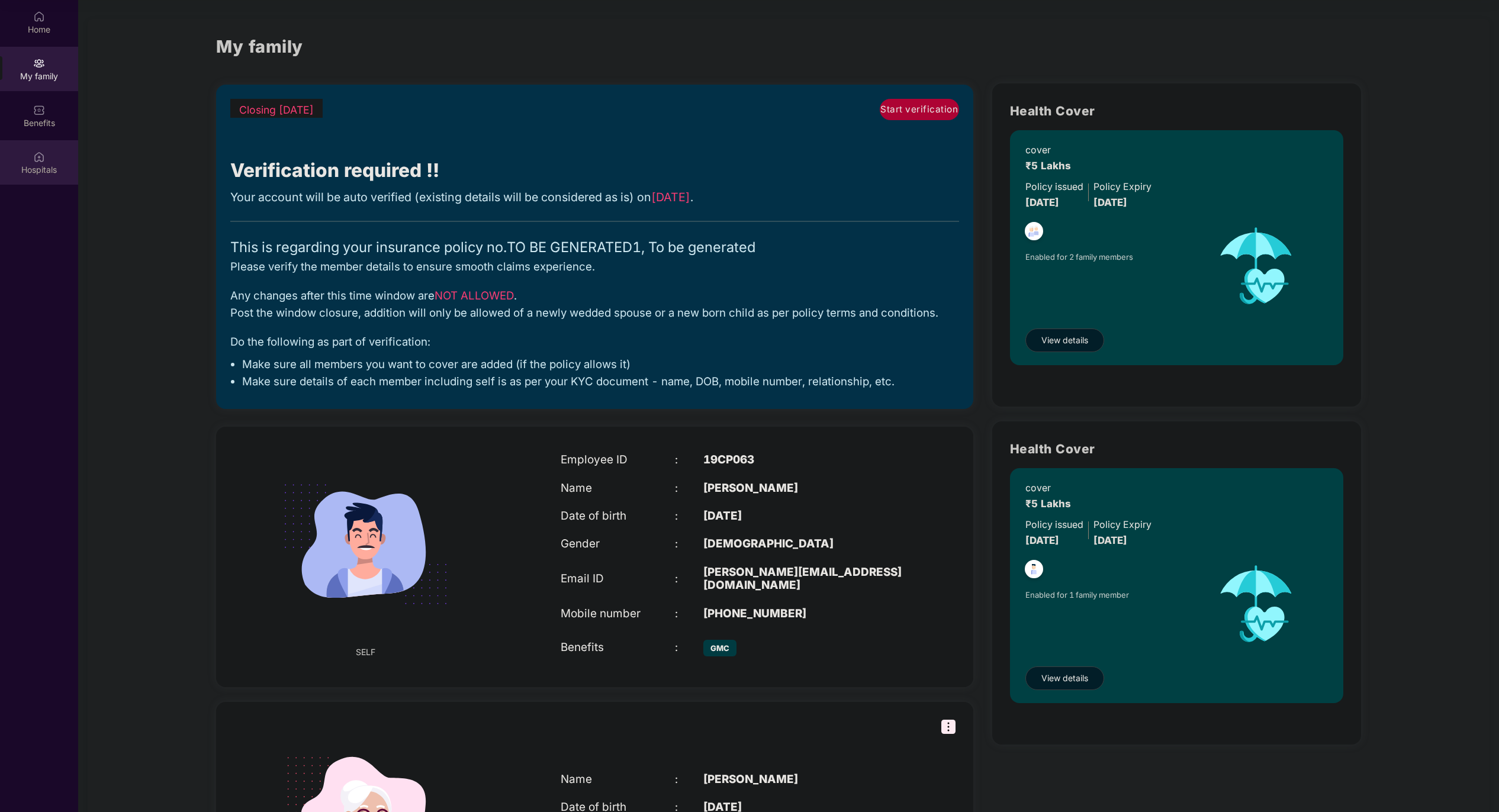
click at [48, 167] on div "Hospitals" at bounding box center [39, 169] width 78 height 11
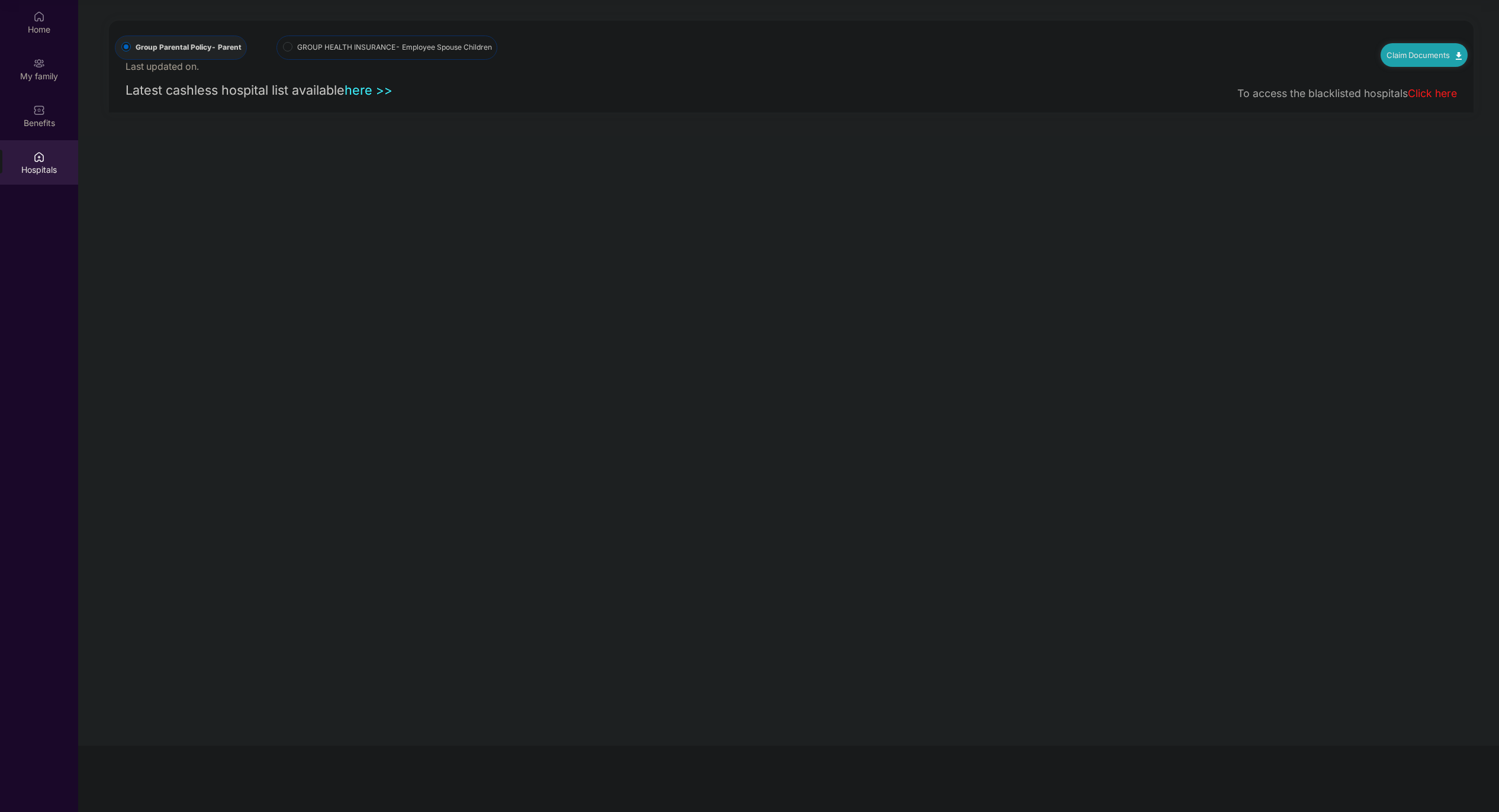
click at [377, 91] on link "here >>" at bounding box center [369, 89] width 48 height 15
click at [456, 44] on span "- Employee Spouse Children" at bounding box center [443, 47] width 96 height 9
